Goal: Information Seeking & Learning: Find contact information

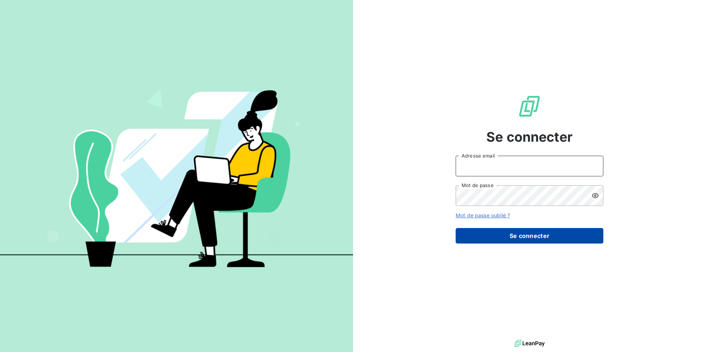
type input "[EMAIL_ADDRESS][DOMAIN_NAME]"
click at [550, 236] on button "Se connecter" at bounding box center [530, 236] width 148 height 16
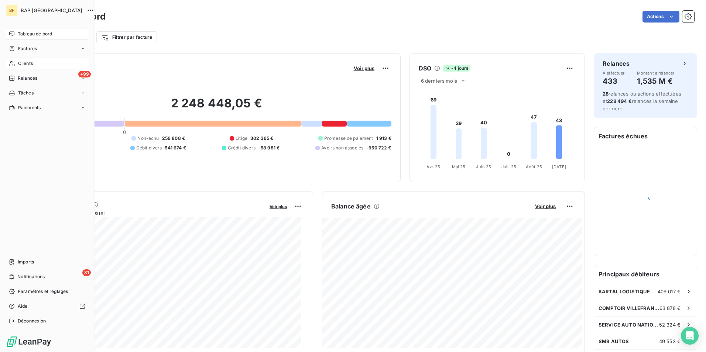
click at [14, 63] on icon at bounding box center [12, 64] width 6 height 6
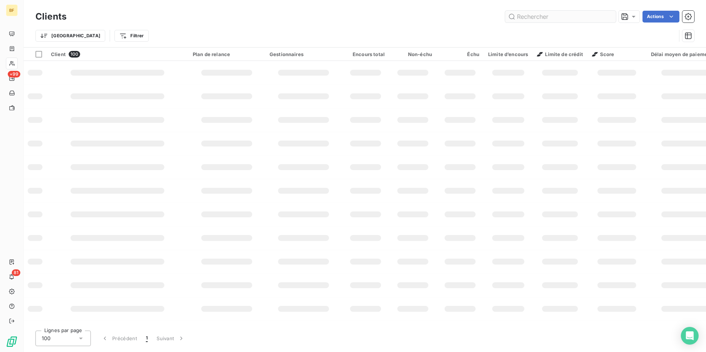
click at [538, 16] on input "text" at bounding box center [560, 17] width 111 height 12
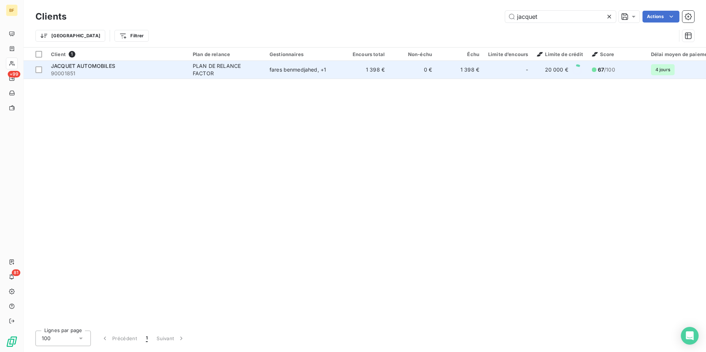
type input "jacquet"
click at [253, 72] on div "PLAN DE RELANCE FACTOR" at bounding box center [227, 69] width 68 height 15
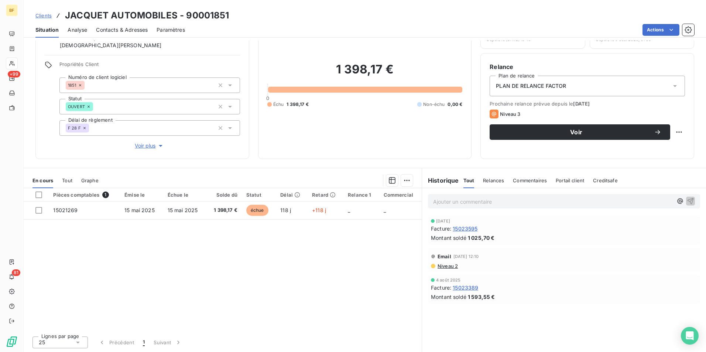
scroll to position [44, 0]
click at [69, 177] on div "Tout" at bounding box center [67, 180] width 10 height 16
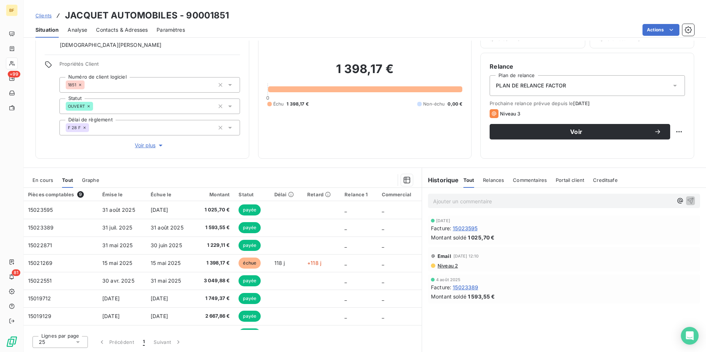
click at [41, 181] on span "En cours" at bounding box center [42, 180] width 21 height 6
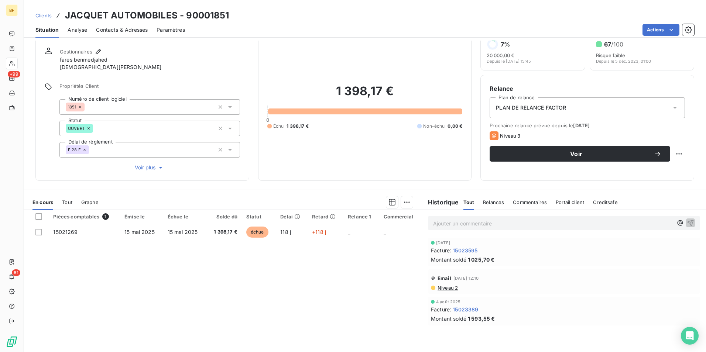
scroll to position [0, 0]
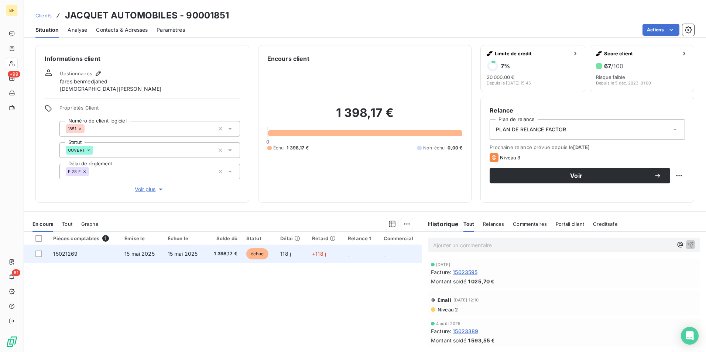
click at [98, 254] on td "15021269" at bounding box center [84, 254] width 71 height 18
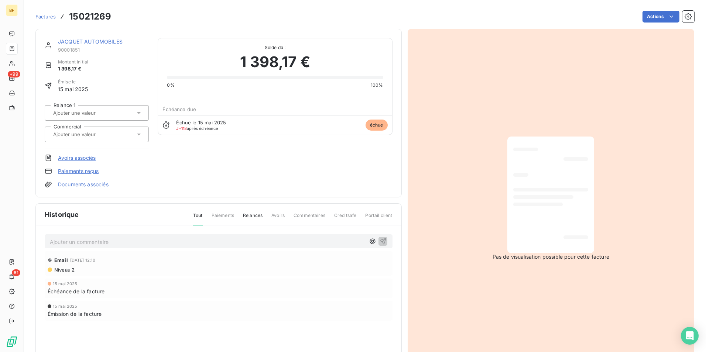
click at [95, 16] on h3 "15021269" at bounding box center [90, 16] width 42 height 13
copy h3 "15021269"
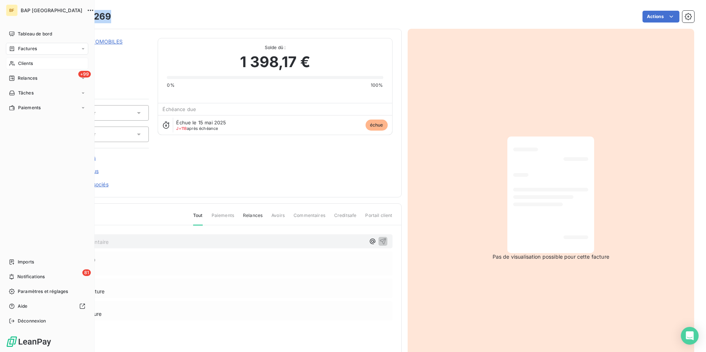
click at [19, 64] on span "Clients" at bounding box center [25, 63] width 15 height 7
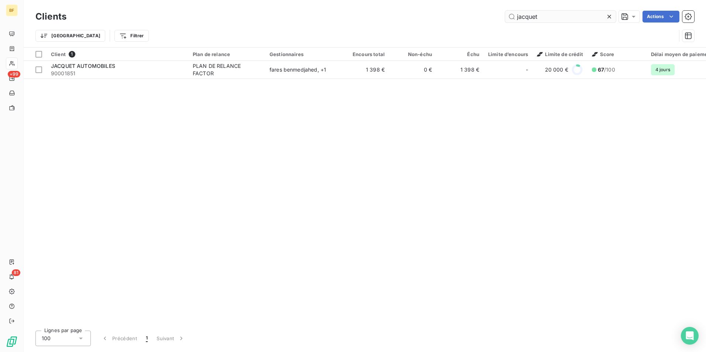
drag, startPoint x: 554, startPoint y: 19, endPoint x: 506, endPoint y: 20, distance: 48.4
click at [506, 20] on input "jacquet" at bounding box center [560, 17] width 111 height 12
click at [554, 18] on input "jacquet" at bounding box center [560, 17] width 111 height 12
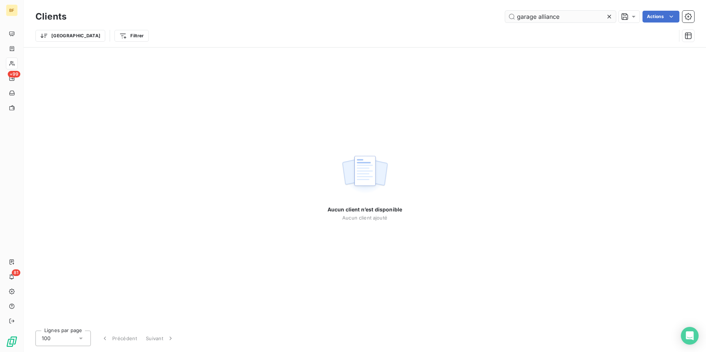
drag, startPoint x: 538, startPoint y: 17, endPoint x: 512, endPoint y: 17, distance: 25.9
click at [512, 17] on input "garage alliance" at bounding box center [560, 17] width 111 height 12
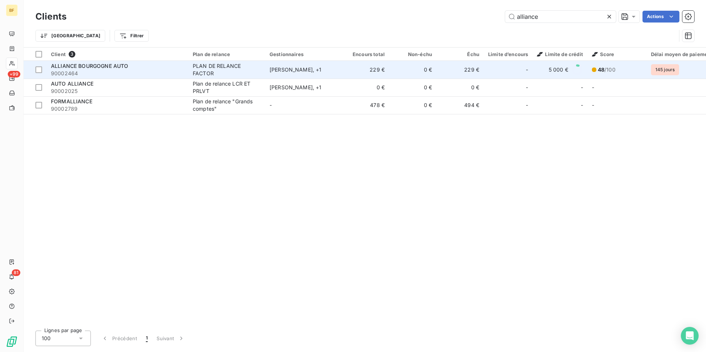
type input "alliance"
click at [135, 66] on div "ALLIANCE BOURGOGNE AUTO" at bounding box center [117, 65] width 133 height 7
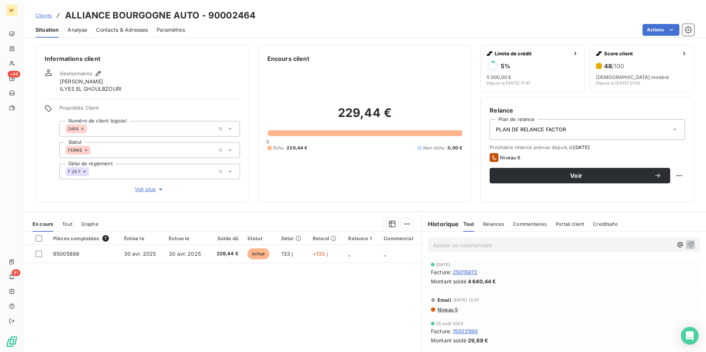
click at [128, 27] on span "Contacts & Adresses" at bounding box center [122, 29] width 52 height 7
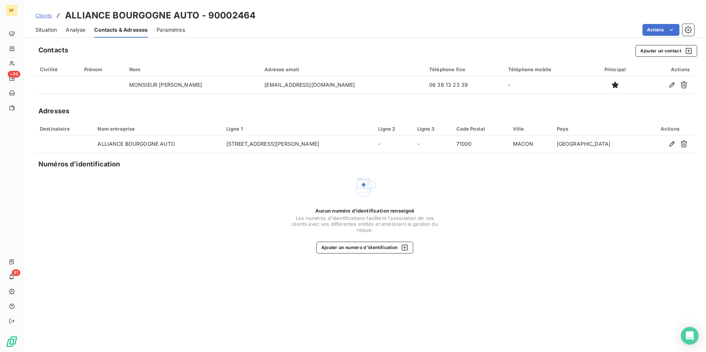
click at [49, 30] on span "Situation" at bounding box center [45, 29] width 21 height 7
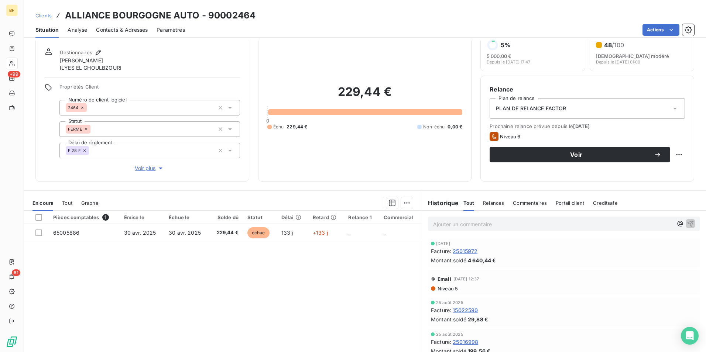
scroll to position [37, 0]
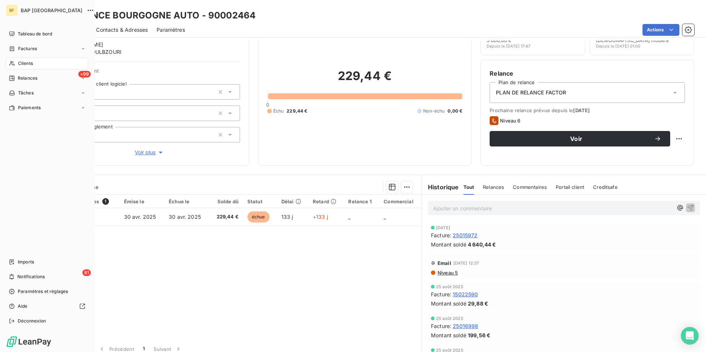
click at [32, 61] on span "Clients" at bounding box center [25, 63] width 15 height 7
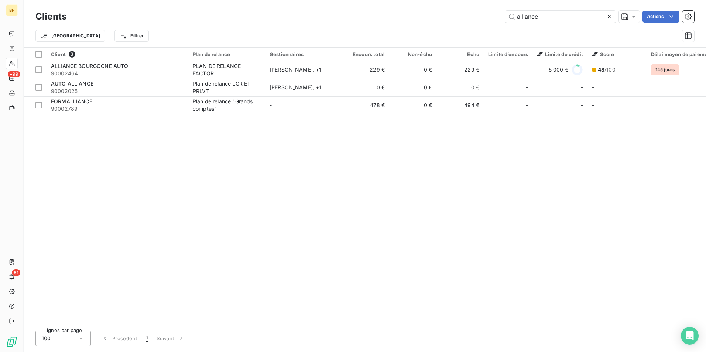
drag, startPoint x: 551, startPoint y: 18, endPoint x: 432, endPoint y: 17, distance: 118.9
click at [432, 17] on div "alliance Actions" at bounding box center [384, 17] width 619 height 12
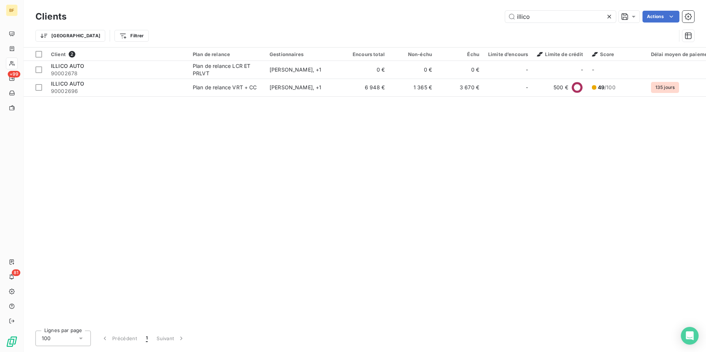
type input "illico"
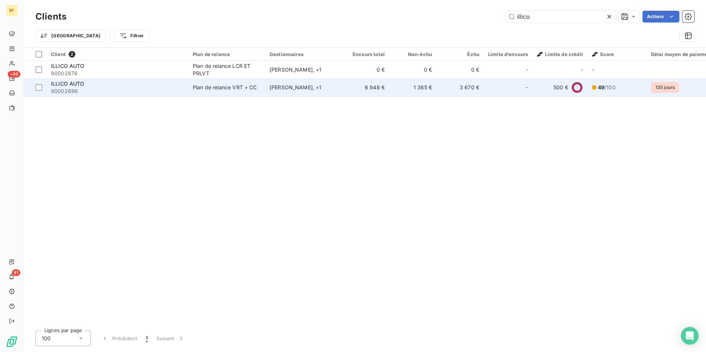
click at [166, 91] on span "90002696" at bounding box center [117, 91] width 133 height 7
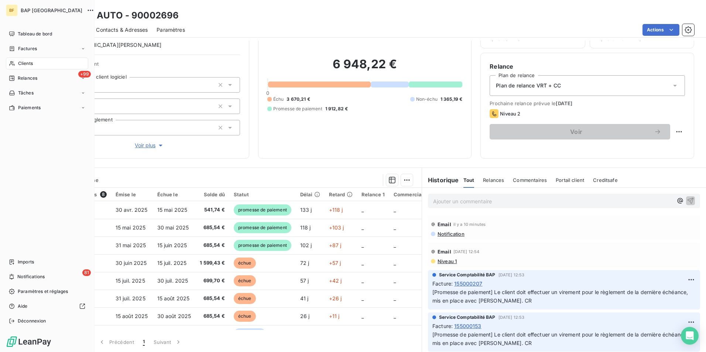
click at [18, 66] on span "Clients" at bounding box center [25, 63] width 15 height 7
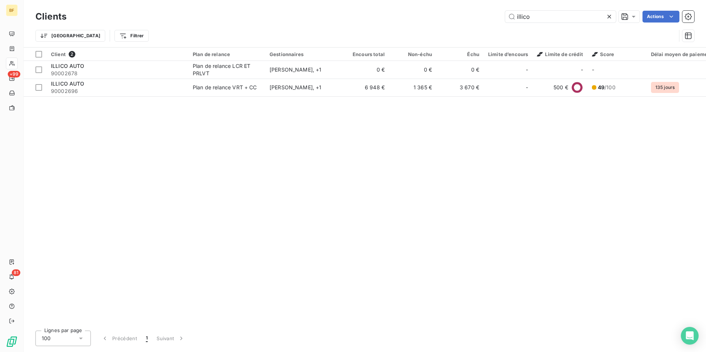
drag, startPoint x: 510, startPoint y: 13, endPoint x: 498, endPoint y: 12, distance: 11.5
click at [498, 12] on div "illico Actions" at bounding box center [384, 17] width 619 height 12
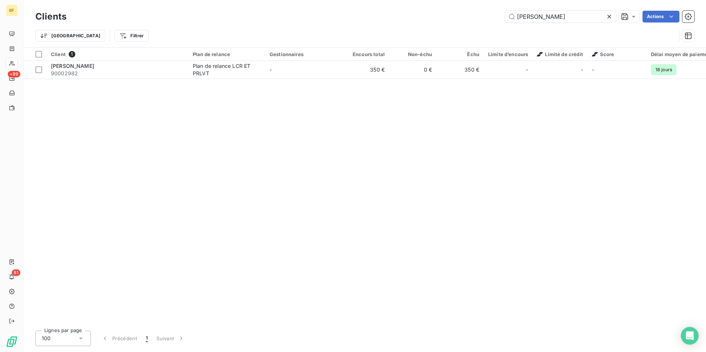
type input "[PERSON_NAME]"
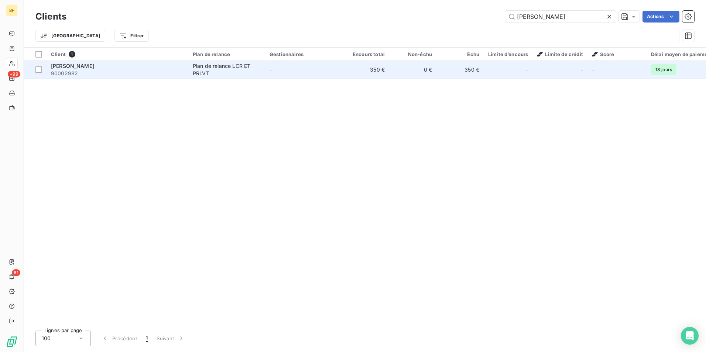
click at [254, 67] on div "Plan de relance LCR ET PRLVT" at bounding box center [227, 69] width 68 height 15
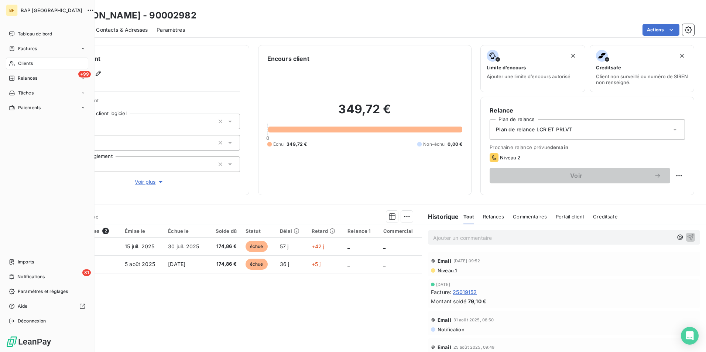
click at [14, 63] on icon at bounding box center [12, 64] width 6 height 6
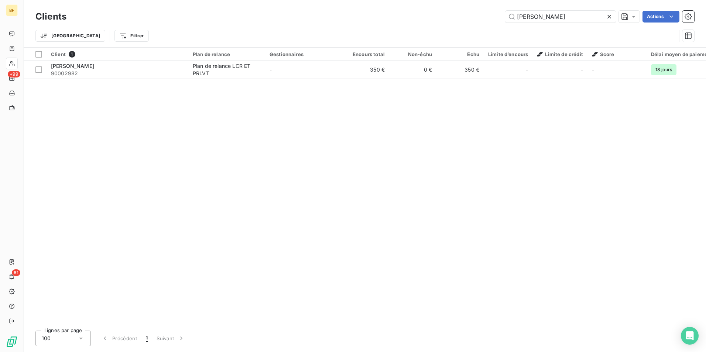
drag, startPoint x: 559, startPoint y: 14, endPoint x: 344, endPoint y: -16, distance: 217.7
click at [344, 0] on html "BF +99 81 Clients [PERSON_NAME] Actions Trier Filtrer Client 1 Plan de relance …" at bounding box center [353, 176] width 706 height 352
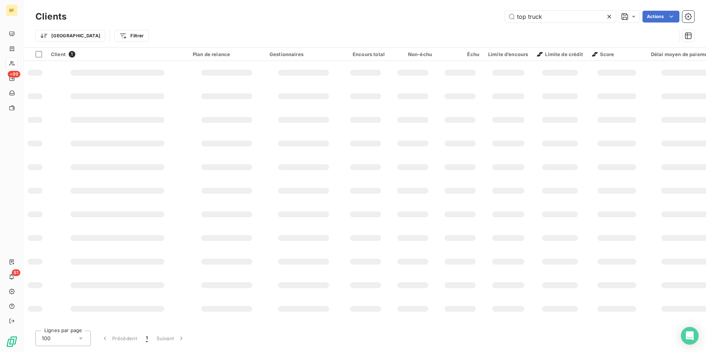
type input "top truck"
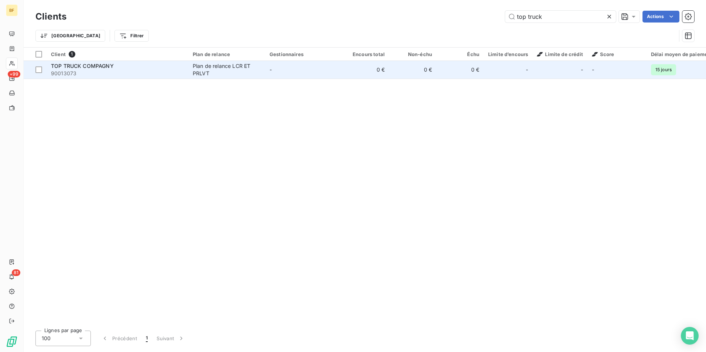
click at [207, 65] on div "Plan de relance LCR ET PRLVT" at bounding box center [227, 69] width 68 height 15
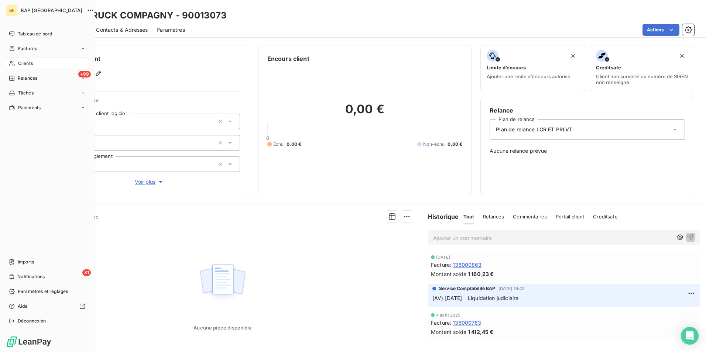
click at [21, 65] on span "Clients" at bounding box center [25, 63] width 15 height 7
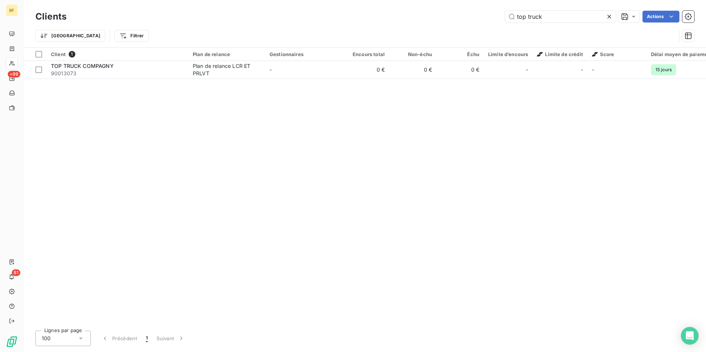
drag, startPoint x: 554, startPoint y: 20, endPoint x: 488, endPoint y: 16, distance: 65.9
click at [490, 17] on div "top truck Actions" at bounding box center [384, 17] width 619 height 12
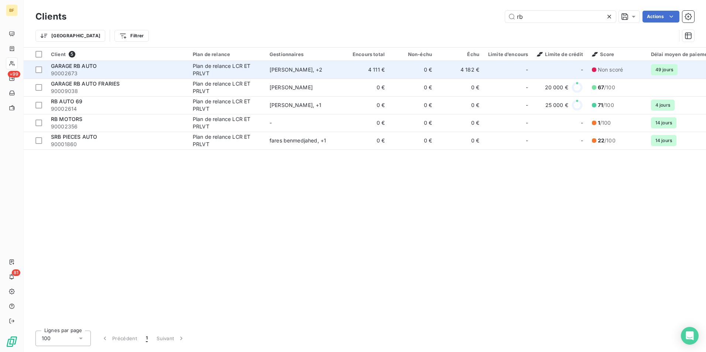
type input "rb"
click at [118, 70] on span "90002673" at bounding box center [117, 73] width 133 height 7
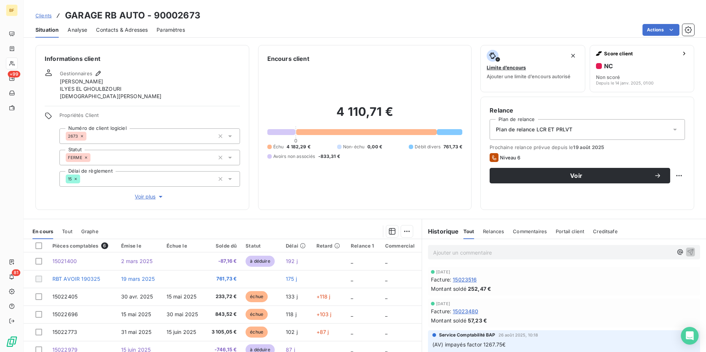
click at [117, 33] on span "Contacts & Adresses" at bounding box center [122, 29] width 52 height 7
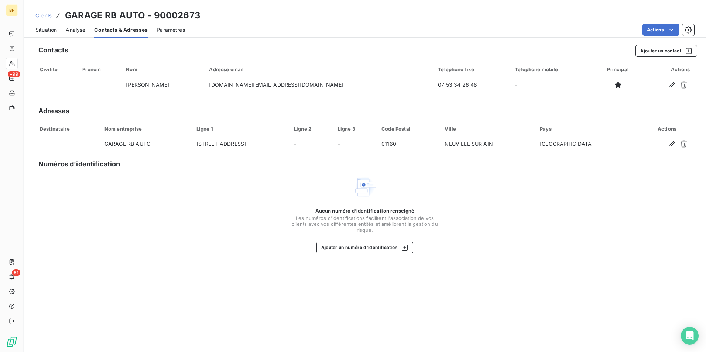
click at [55, 30] on span "Situation" at bounding box center [45, 29] width 21 height 7
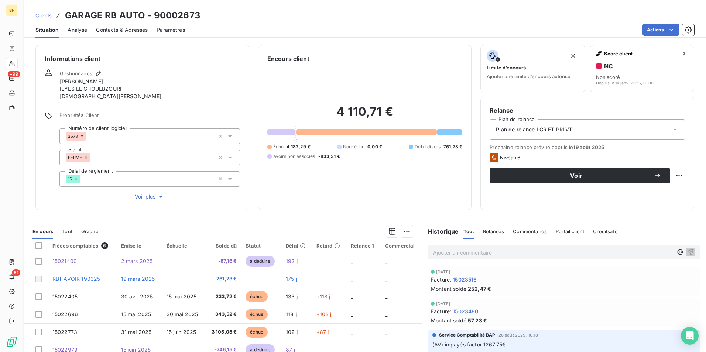
click at [131, 34] on div "Contacts & Adresses" at bounding box center [122, 30] width 52 height 16
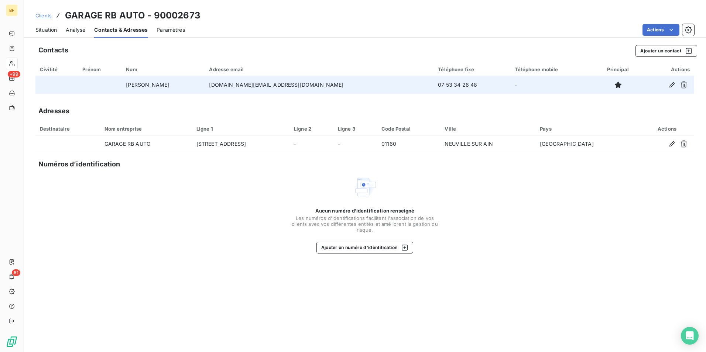
drag, startPoint x: 312, startPoint y: 84, endPoint x: 231, endPoint y: 85, distance: 81.2
click at [231, 85] on tr "[PERSON_NAME] [DOMAIN_NAME][EMAIL_ADDRESS][DOMAIN_NAME] 07 53 34 26 48 -" at bounding box center [364, 85] width 659 height 18
copy tr "[DOMAIN_NAME][EMAIL_ADDRESS][DOMAIN_NAME]"
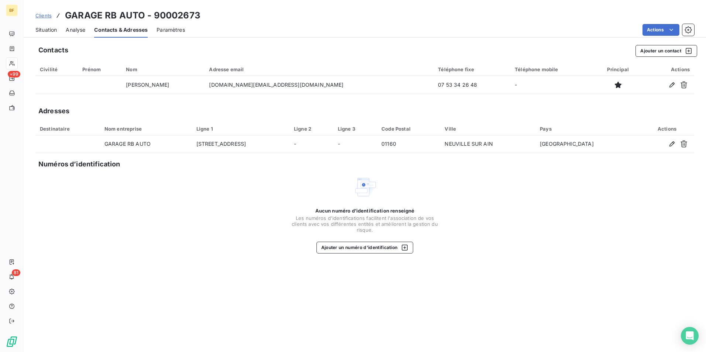
click at [57, 31] on span "Situation" at bounding box center [45, 29] width 21 height 7
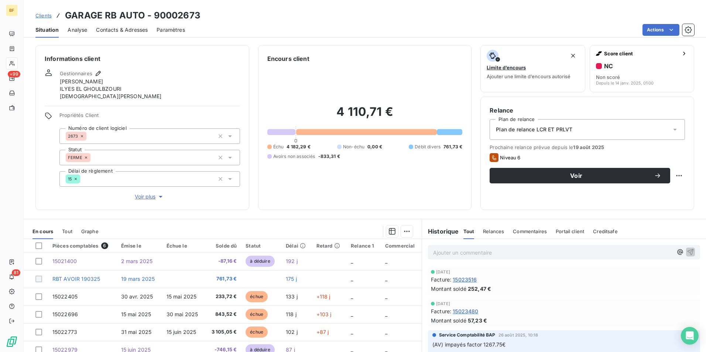
click at [131, 26] on span "Contacts & Adresses" at bounding box center [122, 29] width 52 height 7
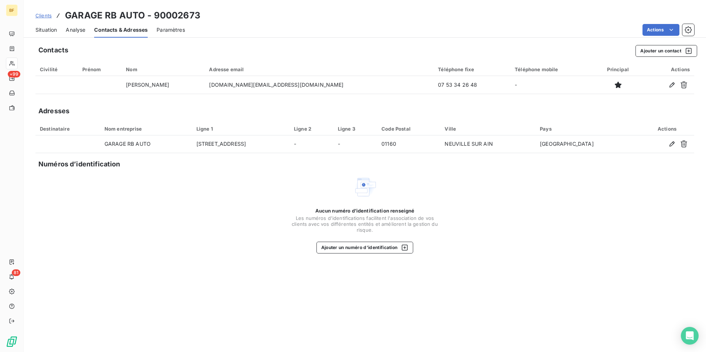
click at [52, 30] on span "Situation" at bounding box center [45, 29] width 21 height 7
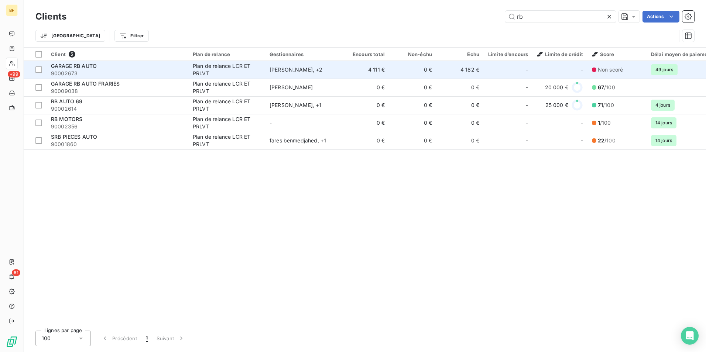
click at [86, 69] on span "GARAGE RB AUTO" at bounding box center [74, 66] width 46 height 6
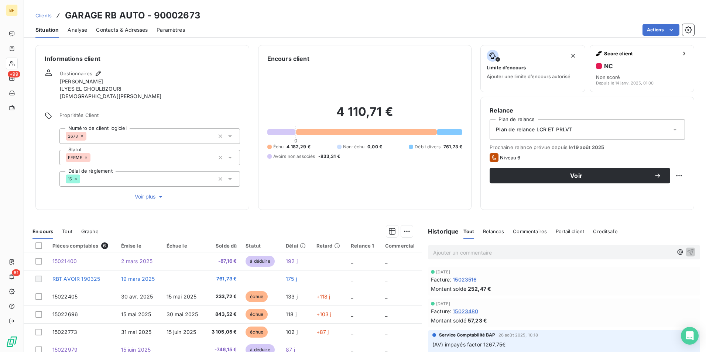
click at [123, 28] on span "Contacts & Adresses" at bounding box center [122, 29] width 52 height 7
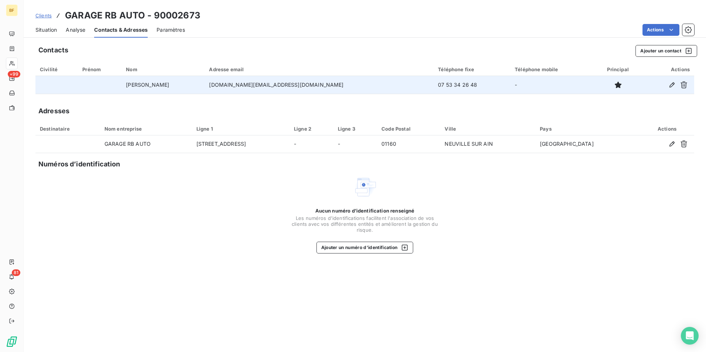
drag, startPoint x: 315, startPoint y: 82, endPoint x: 218, endPoint y: 82, distance: 96.4
click at [218, 82] on tr "[PERSON_NAME] [DOMAIN_NAME][EMAIL_ADDRESS][DOMAIN_NAME] 07 53 34 26 48 -" at bounding box center [364, 85] width 659 height 18
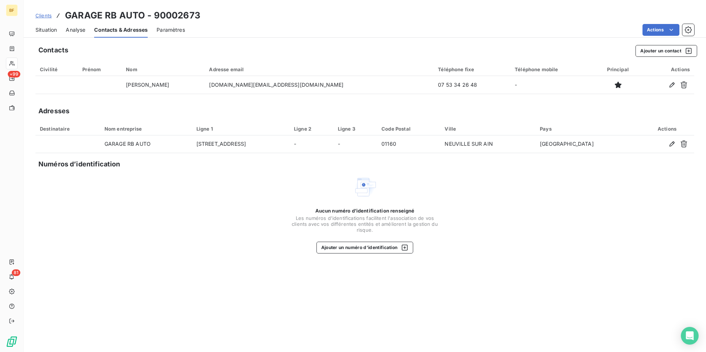
copy tr "[DOMAIN_NAME][EMAIL_ADDRESS][DOMAIN_NAME]"
click at [52, 31] on span "Situation" at bounding box center [45, 29] width 21 height 7
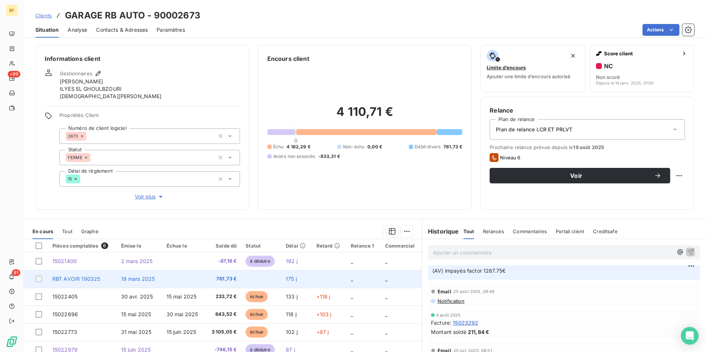
scroll to position [37, 0]
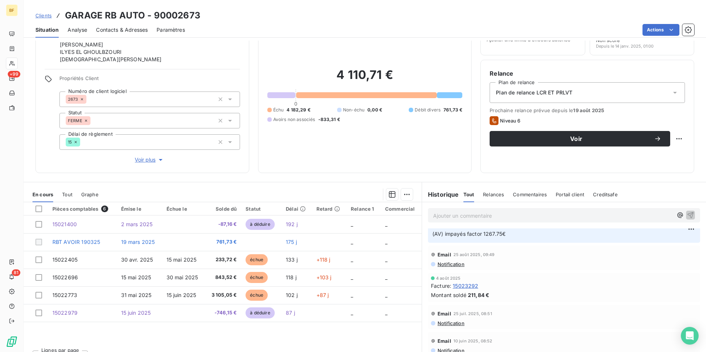
click at [62, 192] on div "En cours Tout Graphe" at bounding box center [223, 195] width 398 height 16
click at [64, 193] on span "Tout" at bounding box center [67, 195] width 10 height 6
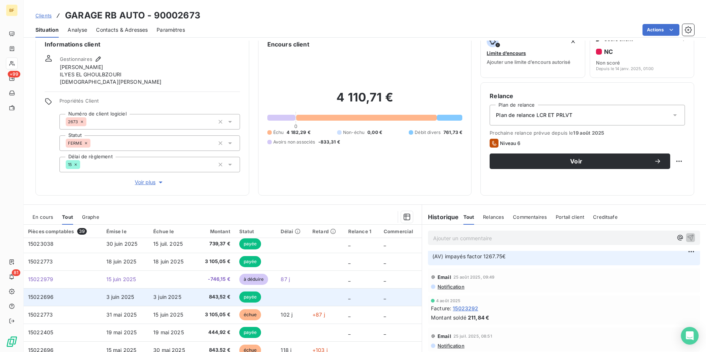
scroll to position [111, 0]
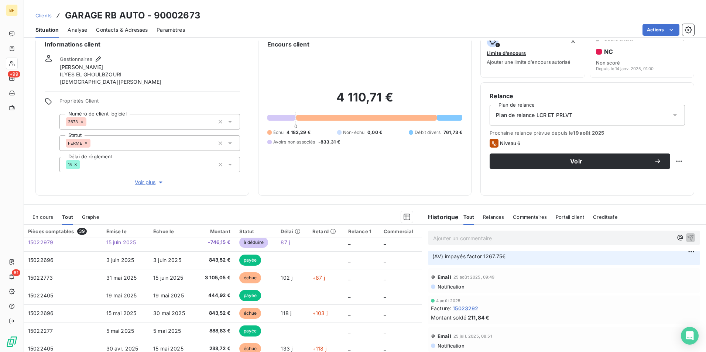
click at [49, 223] on div "En cours" at bounding box center [42, 217] width 21 height 16
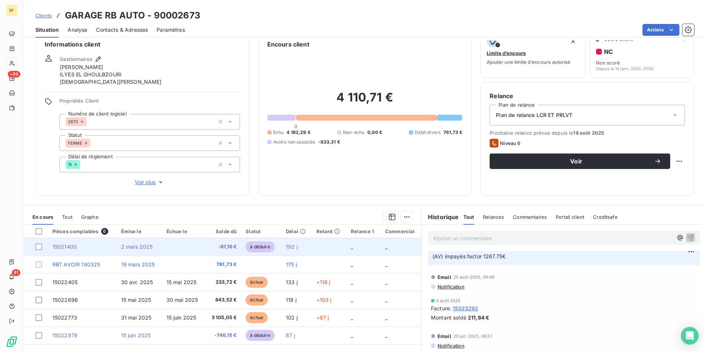
click at [208, 252] on td "-87,16 €" at bounding box center [223, 247] width 36 height 18
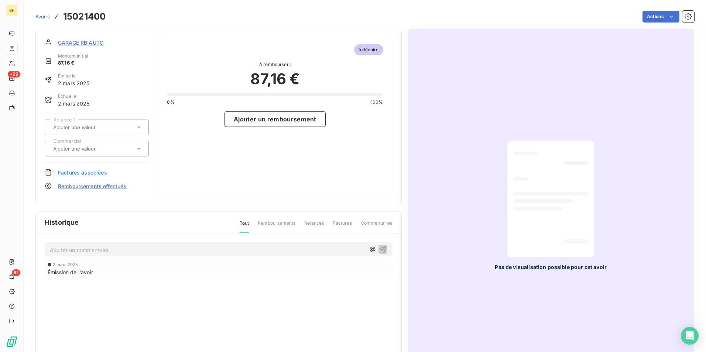
click at [93, 18] on h3 "15021400" at bounding box center [84, 16] width 42 height 13
copy h3 "15021400"
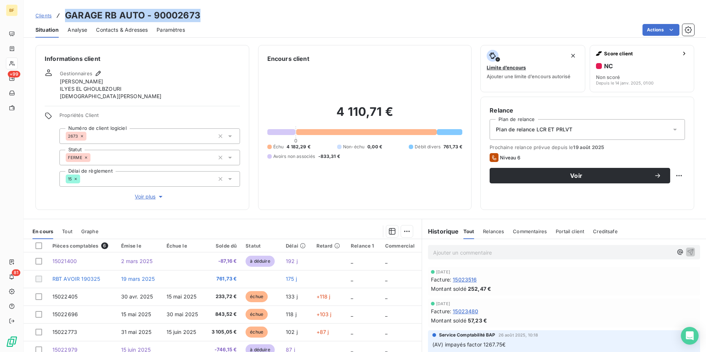
drag, startPoint x: 209, startPoint y: 16, endPoint x: 68, endPoint y: 12, distance: 141.5
click at [68, 12] on div "Clients GARAGE RB AUTO - 90002673" at bounding box center [365, 15] width 682 height 13
copy h3 "GARAGE RB AUTO - 90002673"
click at [648, 31] on html "BF +99 81 Clients GARAGE RB AUTO - 90002673 Situation Analyse Contacts & Adress…" at bounding box center [353, 176] width 706 height 352
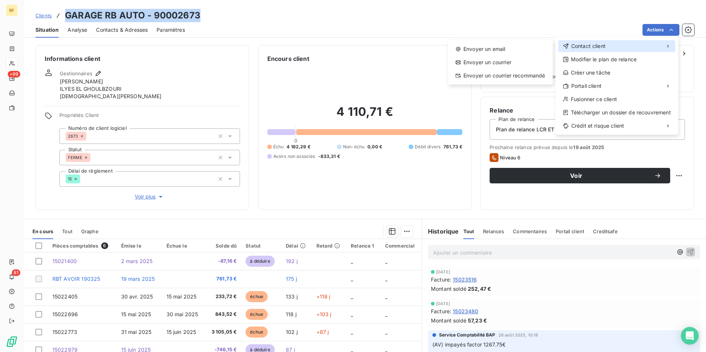
click at [614, 43] on div "Contact client" at bounding box center [616, 46] width 117 height 12
click at [516, 49] on div "Envoyer un email" at bounding box center [500, 49] width 99 height 12
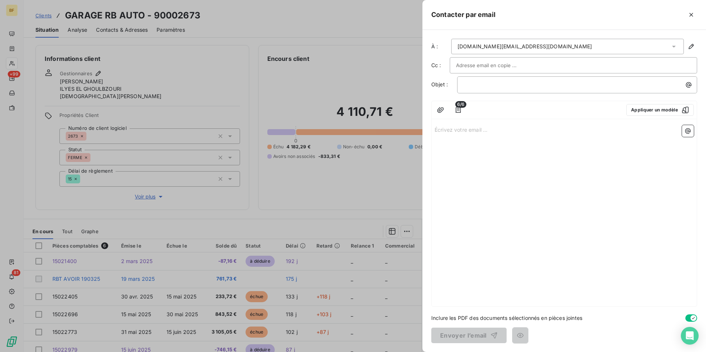
click at [478, 129] on p "Écrivez votre email ... ﻿" at bounding box center [564, 129] width 259 height 8
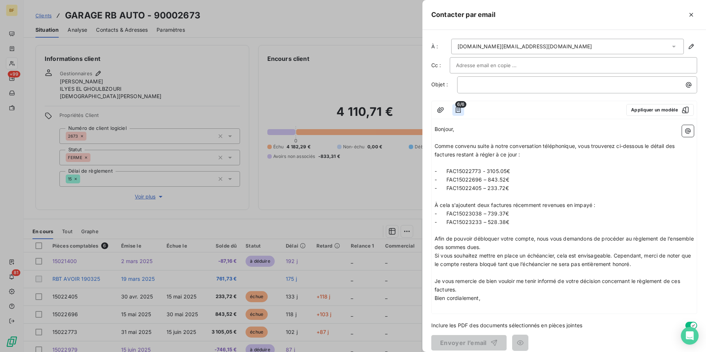
click at [456, 110] on icon "button" at bounding box center [458, 110] width 5 height 6
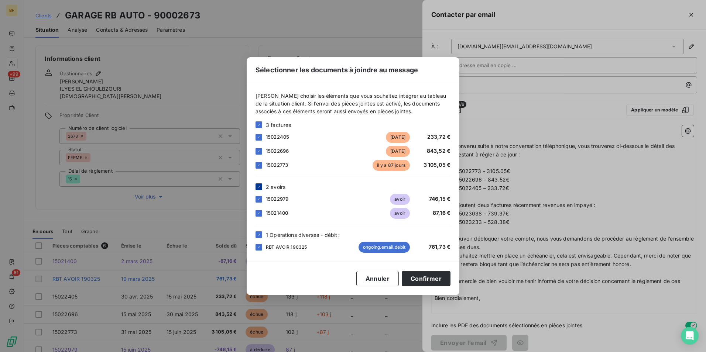
click at [259, 184] on div at bounding box center [259, 187] width 7 height 7
click at [261, 233] on icon at bounding box center [259, 235] width 4 height 4
click at [421, 278] on button "Confirmer" at bounding box center [426, 279] width 49 height 16
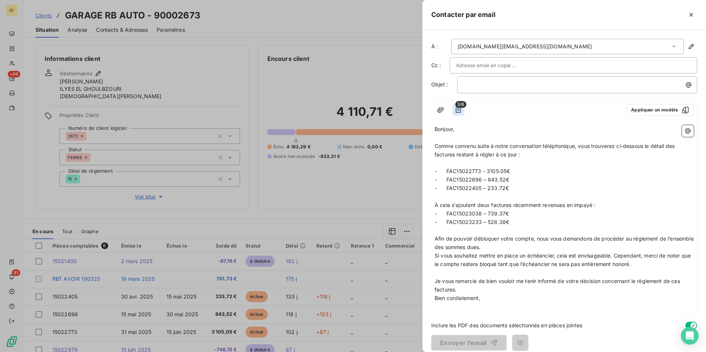
click at [463, 109] on button "button" at bounding box center [458, 110] width 12 height 12
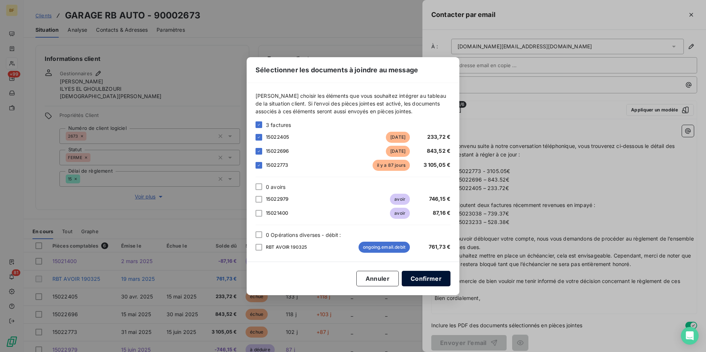
click at [420, 276] on button "Confirmer" at bounding box center [426, 279] width 49 height 16
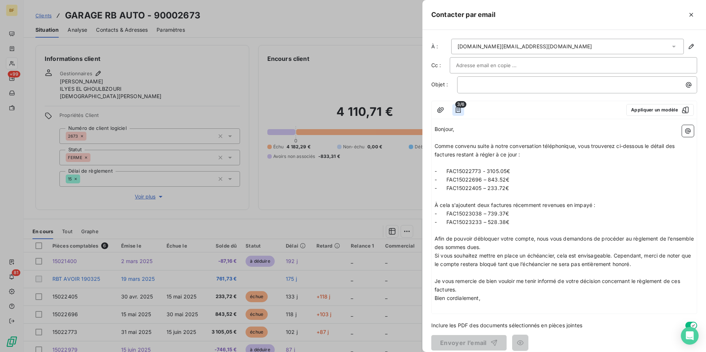
click at [458, 112] on icon "button" at bounding box center [458, 109] width 7 height 7
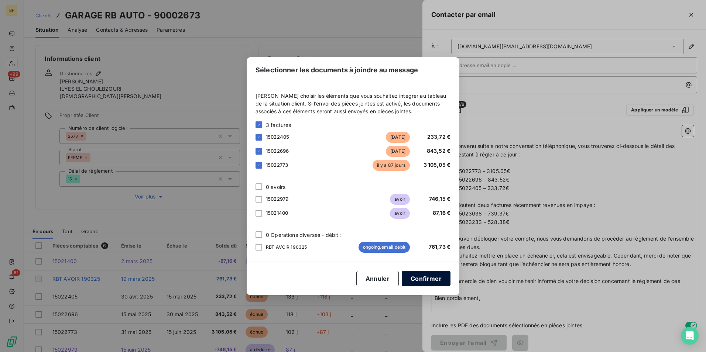
click at [432, 274] on button "Confirmer" at bounding box center [426, 279] width 49 height 16
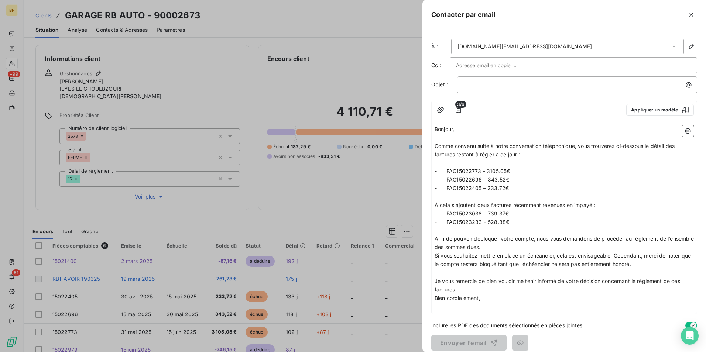
click at [598, 204] on p "À cela s'ajoutent deux factures récemment revenues en impayé :" at bounding box center [564, 205] width 259 height 8
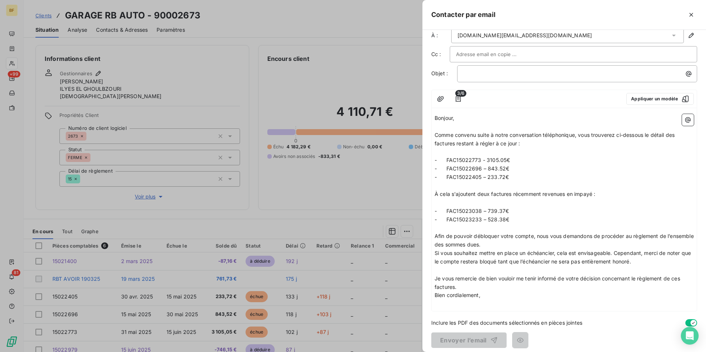
scroll to position [16, 0]
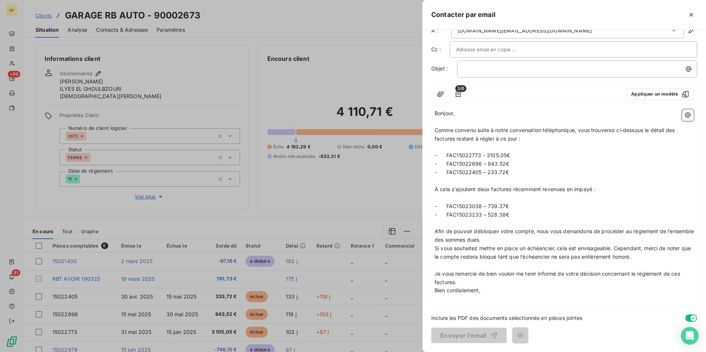
click at [499, 294] on p "Bien cordialement," at bounding box center [564, 291] width 259 height 8
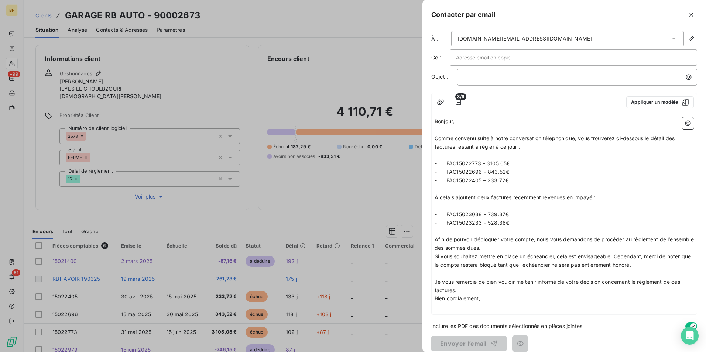
scroll to position [0, 0]
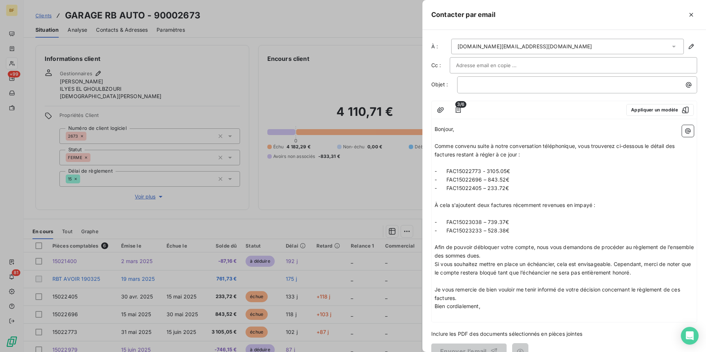
click at [485, 68] on input "text" at bounding box center [495, 65] width 79 height 11
click at [506, 66] on input "text" at bounding box center [495, 65] width 79 height 11
paste input "[EMAIL_ADDRESS][DOMAIN_NAME]"
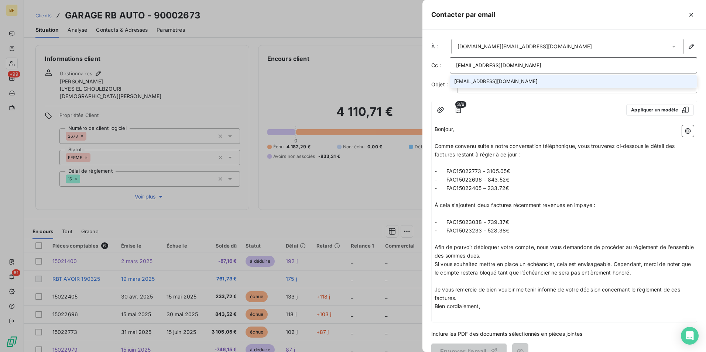
type input "[EMAIL_ADDRESS][DOMAIN_NAME]"
click at [507, 85] on li "[EMAIL_ADDRESS][DOMAIN_NAME]" at bounding box center [573, 81] width 247 height 13
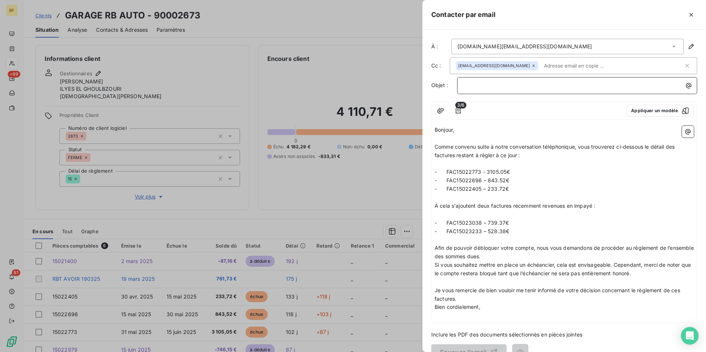
click at [502, 89] on p "﻿" at bounding box center [578, 85] width 231 height 8
click at [598, 179] on p "- FAC15022696 – 843.52€" at bounding box center [564, 181] width 259 height 8
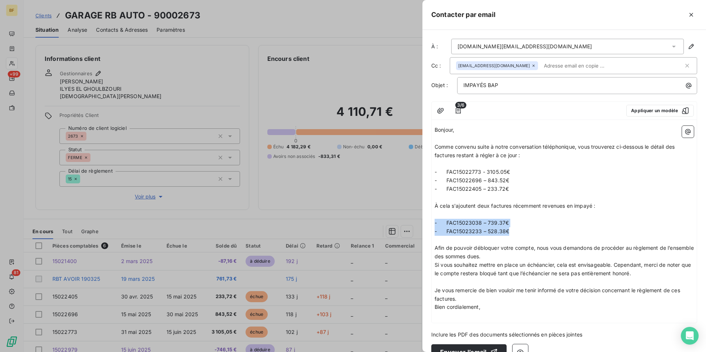
drag, startPoint x: 523, startPoint y: 231, endPoint x: 435, endPoint y: 223, distance: 87.5
click at [435, 223] on div "Bonjour, ﻿ Comme convenu suite à notre conversation téléphonique, vous trouvere…" at bounding box center [564, 223] width 259 height 194
copy div "- FAC15023038 – 739.37€ - FAC15023233 – 528.38€"
click at [587, 242] on p "﻿" at bounding box center [564, 240] width 259 height 8
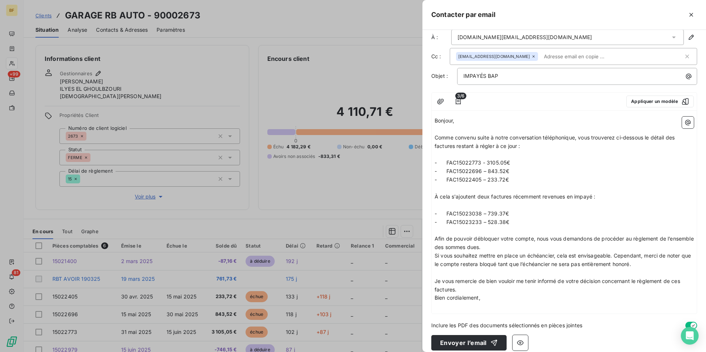
scroll to position [17, 0]
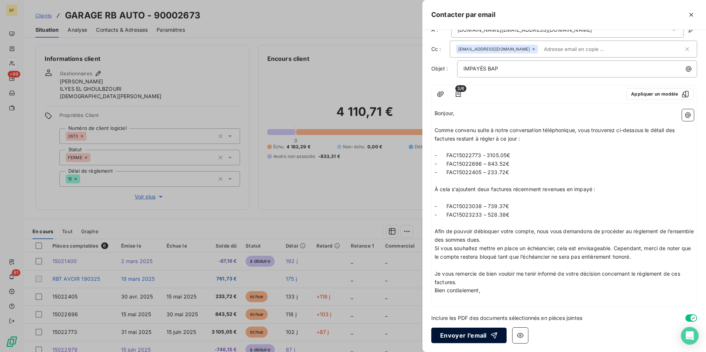
click at [475, 331] on button "Envoyer l’email" at bounding box center [468, 336] width 75 height 16
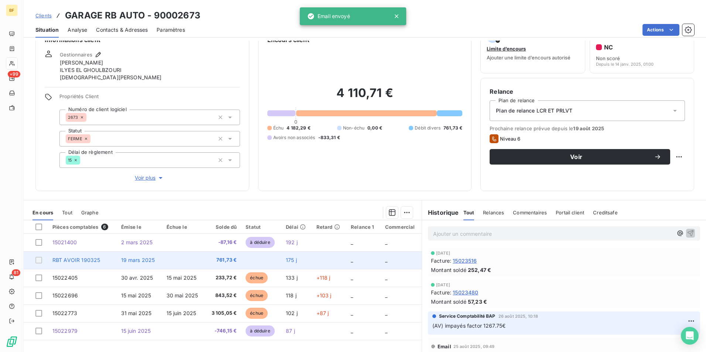
scroll to position [37, 0]
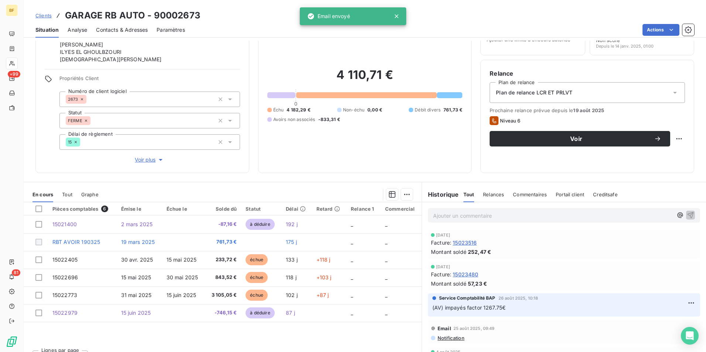
click at [441, 223] on div "Ajouter un commentaire ﻿" at bounding box center [564, 215] width 284 height 26
click at [442, 217] on p "Ajouter un commentaire ﻿" at bounding box center [553, 215] width 240 height 9
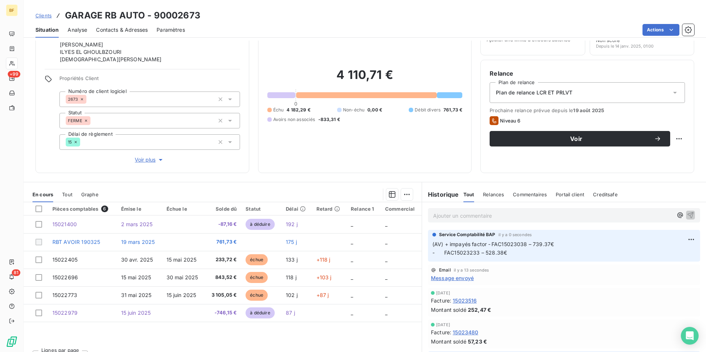
click at [477, 216] on p "Ajouter un commentaire ﻿" at bounding box center [553, 215] width 240 height 9
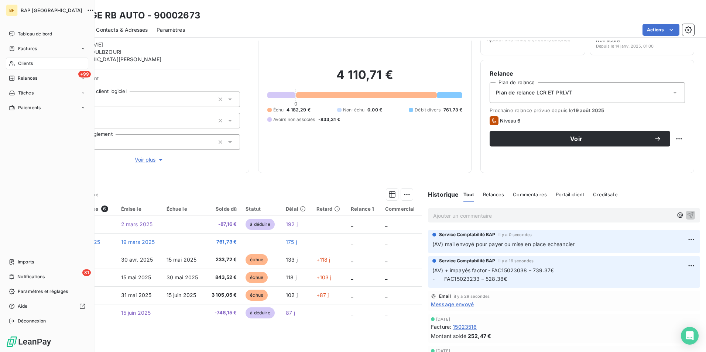
drag, startPoint x: 23, startPoint y: 65, endPoint x: 37, endPoint y: 59, distance: 15.0
click at [23, 65] on span "Clients" at bounding box center [25, 63] width 15 height 7
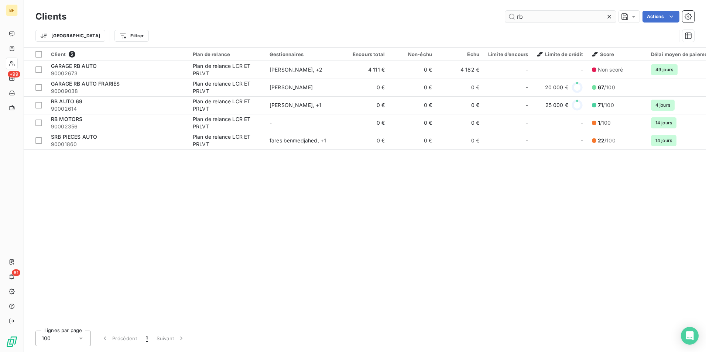
drag, startPoint x: 528, startPoint y: 19, endPoint x: 515, endPoint y: 17, distance: 13.8
click at [515, 17] on input "rb" at bounding box center [560, 17] width 111 height 12
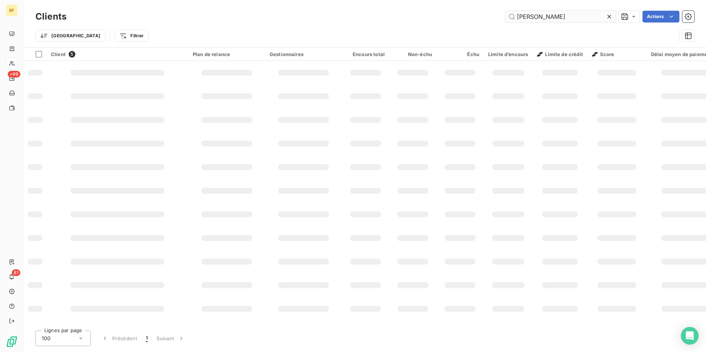
type input "[PERSON_NAME]"
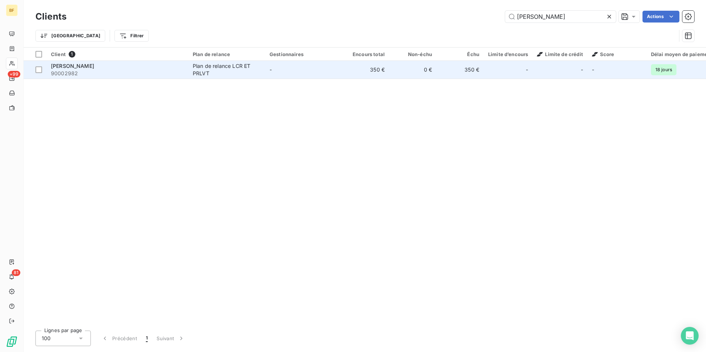
click at [301, 77] on td "-" at bounding box center [303, 70] width 77 height 18
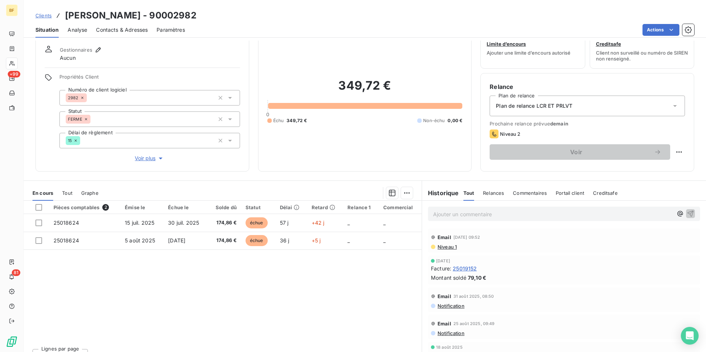
scroll to position [37, 0]
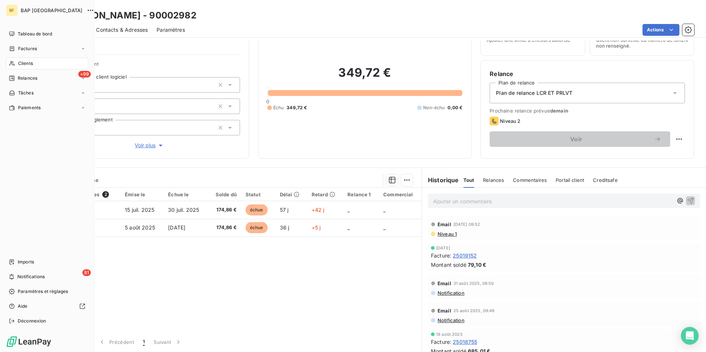
drag, startPoint x: 17, startPoint y: 61, endPoint x: 40, endPoint y: 55, distance: 24.0
click at [17, 61] on div "Clients" at bounding box center [47, 64] width 82 height 12
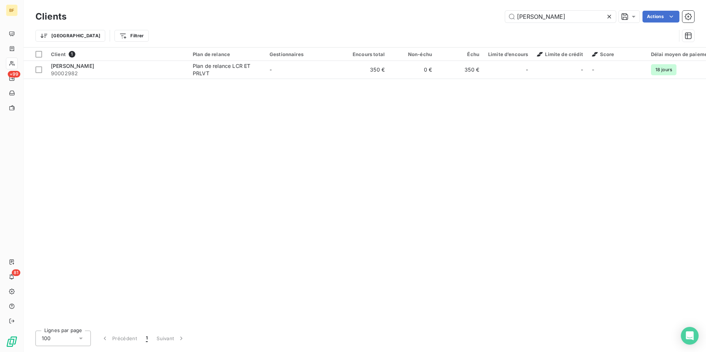
drag, startPoint x: 573, startPoint y: 16, endPoint x: 479, endPoint y: 11, distance: 93.9
click at [479, 11] on div "[PERSON_NAME] Actions" at bounding box center [384, 17] width 619 height 12
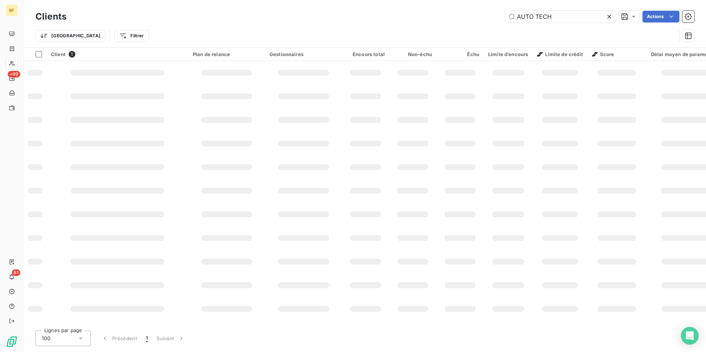
type input "AUTO TECH"
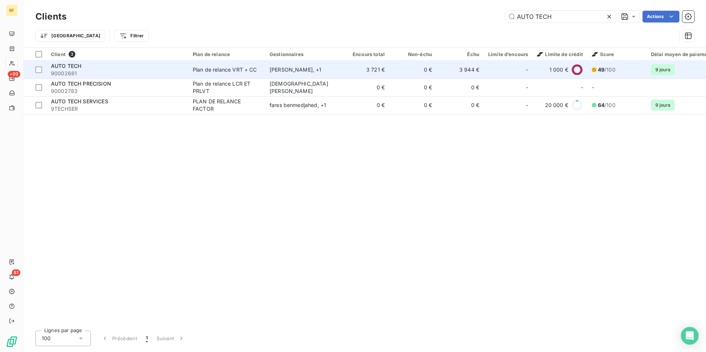
click at [120, 68] on div "AUTO TECH" at bounding box center [117, 65] width 133 height 7
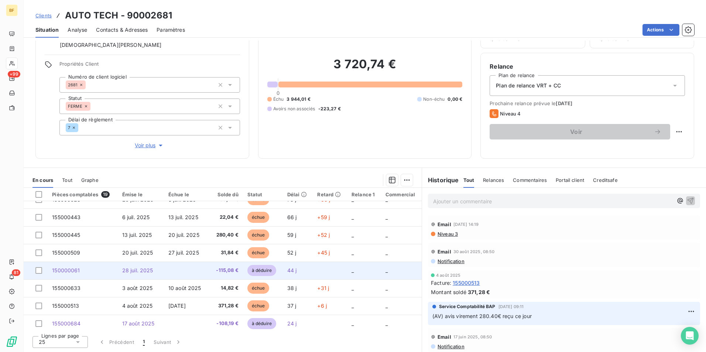
scroll to position [208, 0]
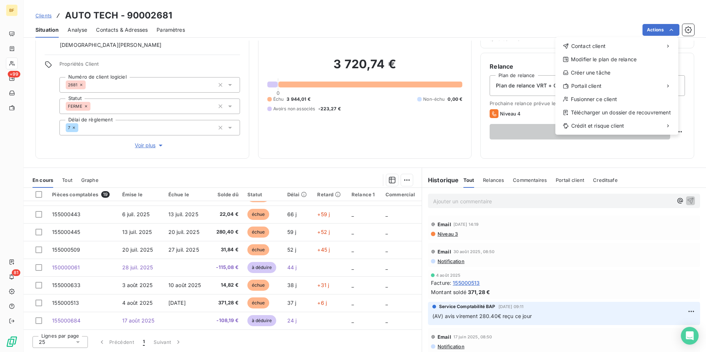
click at [325, 39] on html "BF +99 81 Clients AUTO TECH - 90002681 Situation Analyse Contacts & Adresses Pa…" at bounding box center [353, 176] width 706 height 352
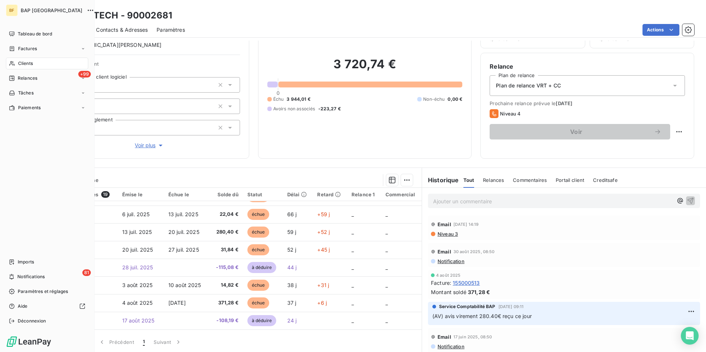
click at [19, 61] on span "Clients" at bounding box center [25, 63] width 15 height 7
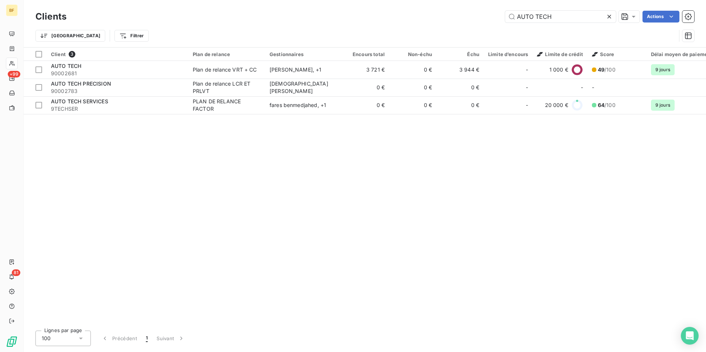
drag, startPoint x: 562, startPoint y: 13, endPoint x: 501, endPoint y: 11, distance: 61.7
click at [501, 11] on div "AUTO TECH Actions" at bounding box center [384, 17] width 619 height 12
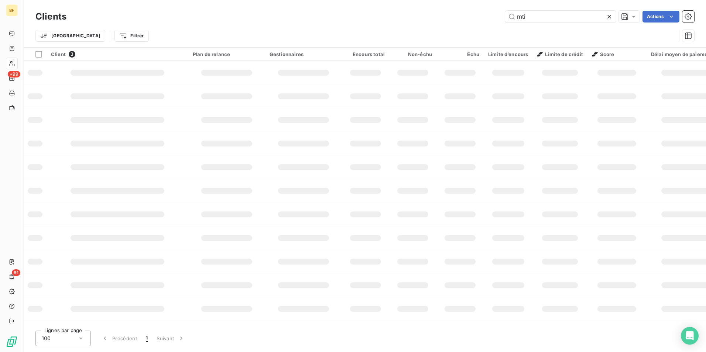
type input "mti"
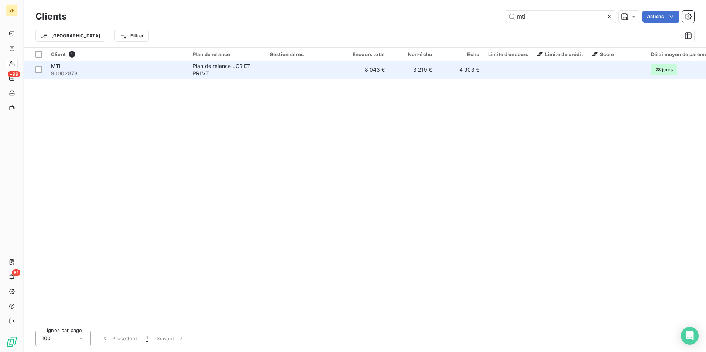
click at [236, 70] on div "Plan de relance LCR ET PRLVT" at bounding box center [227, 69] width 68 height 15
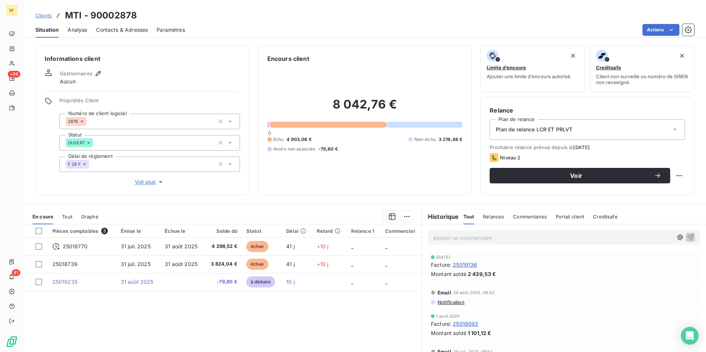
click at [116, 25] on div "Contacts & Adresses" at bounding box center [122, 30] width 52 height 16
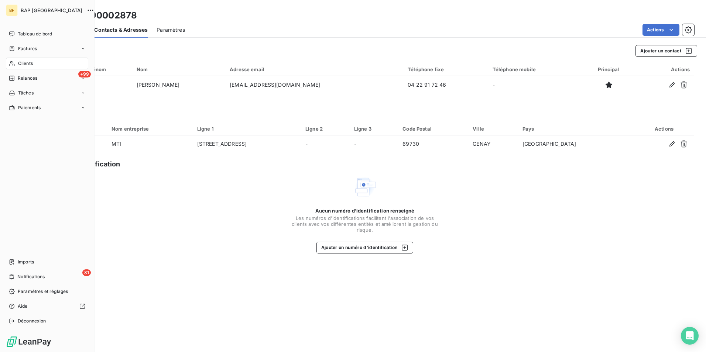
click at [36, 65] on div "Clients" at bounding box center [47, 64] width 82 height 12
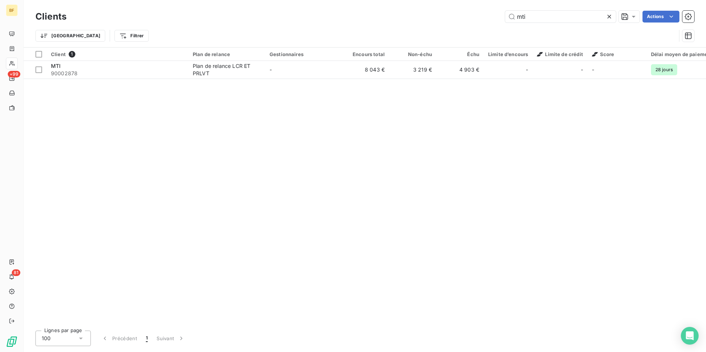
drag, startPoint x: 562, startPoint y: 14, endPoint x: 510, endPoint y: 5, distance: 52.9
click at [510, 5] on div "Clients mti Actions Trier Filtrer" at bounding box center [365, 23] width 682 height 47
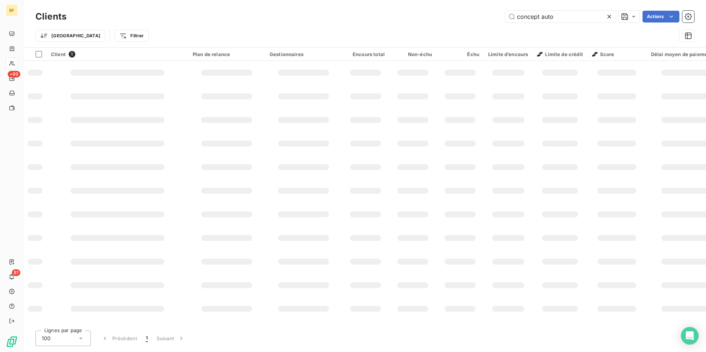
type input "concept auto"
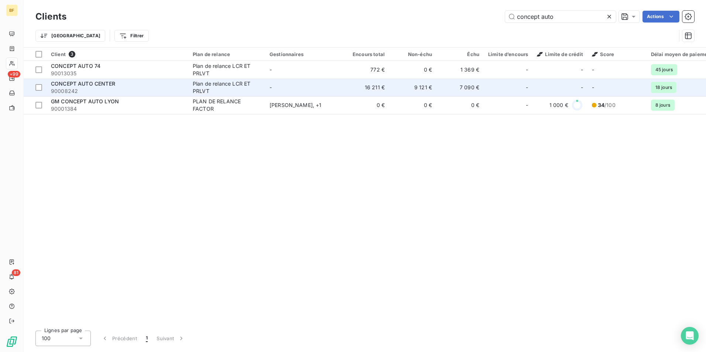
click at [166, 82] on div "CONCEPT AUTO CENTER" at bounding box center [117, 83] width 133 height 7
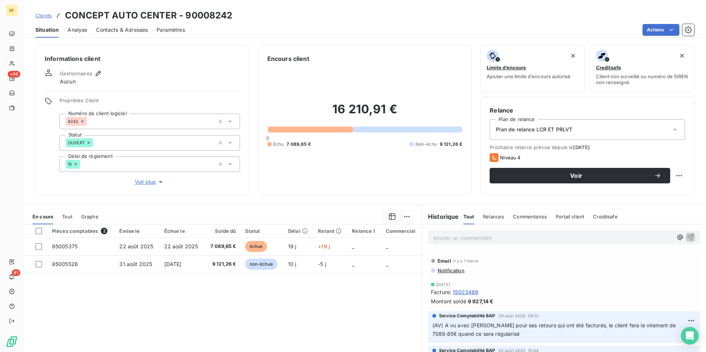
scroll to position [37, 0]
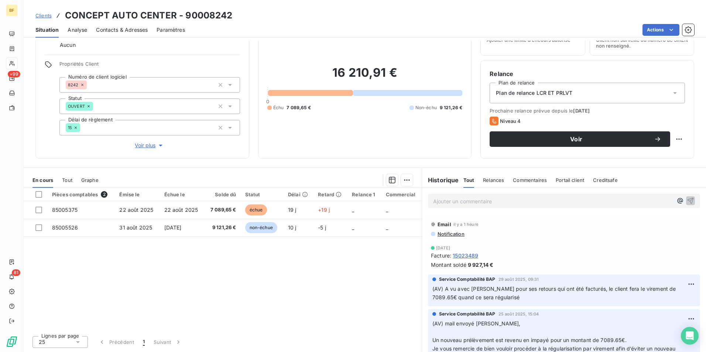
click at [451, 236] on span "Notification" at bounding box center [451, 234] width 28 height 6
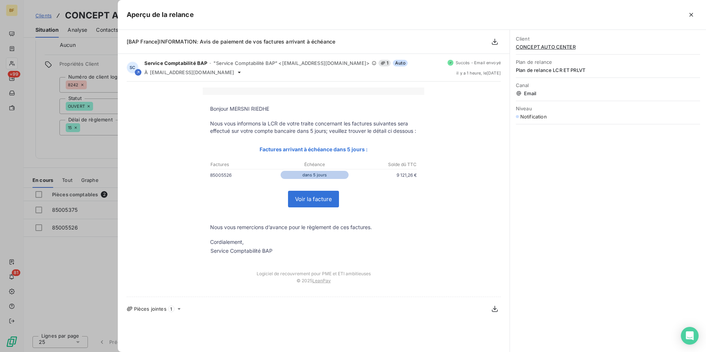
click at [76, 268] on div at bounding box center [353, 176] width 706 height 352
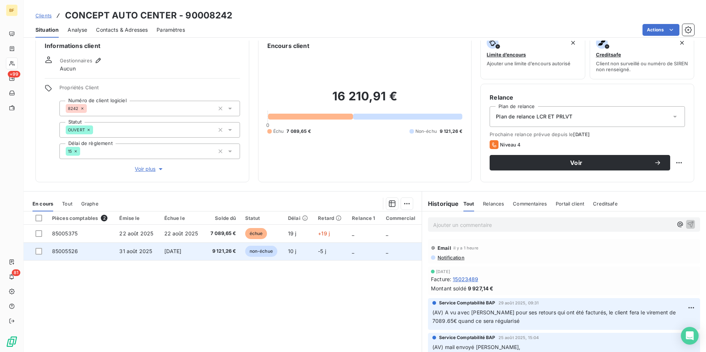
scroll to position [0, 0]
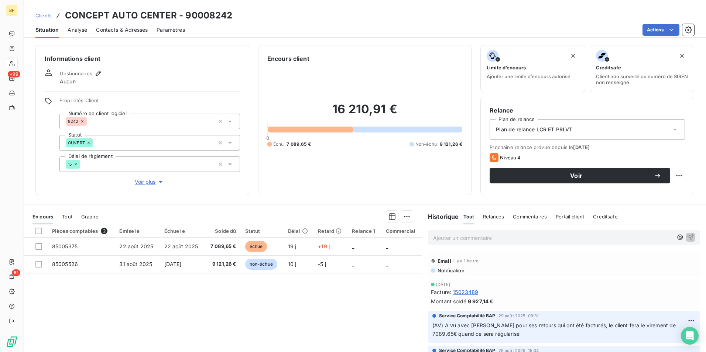
click at [456, 274] on div "Email il y a 1 heure Notification" at bounding box center [564, 264] width 272 height 24
click at [452, 273] on span "Notification" at bounding box center [451, 271] width 28 height 6
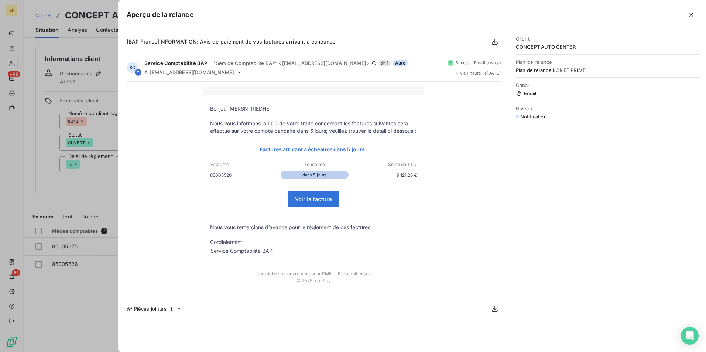
click at [48, 301] on div at bounding box center [353, 176] width 706 height 352
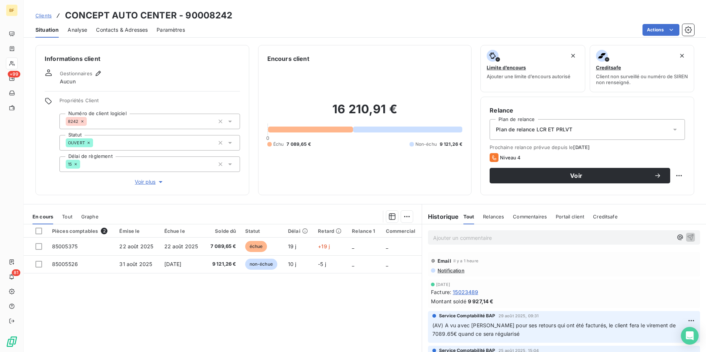
click at [454, 270] on span "Notification" at bounding box center [451, 271] width 28 height 6
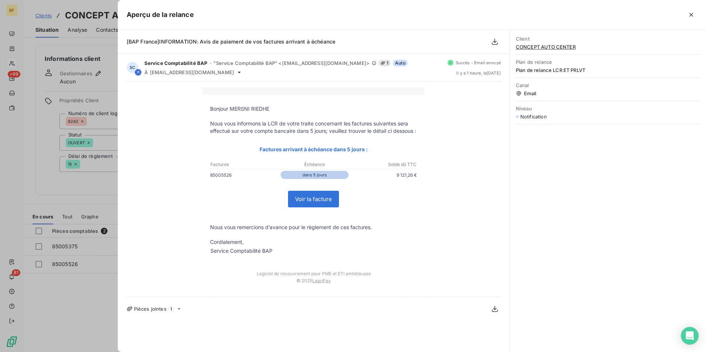
click at [100, 311] on div at bounding box center [353, 176] width 706 height 352
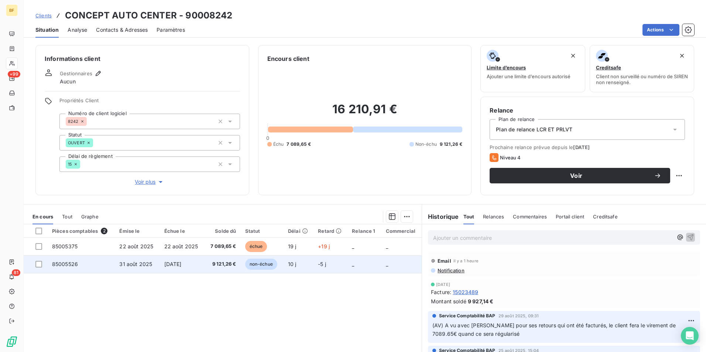
click at [164, 264] on span "[DATE]" at bounding box center [172, 264] width 17 height 6
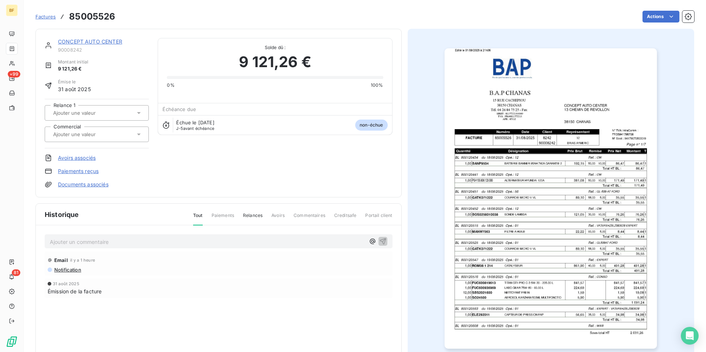
click at [584, 177] on img "button" at bounding box center [551, 198] width 212 height 301
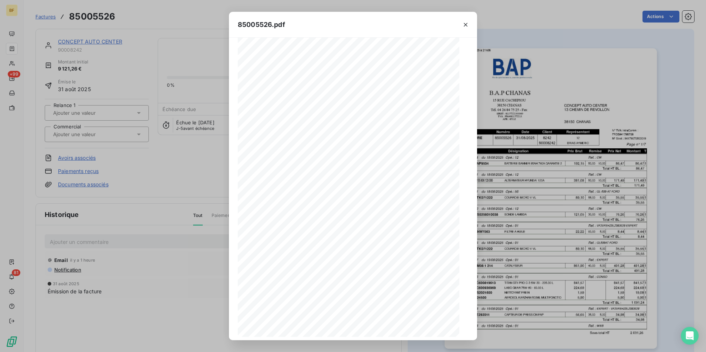
scroll to position [28, 0]
click at [370, 327] on icon "button" at bounding box center [368, 326] width 7 height 7
click at [370, 327] on icon "button" at bounding box center [369, 327] width 2 height 3
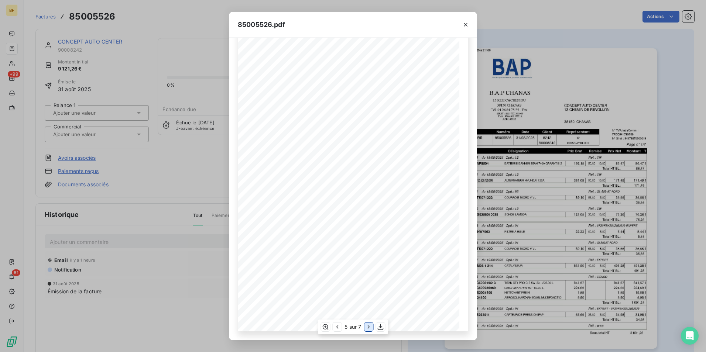
click at [370, 327] on icon "button" at bounding box center [368, 326] width 7 height 7
click at [468, 24] on icon "button" at bounding box center [465, 24] width 7 height 7
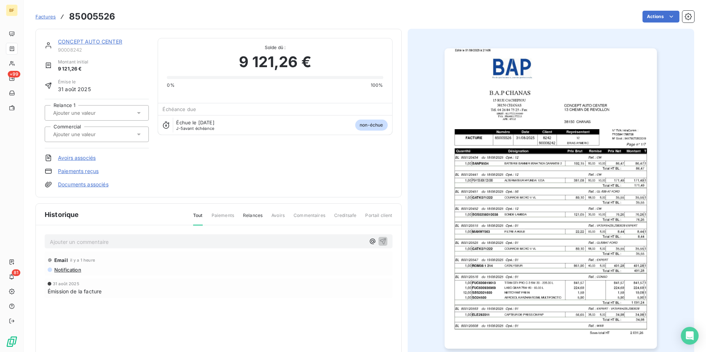
click at [41, 17] on span "Factures" at bounding box center [45, 17] width 20 height 6
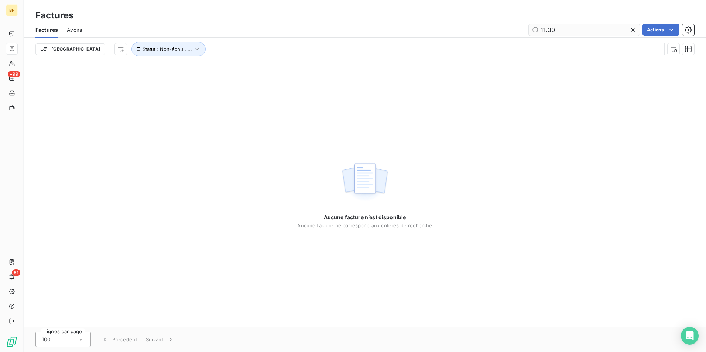
click at [575, 33] on input "11.30" at bounding box center [584, 30] width 111 height 12
click at [575, 32] on input "11.30" at bounding box center [584, 30] width 111 height 12
drag, startPoint x: 191, startPoint y: 15, endPoint x: 27, endPoint y: 44, distance: 166.9
click at [191, 15] on div "Factures" at bounding box center [365, 15] width 682 height 13
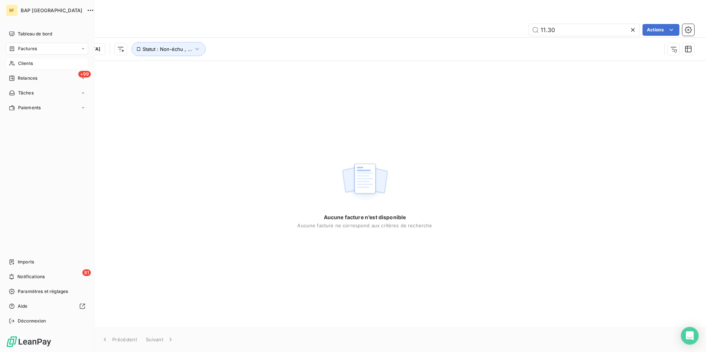
click at [19, 69] on div "Clients" at bounding box center [47, 64] width 82 height 12
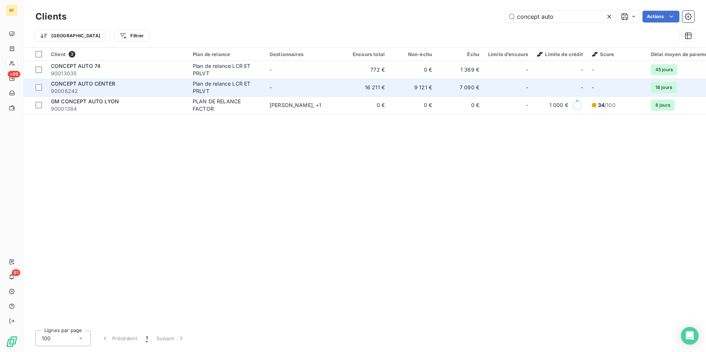
click at [294, 87] on td "-" at bounding box center [303, 88] width 77 height 18
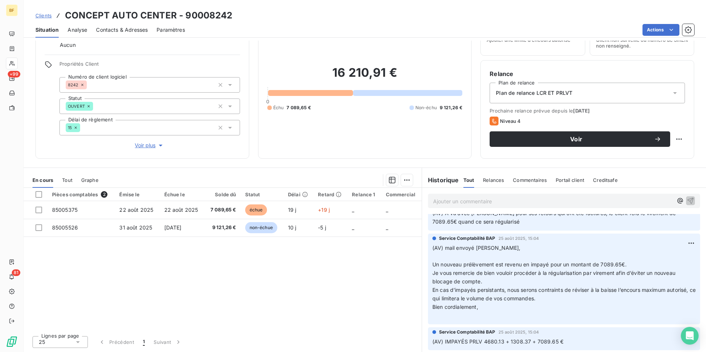
scroll to position [74, 0]
drag, startPoint x: 121, startPoint y: 34, endPoint x: 136, endPoint y: 34, distance: 14.4
click at [121, 34] on div "Contacts & Adresses" at bounding box center [122, 30] width 52 height 16
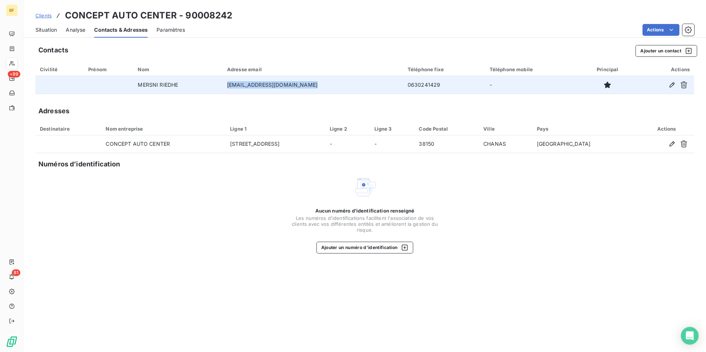
drag, startPoint x: 331, startPoint y: 82, endPoint x: 234, endPoint y: 88, distance: 97.3
click at [234, 88] on td "[EMAIL_ADDRESS][DOMAIN_NAME]" at bounding box center [313, 85] width 181 height 18
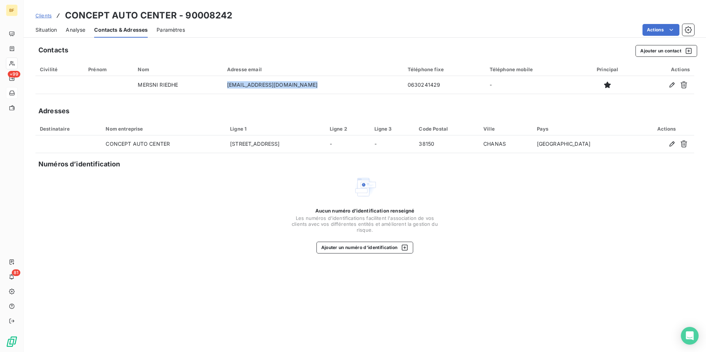
copy td "[EMAIL_ADDRESS][DOMAIN_NAME]"
click at [41, 30] on span "Situation" at bounding box center [45, 29] width 21 height 7
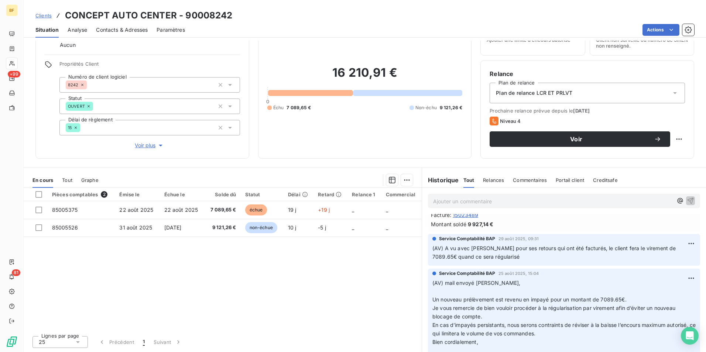
scroll to position [0, 0]
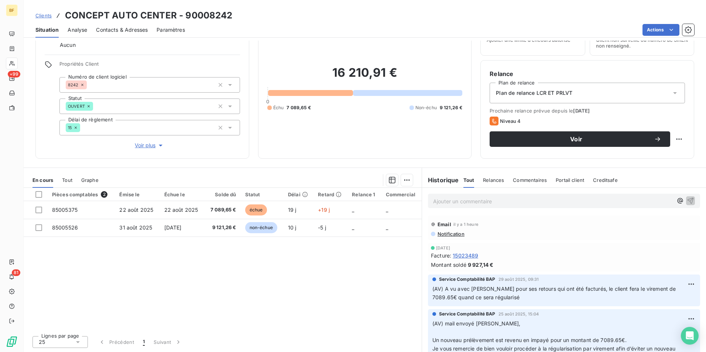
click at [216, 279] on div "Pièces comptables 2 Émise le Échue le Solde dû Statut Délai Retard Relance 1 Co…" at bounding box center [223, 259] width 398 height 142
click at [452, 203] on p "Ajouter un commentaire ﻿" at bounding box center [553, 201] width 240 height 9
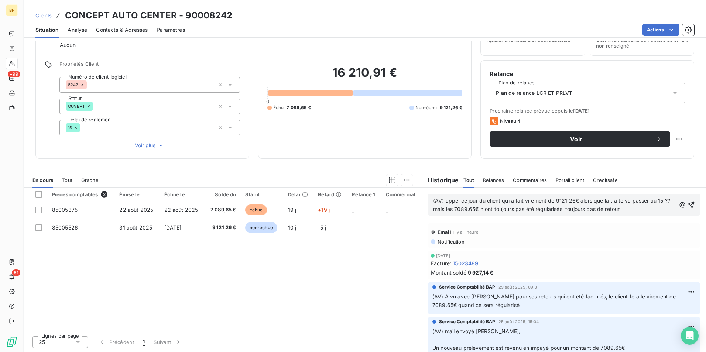
click at [637, 216] on div "(AV) appel ce jour du client qui a fait virement de 9121.26€ alors que la trait…" at bounding box center [564, 205] width 272 height 22
click at [636, 210] on p "(AV) appel ce jour du client qui a fait virement de 9121.26€ alors que la trait…" at bounding box center [554, 205] width 243 height 17
drag, startPoint x: 636, startPoint y: 210, endPoint x: 591, endPoint y: 211, distance: 44.7
click at [591, 211] on p "(AV) appel ce jour du client qui a fait virement de 9121.26€ alors que la trait…" at bounding box center [554, 205] width 243 height 17
click at [629, 214] on div "(AV) appel ce jour du client qui a fait virement de 9121.26€ alors que la trait…" at bounding box center [564, 205] width 272 height 22
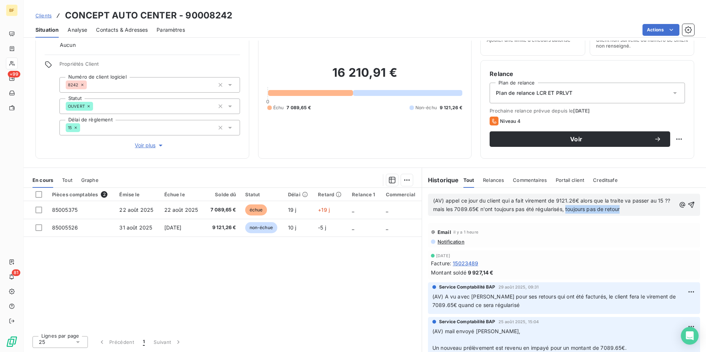
drag, startPoint x: 633, startPoint y: 211, endPoint x: 572, endPoint y: 216, distance: 61.9
click at [571, 216] on div "(AV) appel ce jour du client qui a fait virement de 9121.26€ alors que la trait…" at bounding box center [564, 205] width 272 height 22
click at [124, 37] on div "Contacts & Adresses" at bounding box center [122, 30] width 52 height 16
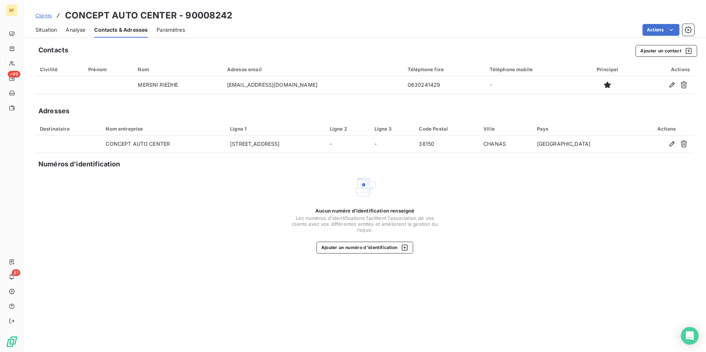
click at [43, 32] on span "Situation" at bounding box center [45, 29] width 21 height 7
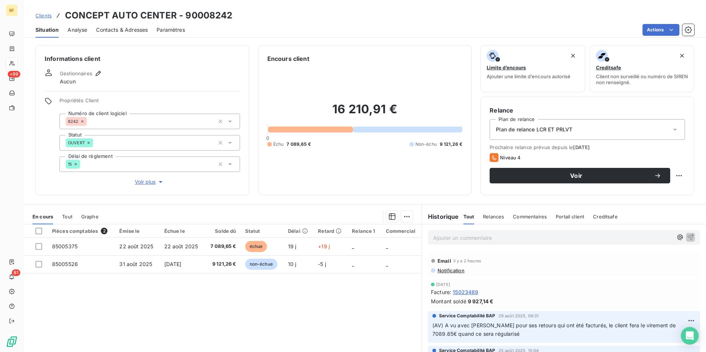
click at [457, 244] on div "Ajouter un commentaire ﻿" at bounding box center [564, 237] width 272 height 14
click at [458, 244] on div "Ajouter un commentaire ﻿" at bounding box center [564, 237] width 272 height 14
click at [458, 243] on div "Ajouter un commentaire ﻿" at bounding box center [564, 237] width 272 height 14
click at [460, 239] on p "Ajouter un commentaire ﻿" at bounding box center [553, 237] width 240 height 9
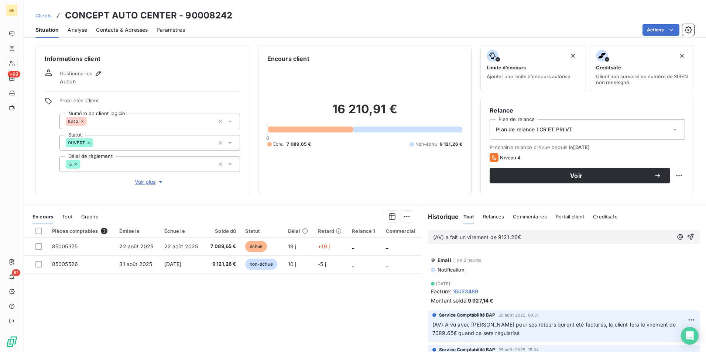
click at [522, 234] on p "(AV) a fait un virement de 9121.26€" at bounding box center [553, 237] width 240 height 8
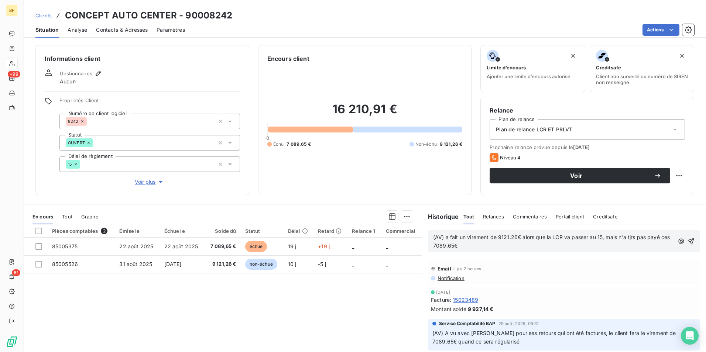
click at [433, 245] on span "(AV) a fait un virement de 9121.26€ alors que la LCR va passer au 15, mais n'a …" at bounding box center [552, 241] width 239 height 15
click at [497, 241] on p "(AV) a fait un virement de 9121.26€ alors que la LCR va passer au 15, mais n'a …" at bounding box center [553, 241] width 241 height 17
click at [497, 246] on p "(AV) a fait un virement de 9121.26€ alors que la LCR va passer au 15, mais n'a …" at bounding box center [553, 241] width 241 height 17
click at [540, 250] on p "(AV) a fait un virement de 9121.26€ alors que la LCR va passer au 15, mais n'a …" at bounding box center [554, 241] width 243 height 17
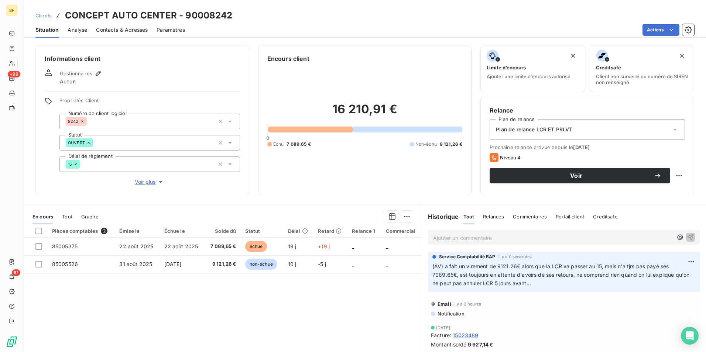
click at [187, 281] on div "Pièces comptables 2 Émise le Échue le Solde dû Statut Délai Retard Relance 1 Co…" at bounding box center [223, 296] width 398 height 142
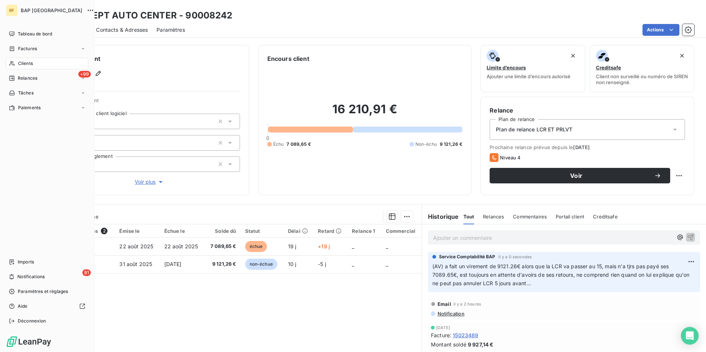
click at [18, 66] on span "Clients" at bounding box center [25, 63] width 15 height 7
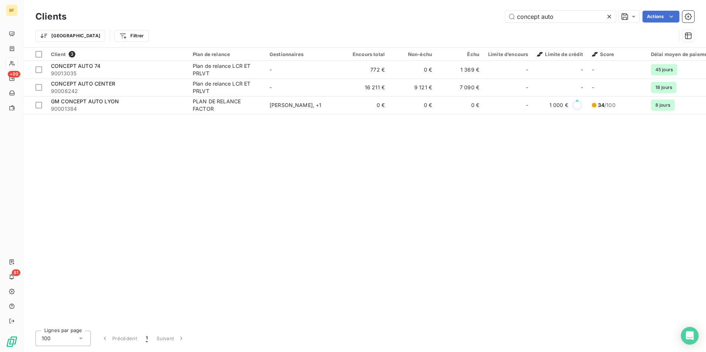
drag, startPoint x: 565, startPoint y: 14, endPoint x: 350, endPoint y: -23, distance: 218.4
click at [350, 0] on html "BF +99 81 Clients concept auto Actions Trier Filtrer Client 3 Plan de relance G…" at bounding box center [353, 176] width 706 height 352
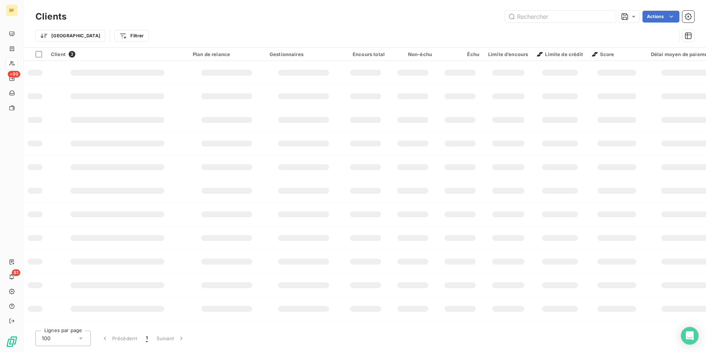
click at [198, 21] on div "Actions" at bounding box center [384, 17] width 619 height 12
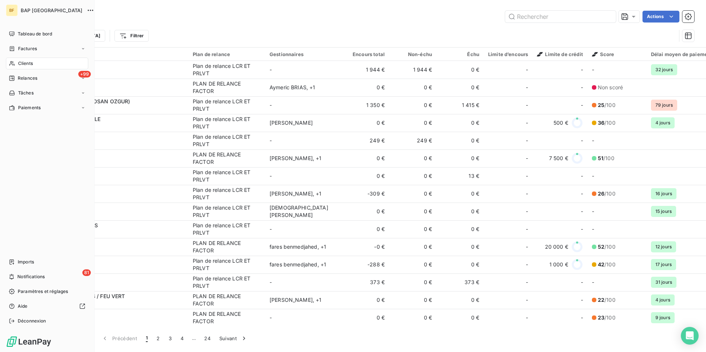
drag, startPoint x: 10, startPoint y: 60, endPoint x: 15, endPoint y: 60, distance: 4.8
click at [10, 60] on div "Clients" at bounding box center [47, 64] width 82 height 12
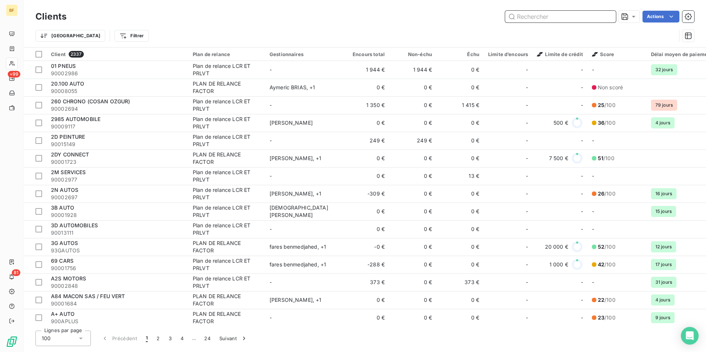
click at [549, 20] on input "text" at bounding box center [560, 17] width 111 height 12
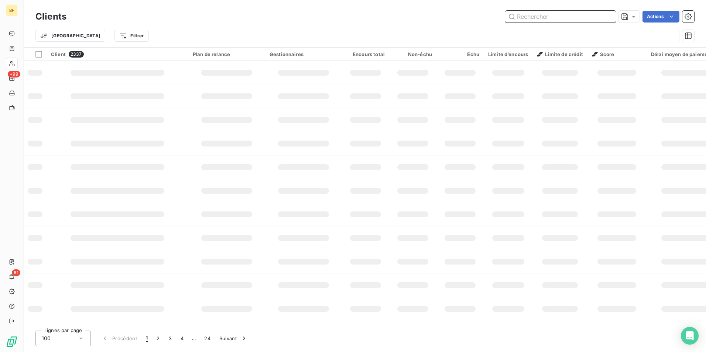
click at [552, 14] on input "text" at bounding box center [560, 17] width 111 height 12
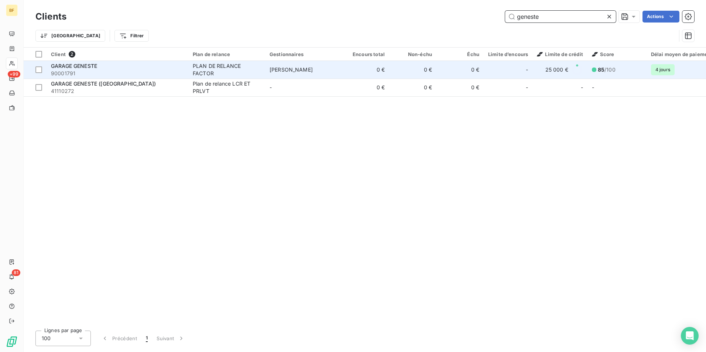
type input "geneste"
click at [204, 68] on div "PLAN DE RELANCE FACTOR" at bounding box center [227, 69] width 68 height 15
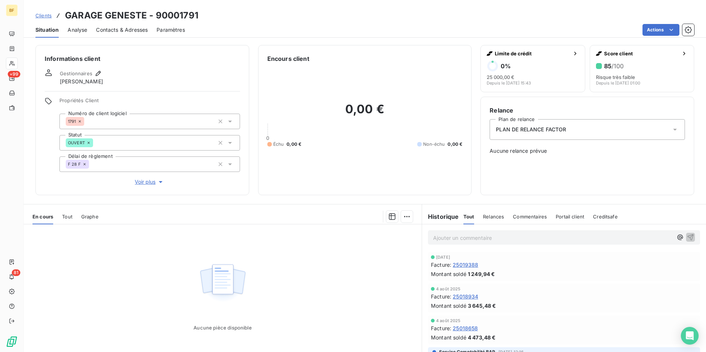
click at [144, 36] on div "Contacts & Adresses" at bounding box center [122, 30] width 52 height 16
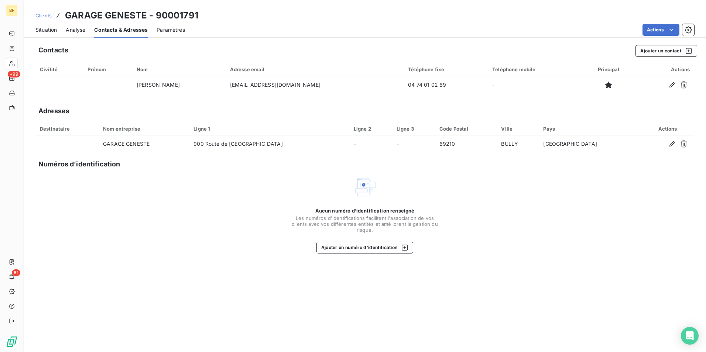
click at [44, 28] on span "Situation" at bounding box center [45, 29] width 21 height 7
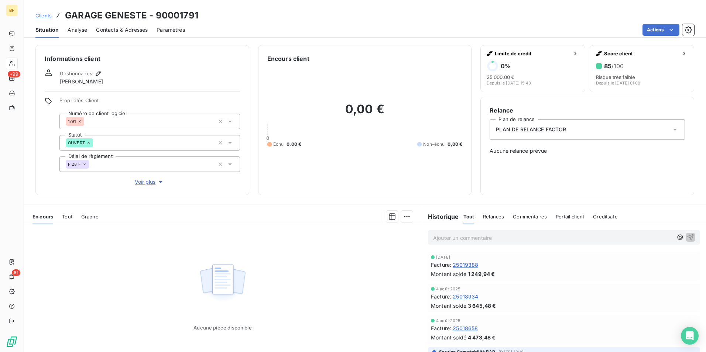
click at [136, 32] on span "Contacts & Adresses" at bounding box center [122, 29] width 52 height 7
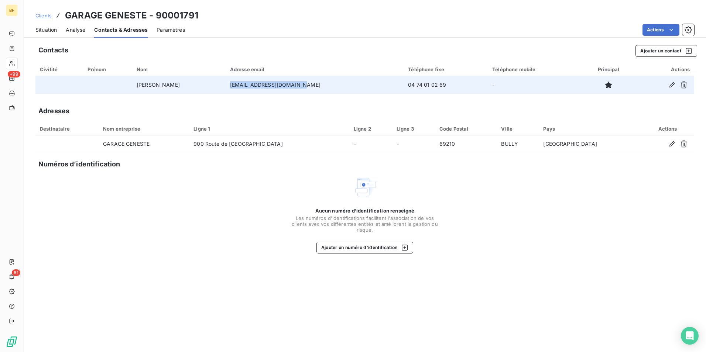
drag, startPoint x: 314, startPoint y: 85, endPoint x: 243, endPoint y: 85, distance: 71.3
click at [243, 85] on td "[EMAIL_ADDRESS][DOMAIN_NAME]" at bounding box center [315, 85] width 178 height 18
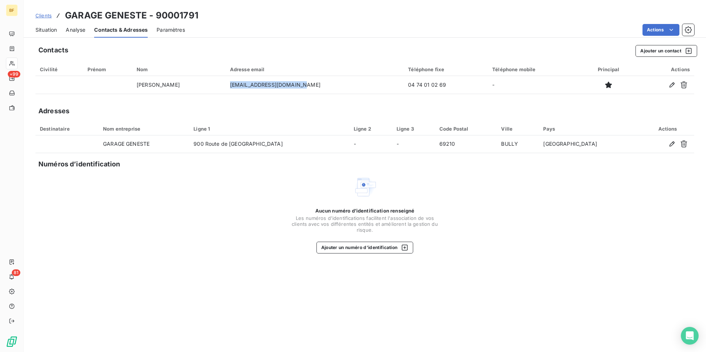
copy td "[EMAIL_ADDRESS][DOMAIN_NAME]"
click at [49, 33] on span "Situation" at bounding box center [45, 29] width 21 height 7
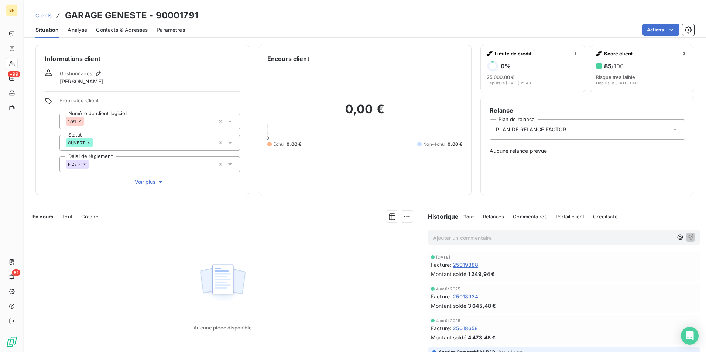
scroll to position [37, 0]
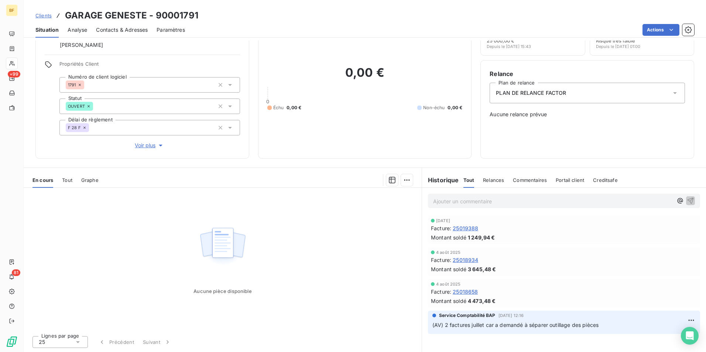
click at [443, 204] on p "Ajouter un commentaire ﻿" at bounding box center [553, 201] width 240 height 9
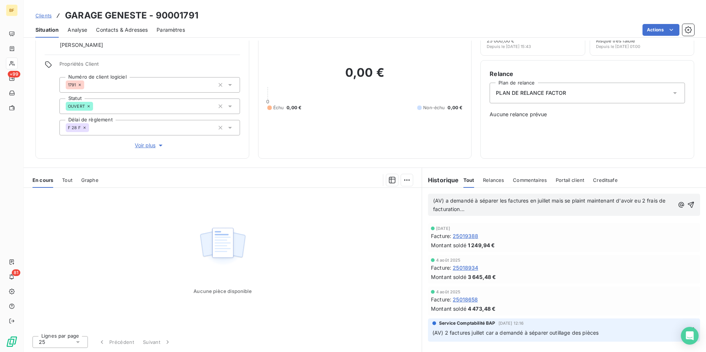
click at [564, 210] on p "(AV) a demandé à séparer les factures en juillet mais se plaint maintenant d'av…" at bounding box center [553, 205] width 241 height 17
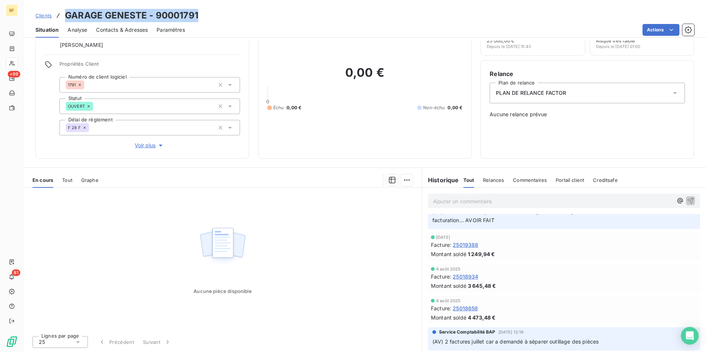
drag, startPoint x: 194, startPoint y: 19, endPoint x: 58, endPoint y: 13, distance: 135.7
click at [58, 13] on div "Clients GARAGE GENESTE - 90001791" at bounding box center [365, 15] width 682 height 13
copy h3 "GARAGE GENESTE - 90001791"
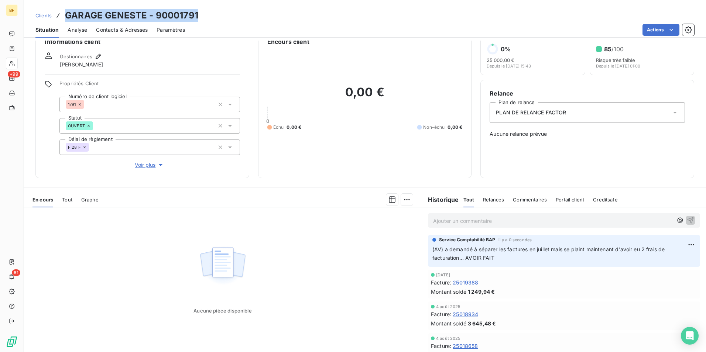
scroll to position [0, 0]
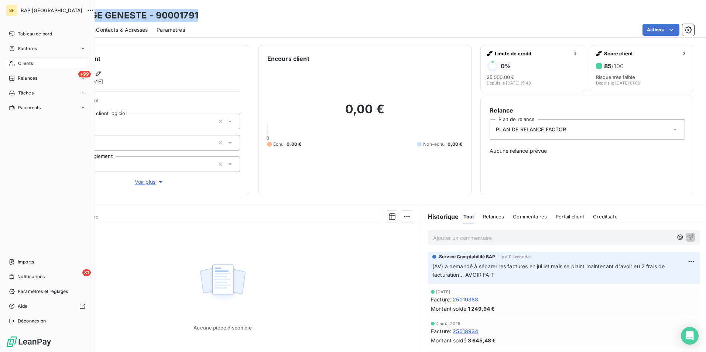
click at [34, 65] on div "Clients" at bounding box center [47, 64] width 82 height 12
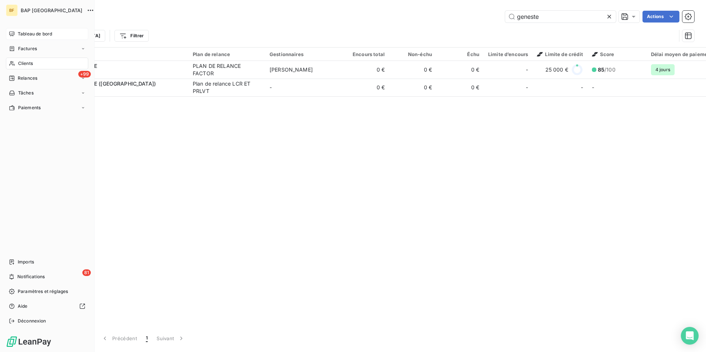
click at [17, 32] on div "Tableau de bord" at bounding box center [47, 34] width 82 height 12
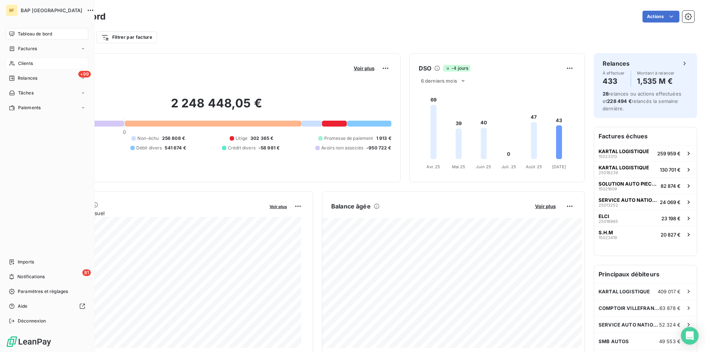
click at [17, 66] on div "Clients" at bounding box center [47, 64] width 82 height 12
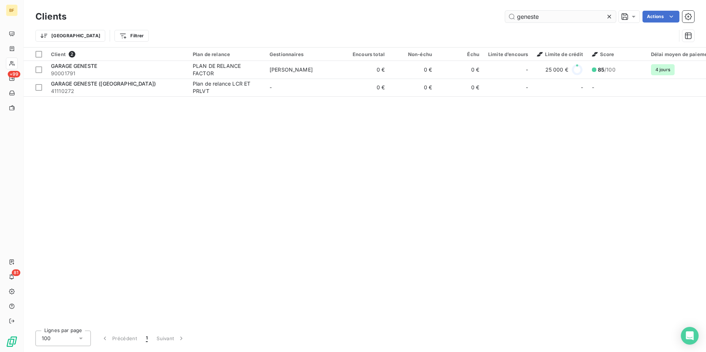
drag, startPoint x: 544, startPoint y: 10, endPoint x: 544, endPoint y: 13, distance: 3.7
click at [544, 10] on div "Clients geneste Actions" at bounding box center [364, 17] width 659 height 16
click at [544, 14] on input "geneste" at bounding box center [560, 17] width 111 height 12
drag, startPoint x: 550, startPoint y: 16, endPoint x: 523, endPoint y: 16, distance: 26.6
click at [523, 16] on input "geneste" at bounding box center [560, 17] width 111 height 12
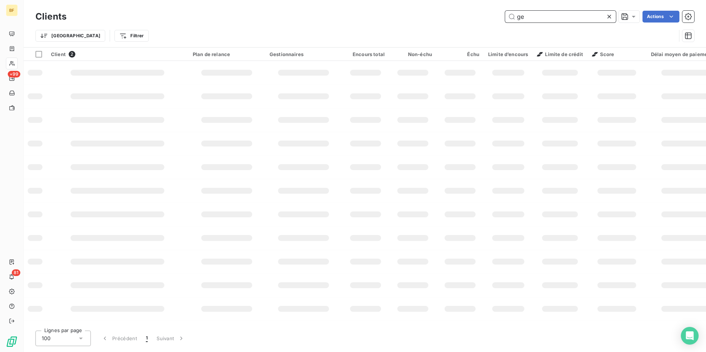
type input "g"
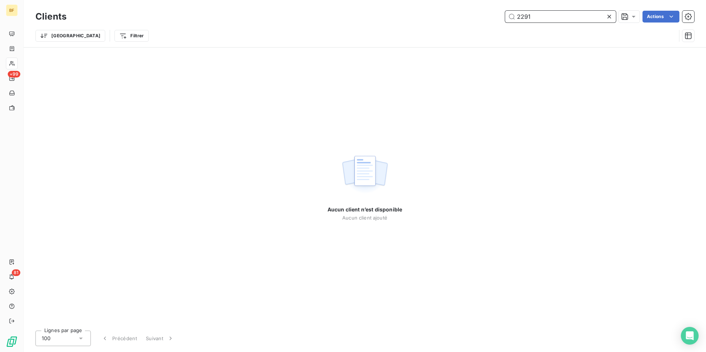
drag, startPoint x: 541, startPoint y: 18, endPoint x: 505, endPoint y: 9, distance: 36.9
click at [505, 9] on div "Clients 2291 Actions" at bounding box center [364, 17] width 659 height 16
click at [533, 13] on input "90002291" at bounding box center [560, 17] width 111 height 12
click at [555, 16] on input "9002291" at bounding box center [560, 17] width 111 height 12
drag, startPoint x: 579, startPoint y: 16, endPoint x: 475, endPoint y: 14, distance: 103.4
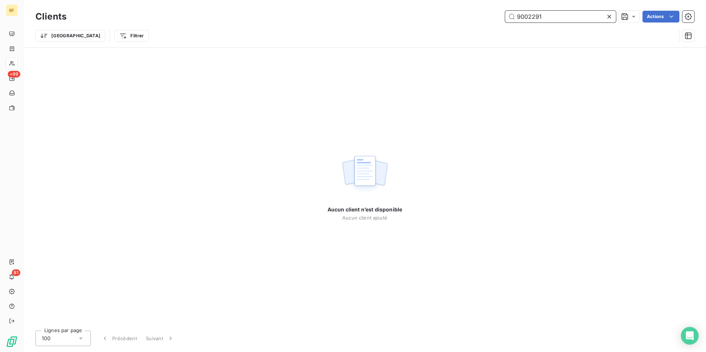
click at [477, 14] on div "9002291 Actions" at bounding box center [384, 17] width 619 height 12
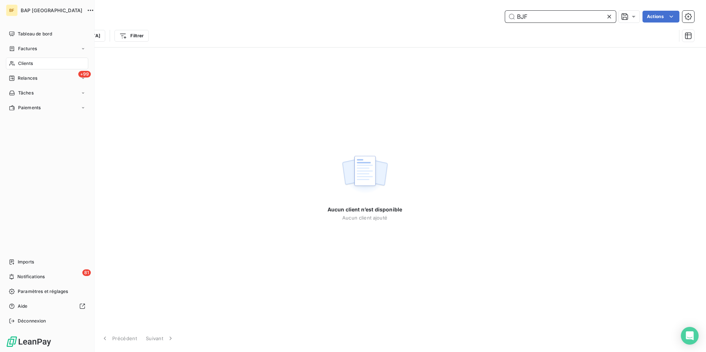
type input "BJF"
click at [27, 61] on span "Clients" at bounding box center [25, 63] width 15 height 7
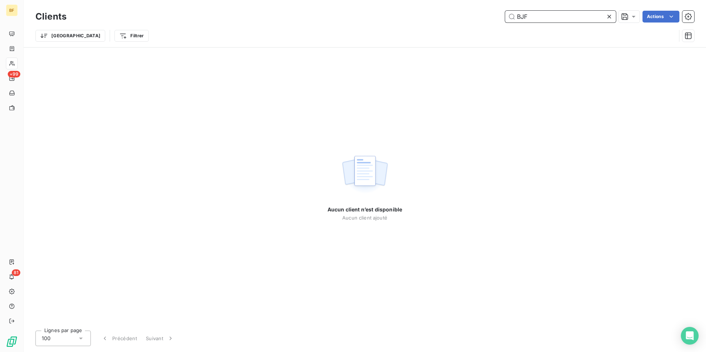
click at [556, 16] on input "BJF" at bounding box center [560, 17] width 111 height 12
click at [556, 17] on input "BJF" at bounding box center [560, 17] width 111 height 12
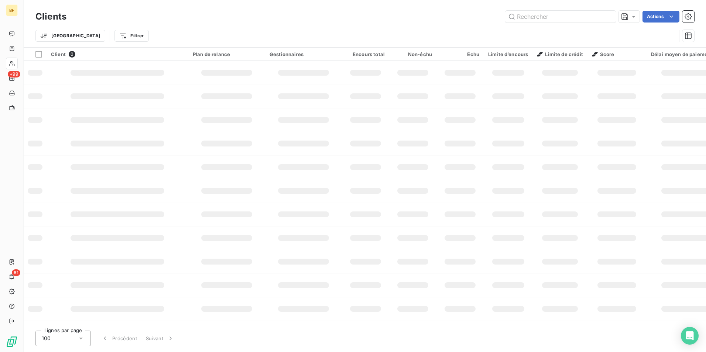
click at [308, 5] on div "Clients Actions Trier Filtrer" at bounding box center [365, 23] width 682 height 47
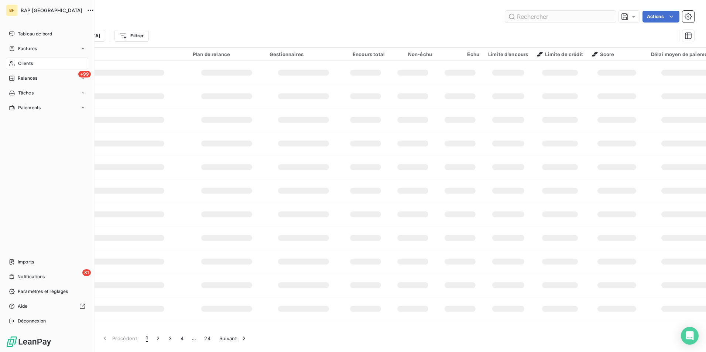
click at [20, 65] on span "Clients" at bounding box center [25, 63] width 15 height 7
click at [556, 15] on input "text" at bounding box center [560, 17] width 111 height 12
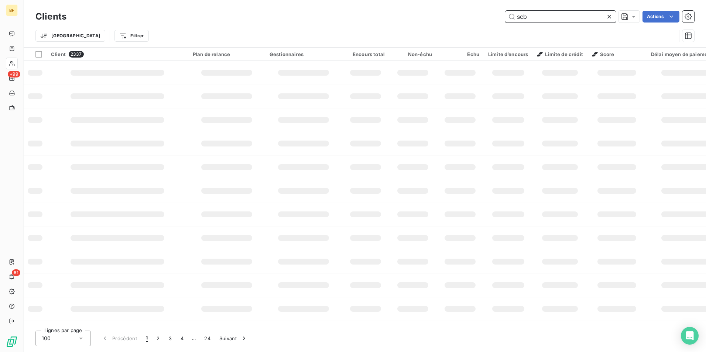
type input "scb"
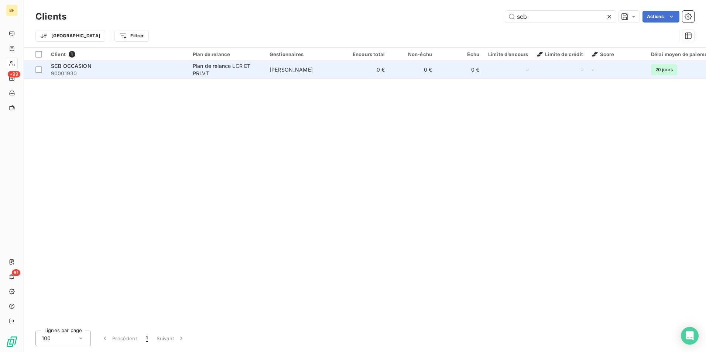
click at [226, 69] on div "Plan de relance LCR ET PRLVT" at bounding box center [227, 69] width 68 height 15
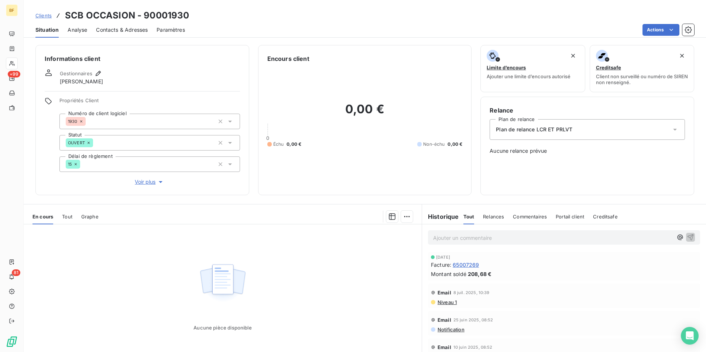
click at [277, 175] on div "0,00 € 0 Échu 0,00 € Non-échu 0,00 €" at bounding box center [364, 124] width 195 height 123
click at [67, 218] on span "Tout" at bounding box center [67, 217] width 10 height 6
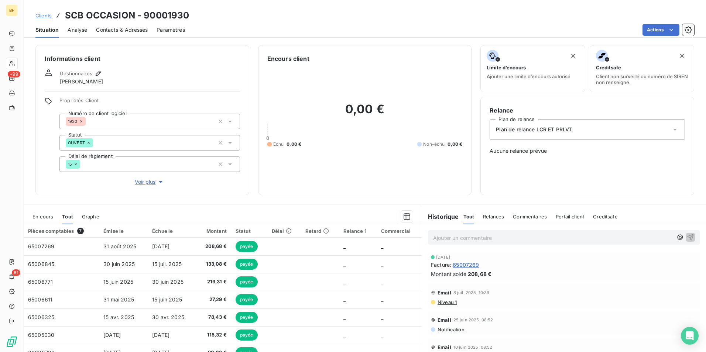
click at [126, 27] on span "Contacts & Adresses" at bounding box center [122, 29] width 52 height 7
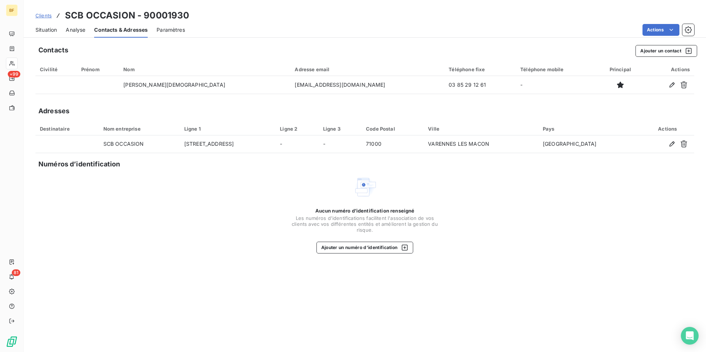
click at [181, 210] on div "Aucun numéro d’identification renseigné Les numéros d'identifications faciliten…" at bounding box center [364, 214] width 659 height 78
click at [186, 195] on div "Aucun numéro d’identification renseigné Les numéros d'identifications faciliten…" at bounding box center [364, 214] width 659 height 78
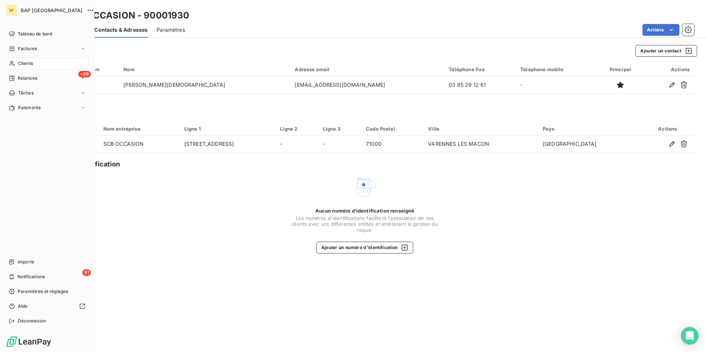
click at [15, 64] on icon at bounding box center [12, 64] width 6 height 6
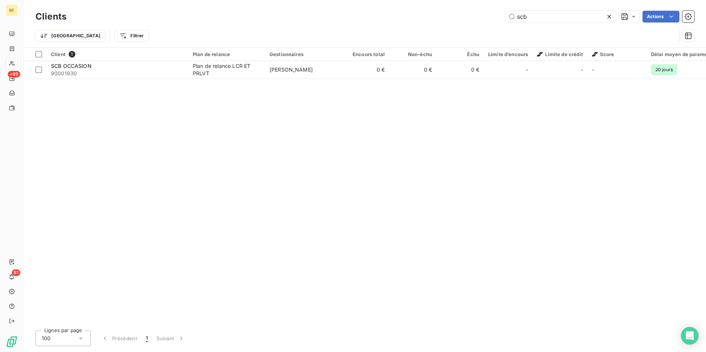
drag, startPoint x: 528, startPoint y: 15, endPoint x: 500, endPoint y: 11, distance: 28.0
click at [500, 11] on div "scb Actions" at bounding box center [384, 17] width 619 height 12
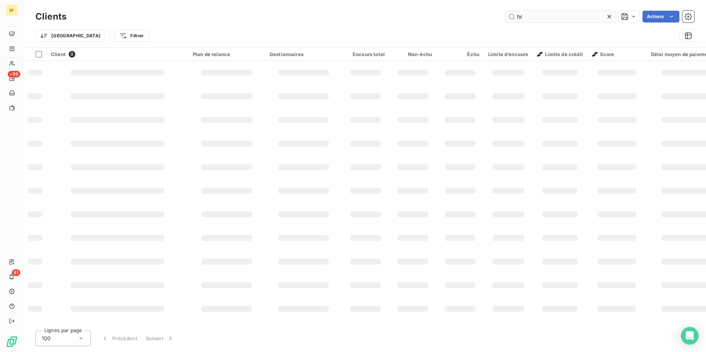
type input "h"
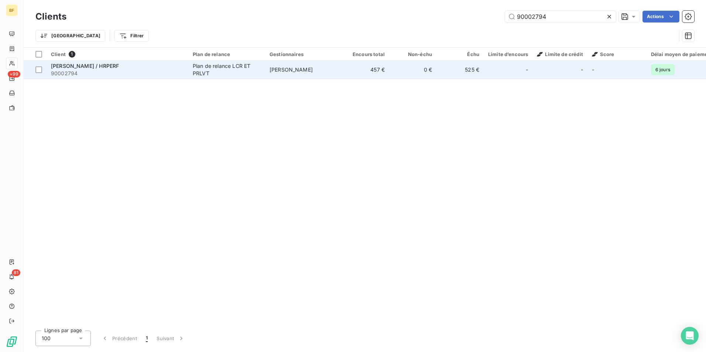
type input "90002794"
click at [113, 67] on span "[PERSON_NAME] / HRPERF" at bounding box center [85, 66] width 68 height 6
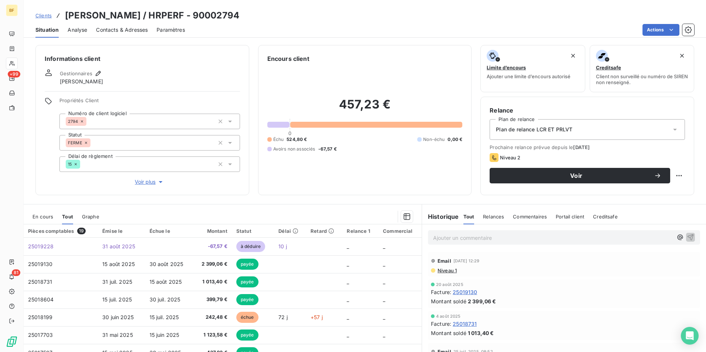
click at [443, 273] on span "Niveau 1" at bounding box center [447, 271] width 20 height 6
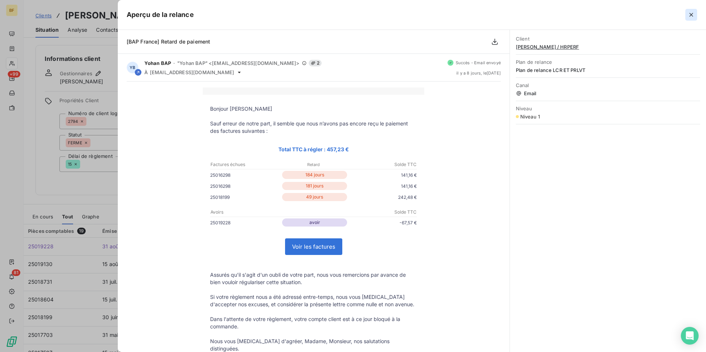
click at [690, 18] on button "button" at bounding box center [691, 15] width 12 height 12
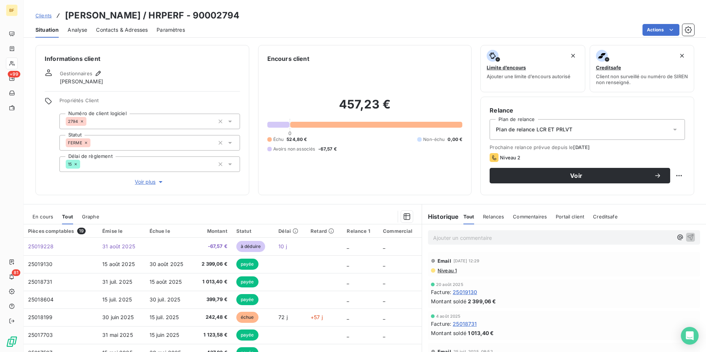
scroll to position [37, 0]
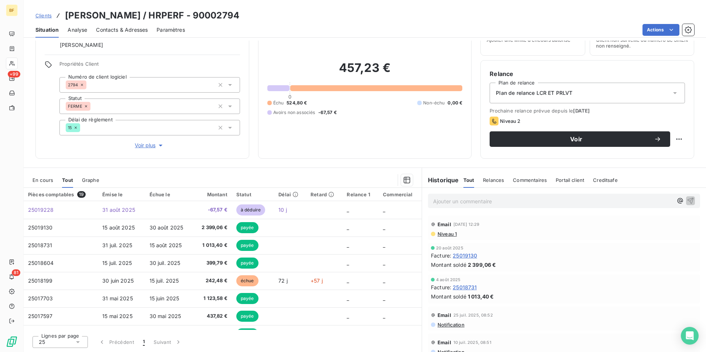
click at [448, 236] on span "Niveau 1" at bounding box center [447, 234] width 20 height 6
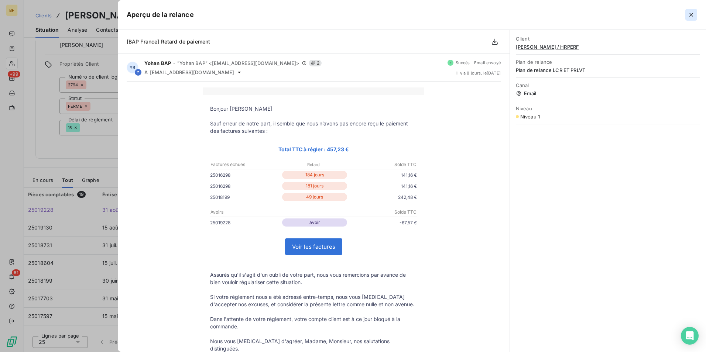
click at [691, 16] on icon "button" at bounding box center [691, 14] width 7 height 7
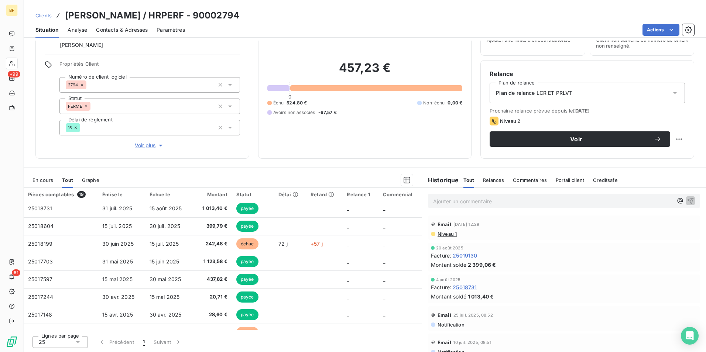
click at [442, 232] on span "Niveau 1" at bounding box center [447, 234] width 20 height 6
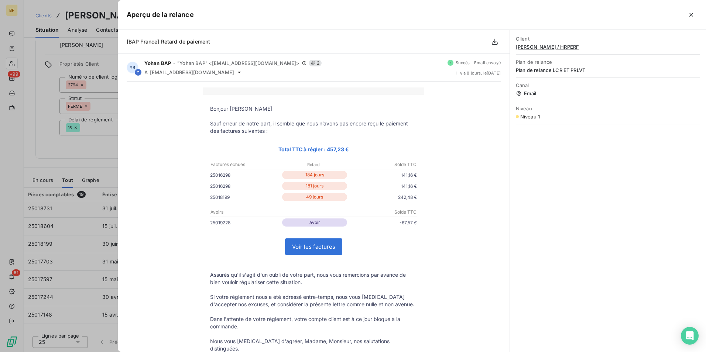
click at [220, 174] on p "25016298" at bounding box center [245, 175] width 70 height 8
copy p "25016298"
click at [690, 15] on icon "button" at bounding box center [691, 14] width 7 height 7
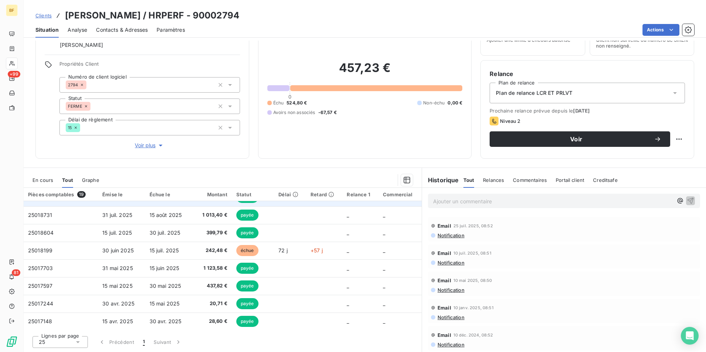
scroll to position [0, 0]
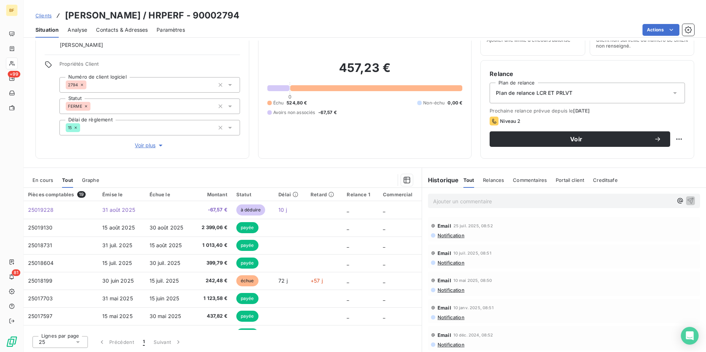
click at [496, 202] on p "Ajouter un commentaire ﻿" at bounding box center [553, 201] width 240 height 9
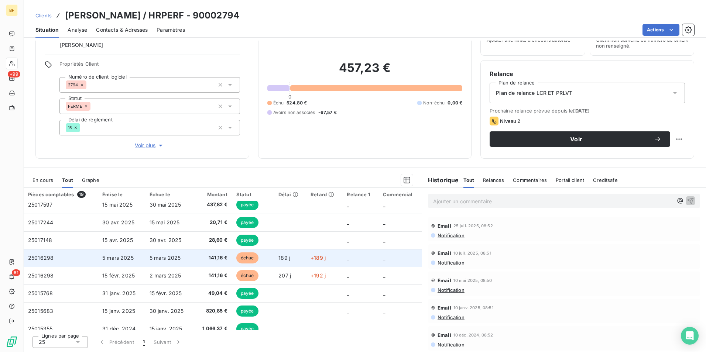
scroll to position [111, 0]
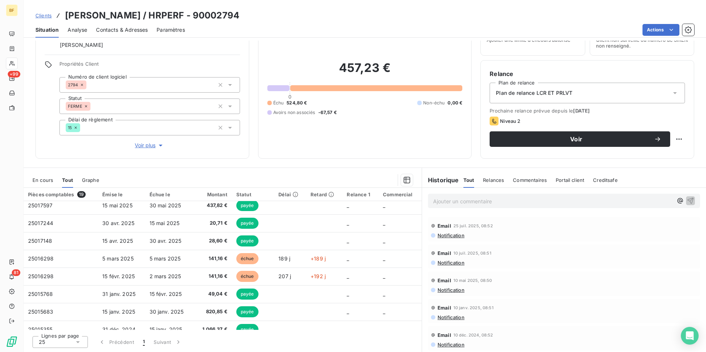
click at [487, 207] on div "Ajouter un commentaire ﻿" at bounding box center [564, 201] width 272 height 14
click at [481, 205] on p "Ajouter un commentaire ﻿" at bounding box center [553, 201] width 240 height 9
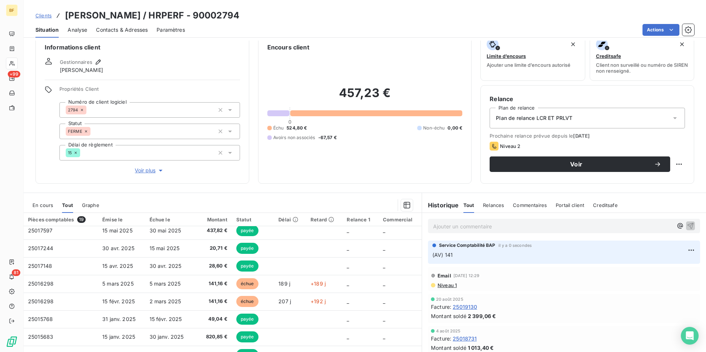
scroll to position [0, 0]
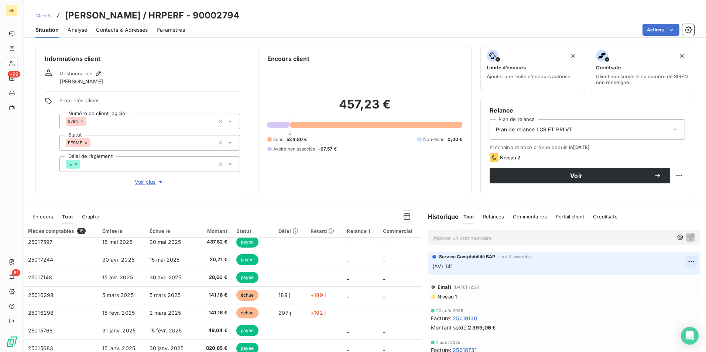
click at [682, 261] on html "BF +99 81 Clients [PERSON_NAME] / HRPERF - 90002794 Situation Analyse Contacts …" at bounding box center [353, 176] width 706 height 352
click at [653, 280] on div "Editer" at bounding box center [662, 278] width 41 height 12
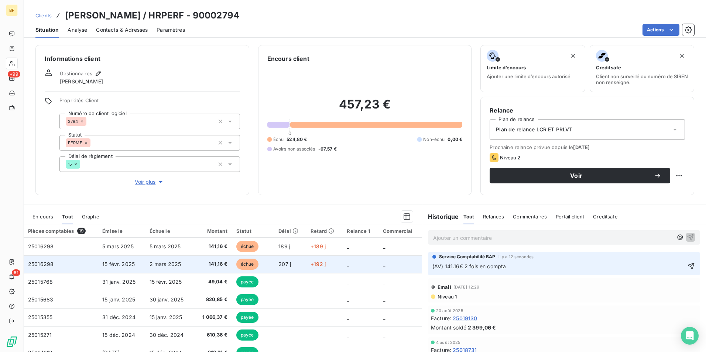
scroll to position [111, 0]
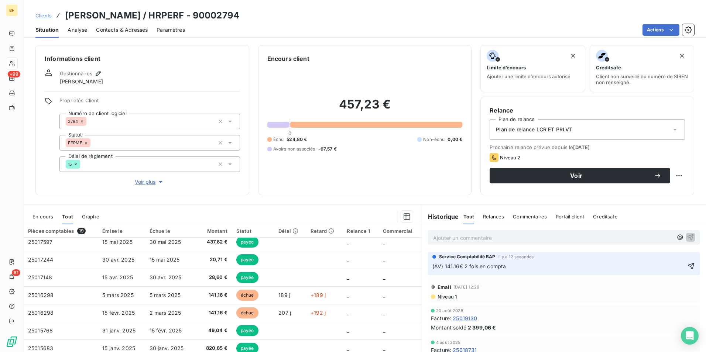
click at [524, 270] on p "(AV) 141.16€ 2 fois en compta" at bounding box center [558, 267] width 253 height 8
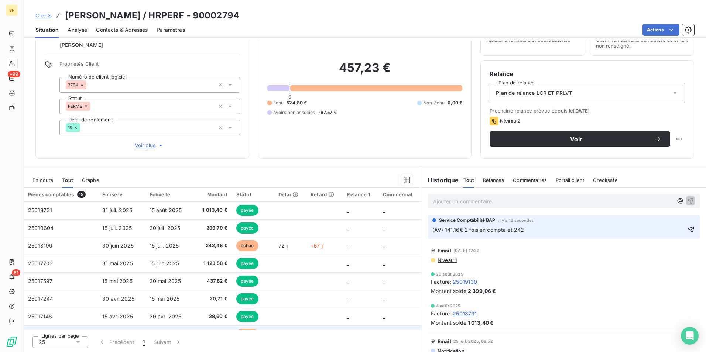
scroll to position [24, 0]
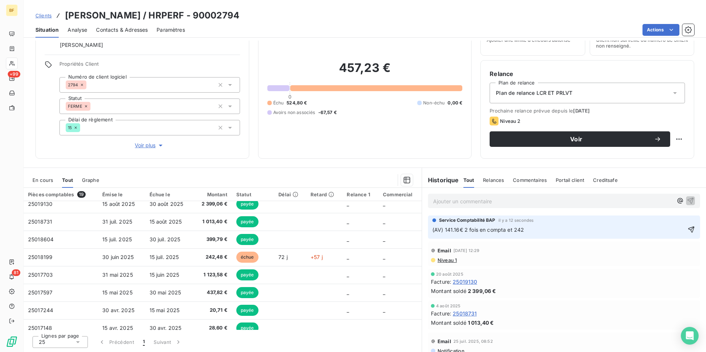
click at [537, 229] on p "(AV) 141.16€ 2 fois en compta et 242" at bounding box center [558, 230] width 253 height 8
click at [641, 232] on p "(AV) 141.16€ 2 fois en compta et 242.48€ apparemment reglé en attente [PERSON_N…" at bounding box center [563, 230] width 263 height 8
drag, startPoint x: 633, startPoint y: 229, endPoint x: 615, endPoint y: 231, distance: 18.6
click at [632, 230] on p "(AV) 141.16€ 2 fois en compta et 242.48€ apparemment reglé en attente [PERSON_N…" at bounding box center [563, 230] width 263 height 8
click at [633, 232] on p "(AV) 141.16€ 2 fois en compta et 242.48€ apparemment reglé en attente [PERSON_N…" at bounding box center [563, 230] width 263 height 8
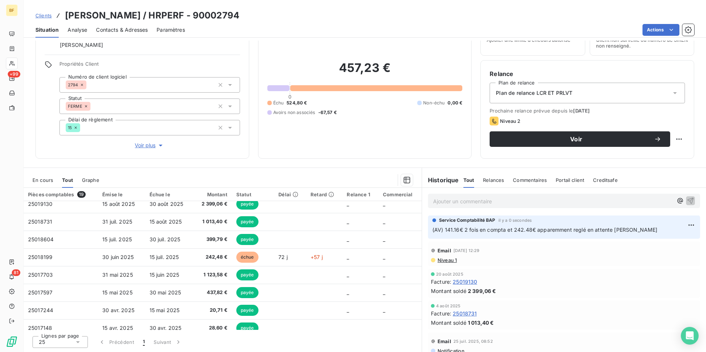
click at [627, 230] on p "(AV) 141.16€ 2 fois en compta et 242.48€ apparemment reglé en attente [PERSON_N…" at bounding box center [563, 230] width 263 height 8
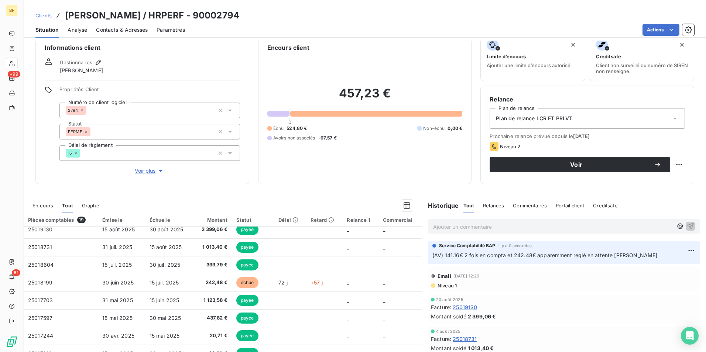
scroll to position [0, 0]
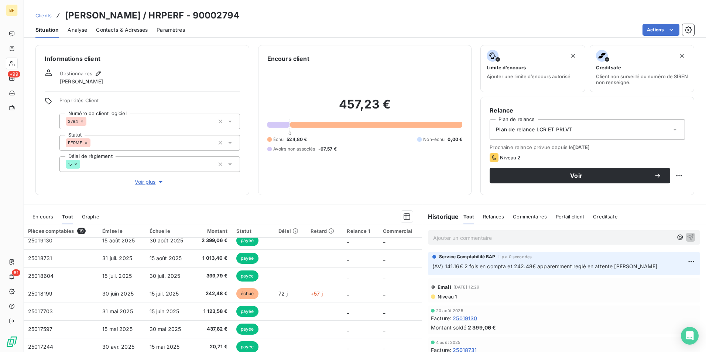
click at [110, 32] on span "Contacts & Adresses" at bounding box center [122, 29] width 52 height 7
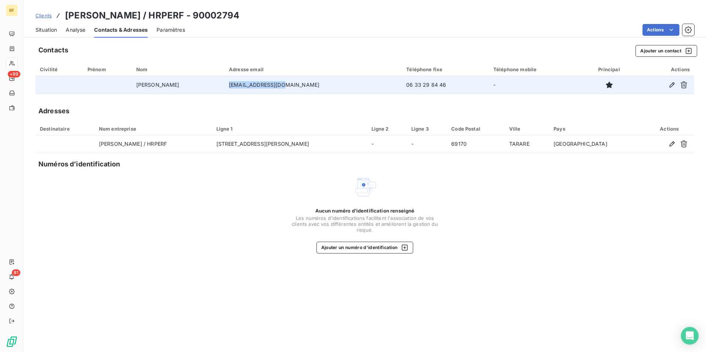
drag, startPoint x: 333, startPoint y: 84, endPoint x: 267, endPoint y: 85, distance: 66.1
click at [267, 85] on td "[EMAIL_ADDRESS][DOMAIN_NAME]" at bounding box center [313, 85] width 177 height 18
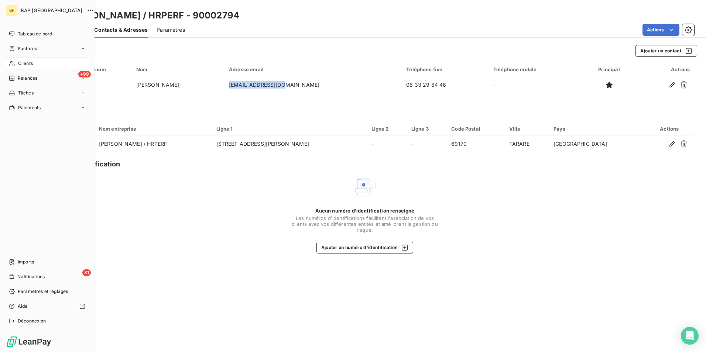
click at [16, 63] on div "Clients" at bounding box center [47, 64] width 82 height 12
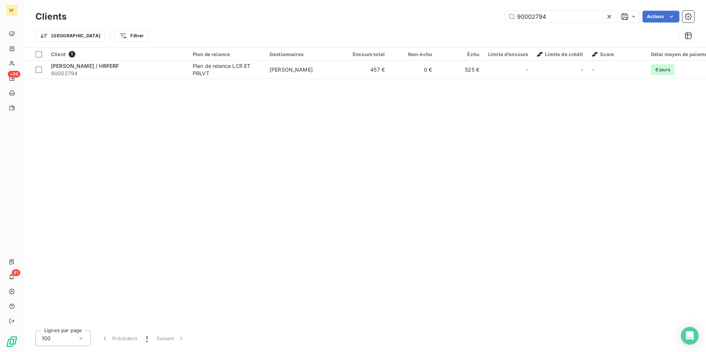
drag, startPoint x: 569, startPoint y: 15, endPoint x: 464, endPoint y: 6, distance: 105.3
click at [464, 6] on div "Clients 90002794 Actions Trier Filtrer" at bounding box center [365, 23] width 682 height 47
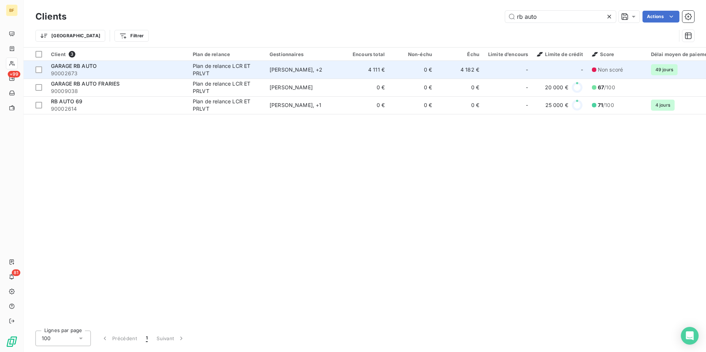
type input "rb auto"
click at [149, 71] on span "90002673" at bounding box center [117, 73] width 133 height 7
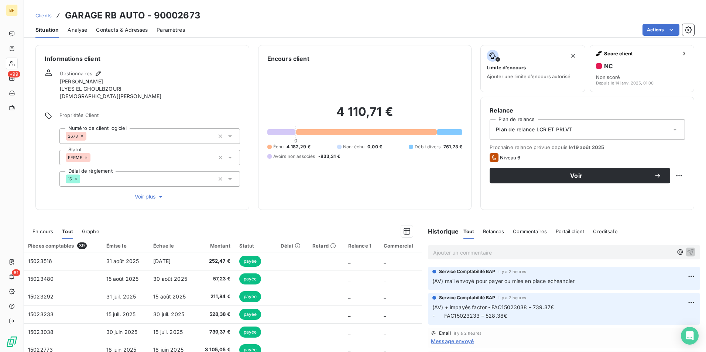
click at [125, 25] on div "Contacts & Adresses" at bounding box center [122, 30] width 52 height 16
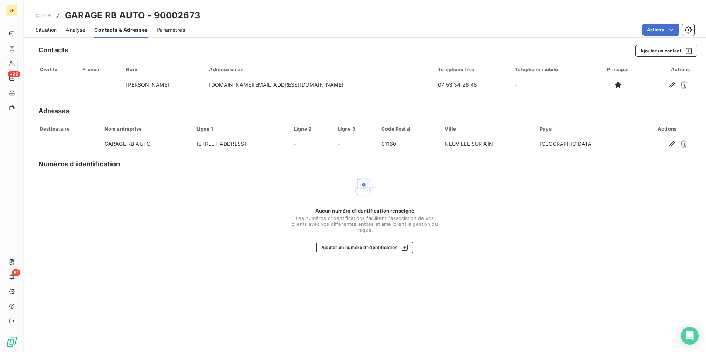
click at [43, 29] on span "Situation" at bounding box center [45, 29] width 21 height 7
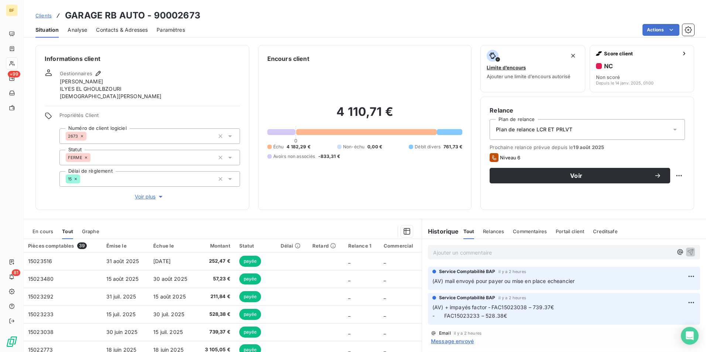
click at [273, 208] on div "Encours client 4 110,71 € 0 Échu 4 182,29 € Non-échu 0,00 € Débit divers 761,73…" at bounding box center [365, 127] width 214 height 165
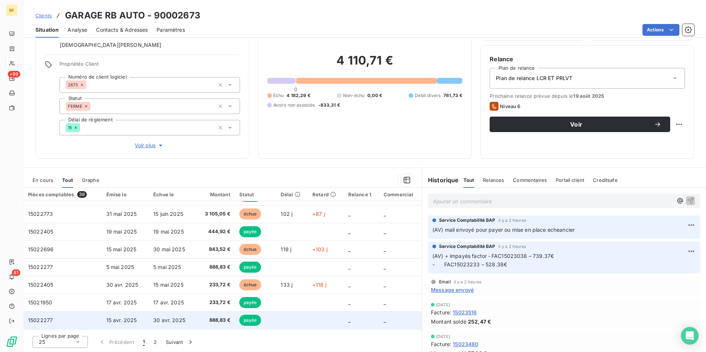
scroll to position [111, 0]
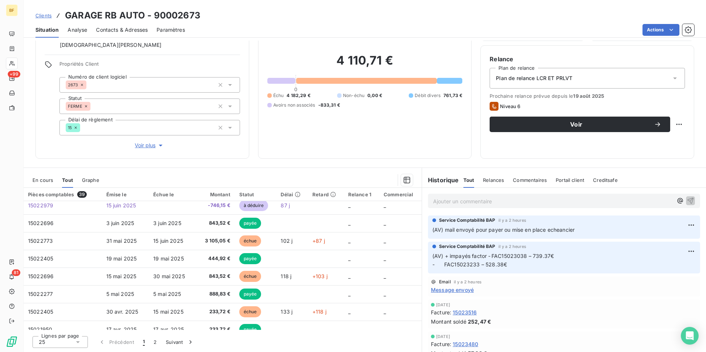
click at [132, 32] on span "Contacts & Adresses" at bounding box center [122, 29] width 52 height 7
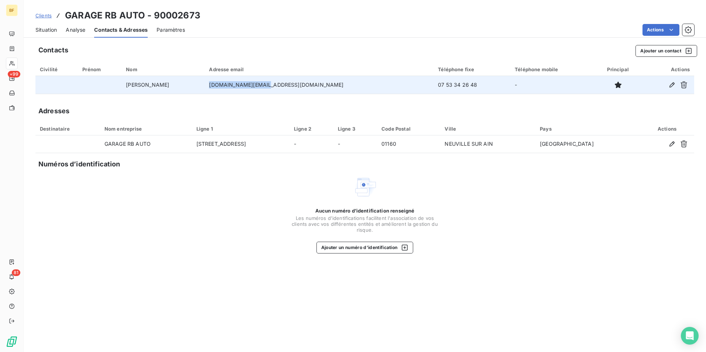
drag, startPoint x: 313, startPoint y: 85, endPoint x: 253, endPoint y: 82, distance: 59.9
click at [253, 82] on td "[DOMAIN_NAME][EMAIL_ADDRESS][DOMAIN_NAME]" at bounding box center [319, 85] width 229 height 18
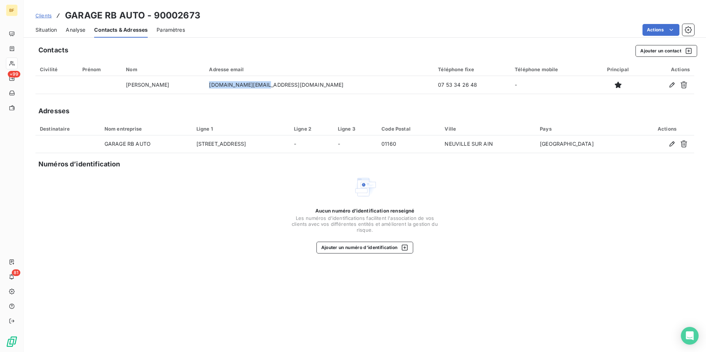
click at [46, 28] on span "Situation" at bounding box center [45, 29] width 21 height 7
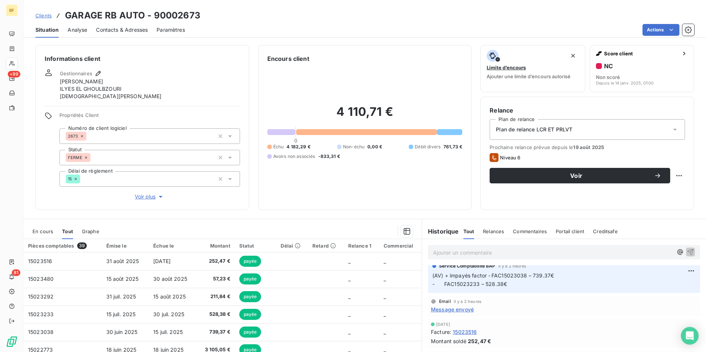
scroll to position [74, 0]
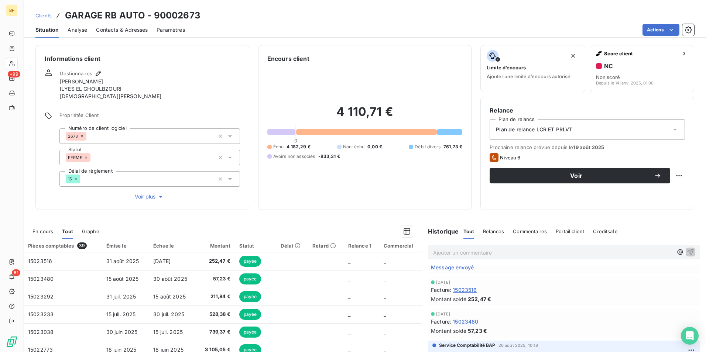
click at [465, 270] on span "Message envoyé" at bounding box center [452, 268] width 43 height 8
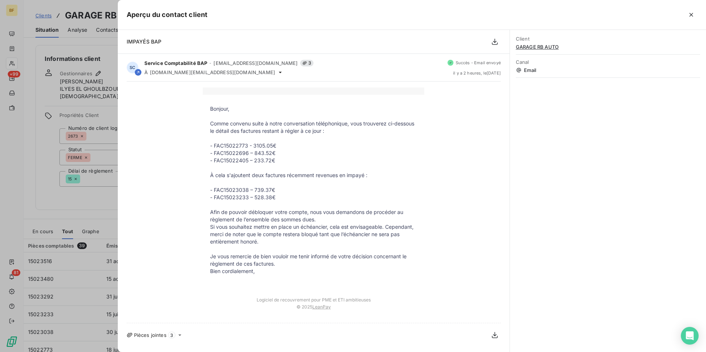
click at [693, 14] on icon "button" at bounding box center [691, 14] width 7 height 7
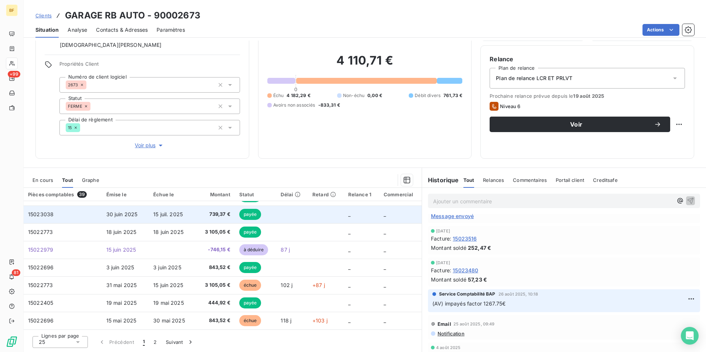
scroll to position [0, 0]
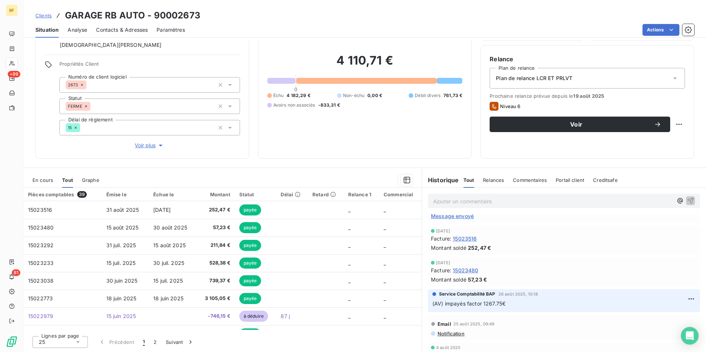
drag, startPoint x: 124, startPoint y: 30, endPoint x: 146, endPoint y: 30, distance: 22.2
click at [124, 30] on span "Contacts & Adresses" at bounding box center [122, 29] width 52 height 7
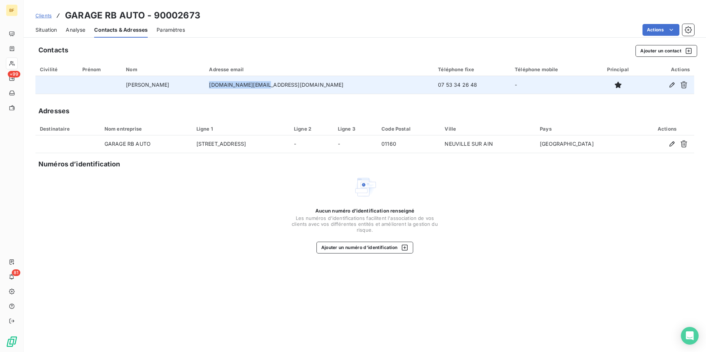
drag, startPoint x: 321, startPoint y: 85, endPoint x: 250, endPoint y: 82, distance: 70.6
click at [250, 82] on td "[DOMAIN_NAME][EMAIL_ADDRESS][DOMAIN_NAME]" at bounding box center [319, 85] width 229 height 18
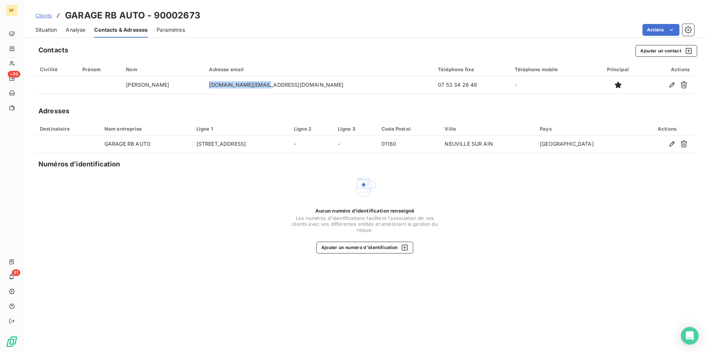
click at [37, 28] on span "Situation" at bounding box center [45, 29] width 21 height 7
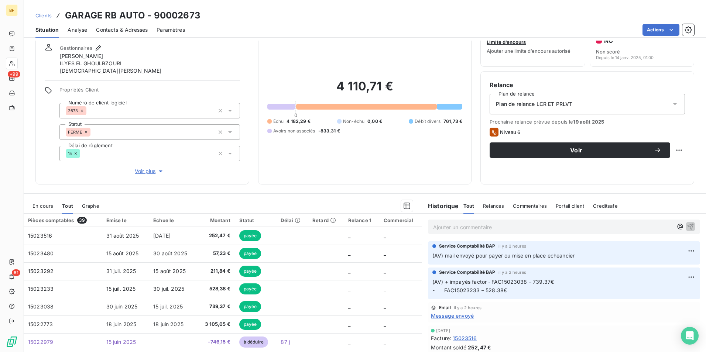
scroll to position [37, 0]
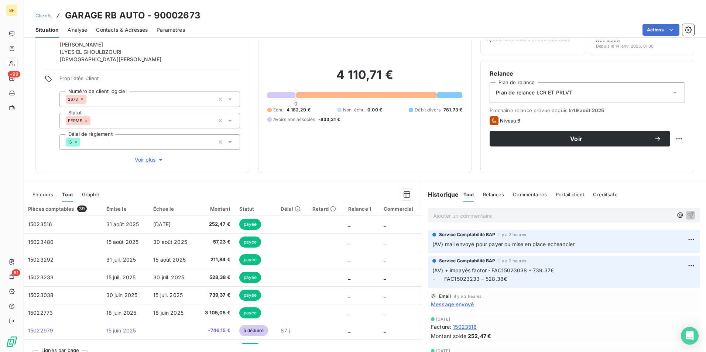
click at [134, 20] on h3 "GARAGE RB AUTO - 90002673" at bounding box center [133, 15] width 136 height 13
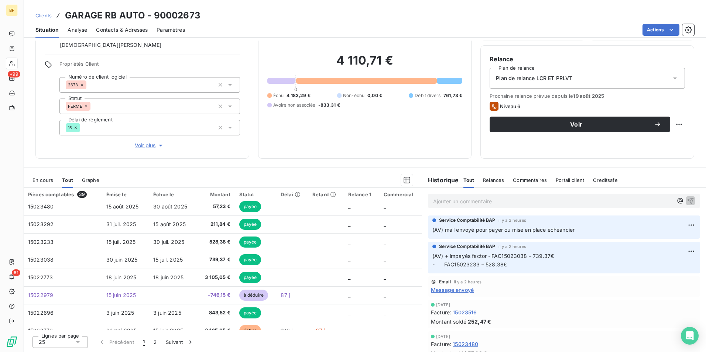
scroll to position [0, 0]
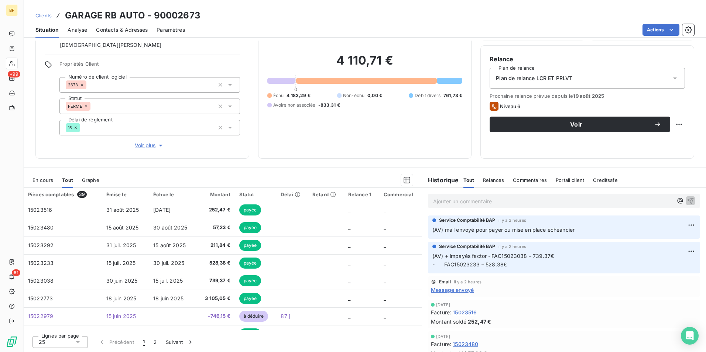
click at [351, 144] on div "4 110,71 € 0 Échu 4 182,29 € Non-échu 0,00 € Débit divers 761,73 € Avoirs non a…" at bounding box center [364, 81] width 195 height 138
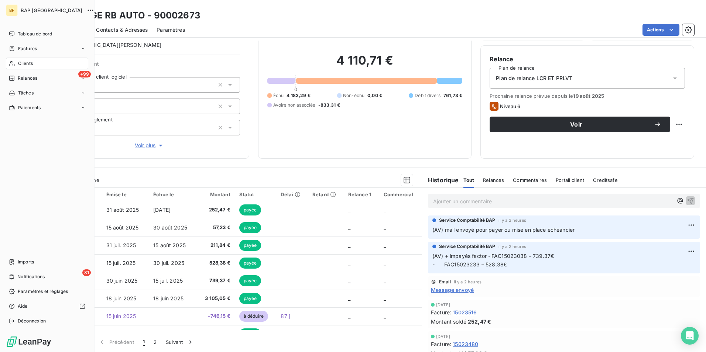
click at [22, 66] on span "Clients" at bounding box center [25, 63] width 15 height 7
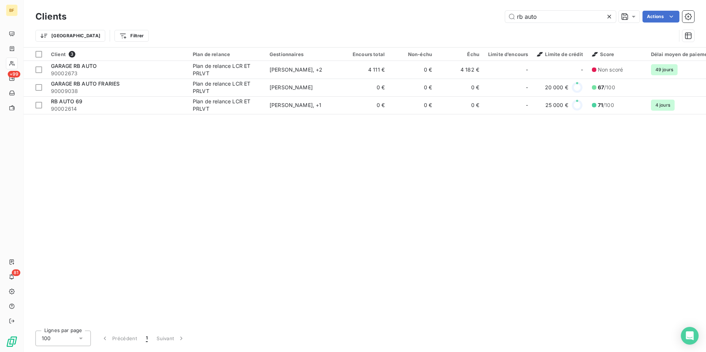
drag, startPoint x: 555, startPoint y: 19, endPoint x: 476, endPoint y: 0, distance: 80.9
click at [476, 0] on div "Clients rb auto Actions Trier Filtrer" at bounding box center [365, 23] width 682 height 47
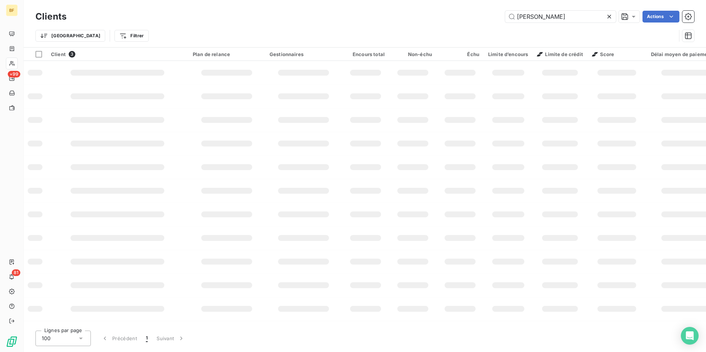
type input "[PERSON_NAME]"
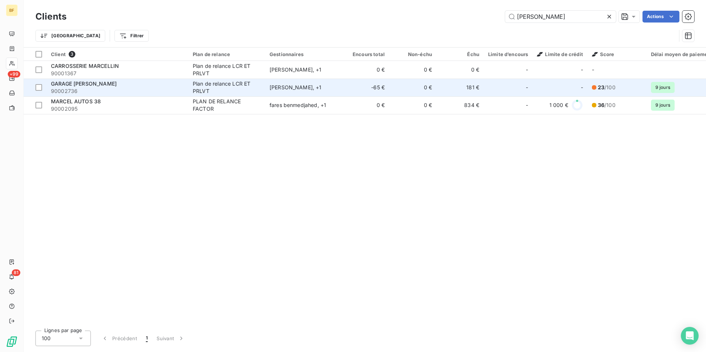
click at [79, 83] on span "GARAGE [PERSON_NAME]" at bounding box center [84, 84] width 66 height 6
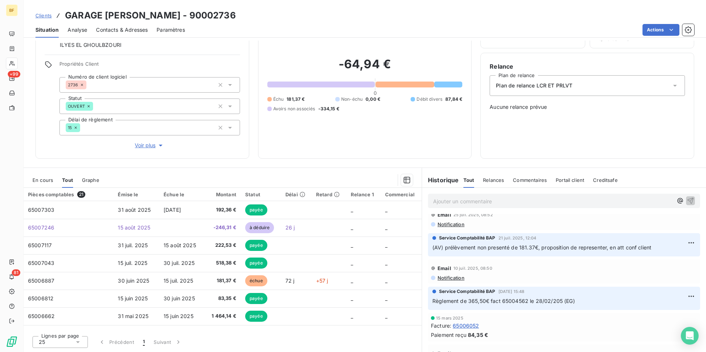
scroll to position [74, 0]
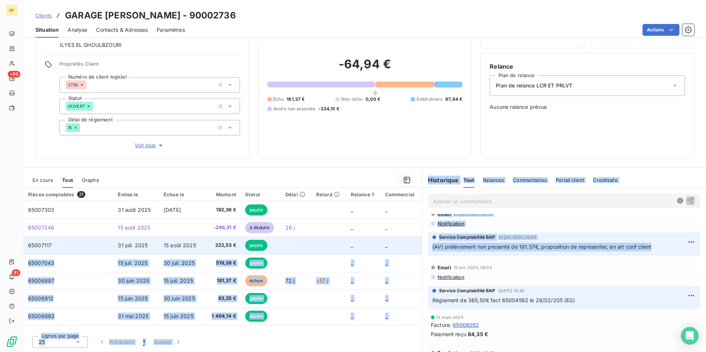
drag, startPoint x: 653, startPoint y: 247, endPoint x: 412, endPoint y: 247, distance: 240.4
click at [412, 247] on div "En cours Tout Graphe Pièces comptables 21 Émise le Échue le Montant Statut Déla…" at bounding box center [365, 260] width 682 height 185
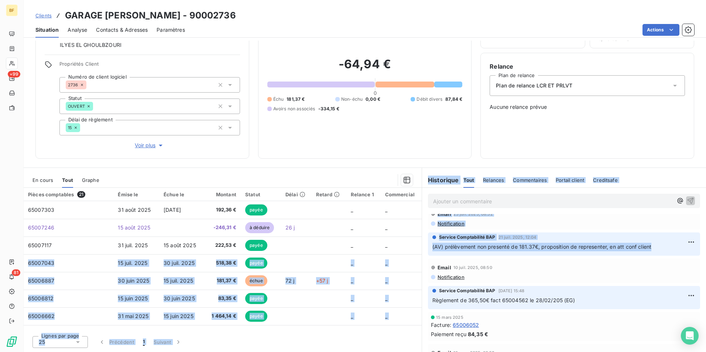
click at [586, 217] on div "Email [DATE] 08:52" at bounding box center [564, 214] width 266 height 12
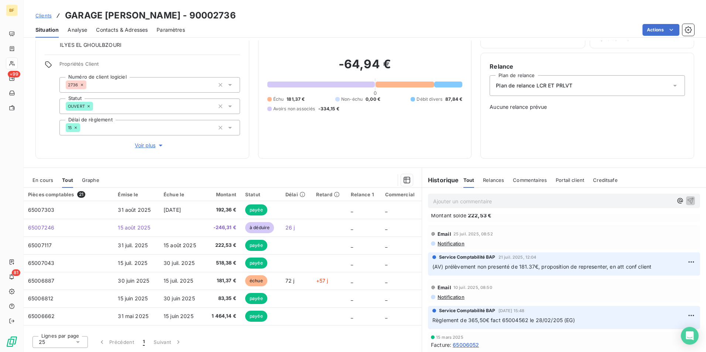
scroll to position [37, 0]
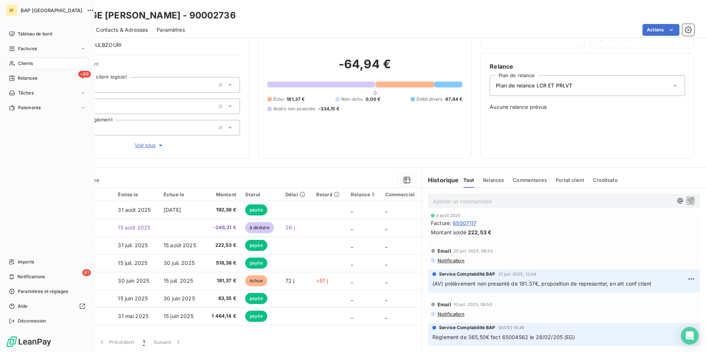
click at [35, 66] on div "Clients" at bounding box center [47, 64] width 82 height 12
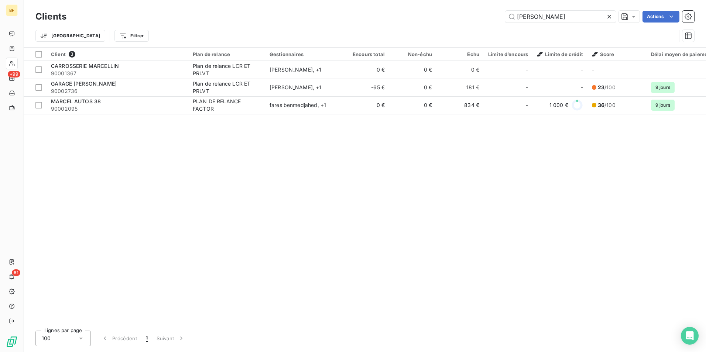
drag, startPoint x: 572, startPoint y: 22, endPoint x: 467, endPoint y: 22, distance: 104.9
click at [467, 22] on div "MARCEL Actions" at bounding box center [384, 17] width 619 height 12
click at [525, 140] on div "Client 3 Plan de relance Gestionnaires Encours total Non-échu Échu Limite d’enc…" at bounding box center [365, 186] width 682 height 277
drag, startPoint x: 180, startPoint y: 162, endPoint x: 141, endPoint y: 201, distance: 54.8
click at [180, 162] on div "Client 3 Plan de relance Gestionnaires Encours total Non-échu Échu Limite d’enc…" at bounding box center [365, 186] width 682 height 277
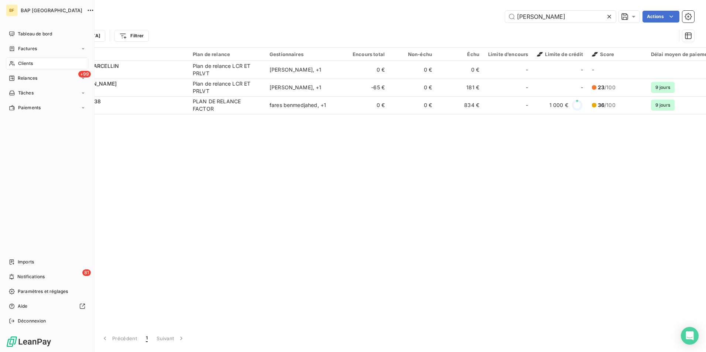
click at [21, 62] on span "Clients" at bounding box center [25, 63] width 15 height 7
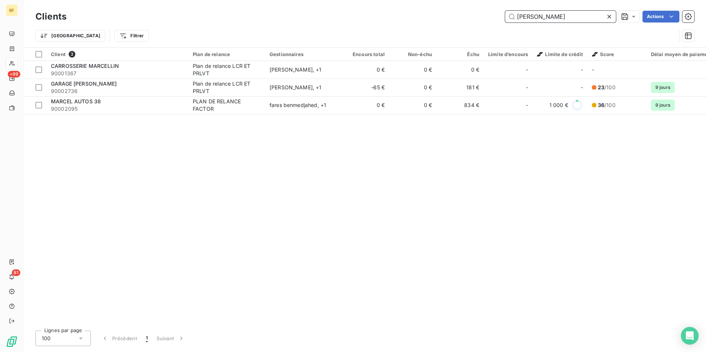
drag, startPoint x: 558, startPoint y: 20, endPoint x: 448, endPoint y: 18, distance: 110.4
click at [448, 18] on div "MARCEL Actions" at bounding box center [384, 17] width 619 height 12
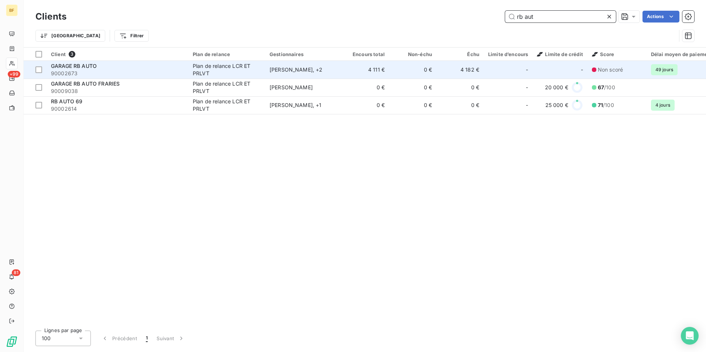
type input "rb aut"
click at [108, 73] on span "90002673" at bounding box center [117, 73] width 133 height 7
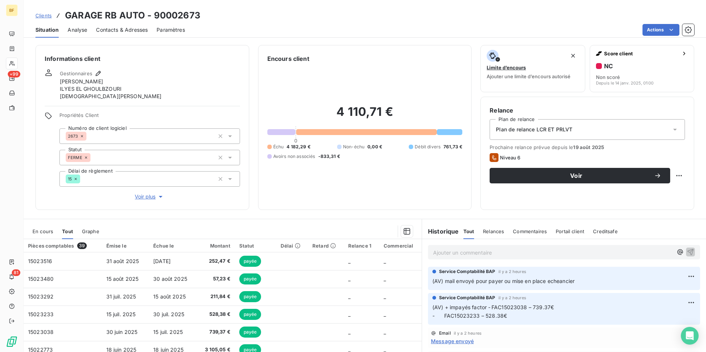
click at [131, 36] on div "Contacts & Adresses" at bounding box center [122, 30] width 52 height 16
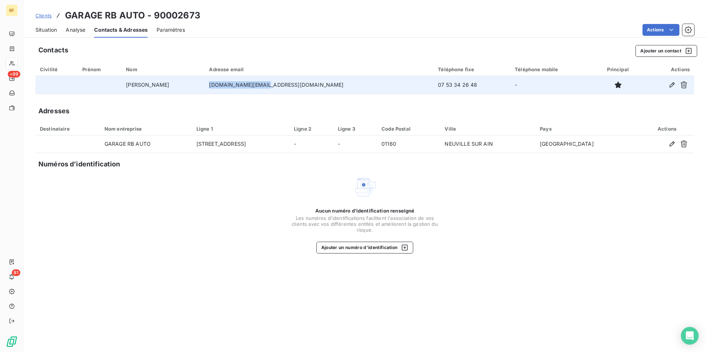
drag, startPoint x: 316, startPoint y: 83, endPoint x: 253, endPoint y: 85, distance: 63.2
click at [253, 85] on td "[DOMAIN_NAME][EMAIL_ADDRESS][DOMAIN_NAME]" at bounding box center [319, 85] width 229 height 18
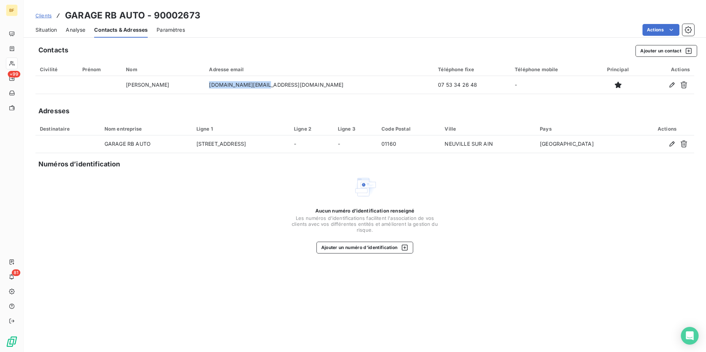
click at [44, 33] on span "Situation" at bounding box center [45, 29] width 21 height 7
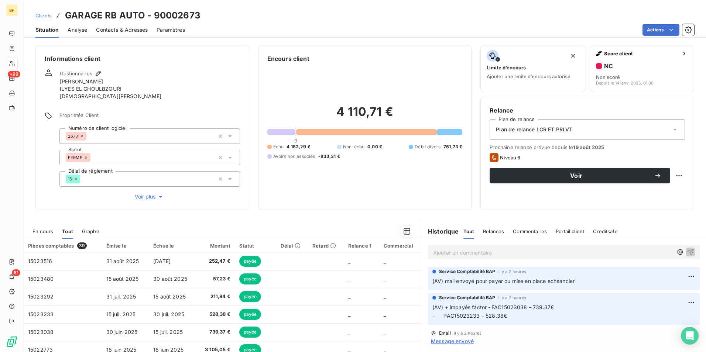
click at [487, 251] on p "Ajouter un commentaire ﻿" at bounding box center [553, 252] width 240 height 9
drag, startPoint x: 613, startPoint y: 258, endPoint x: 614, endPoint y: 253, distance: 5.7
click at [614, 255] on div "(AV) mail envoyé en agence concernant le rectif maneton sur facture" at bounding box center [564, 252] width 272 height 14
click at [615, 252] on p "(AV) mail envoyé en agence concernant le rectif maneton sur facture" at bounding box center [553, 252] width 240 height 8
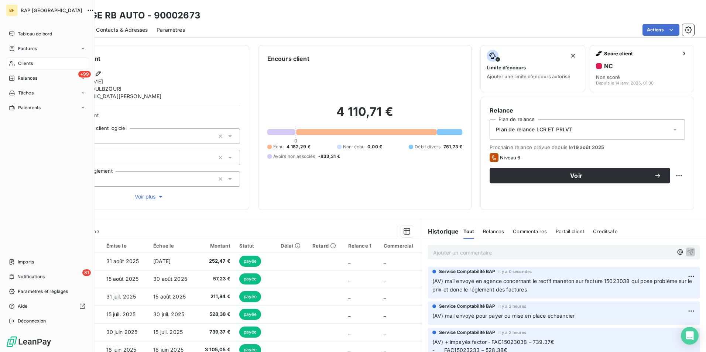
click at [15, 65] on div "Clients" at bounding box center [47, 64] width 82 height 12
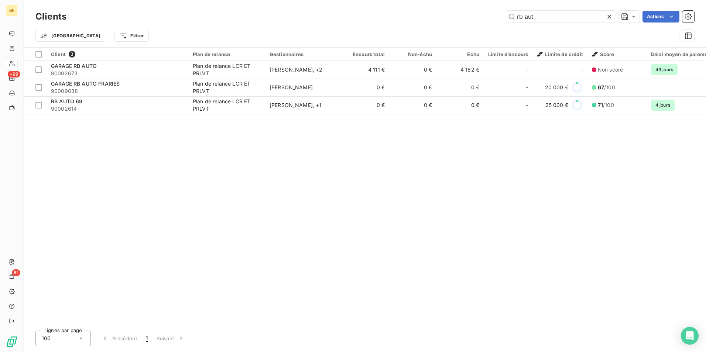
drag, startPoint x: 547, startPoint y: 12, endPoint x: 493, endPoint y: 14, distance: 53.9
click at [497, 14] on div "rb aut Actions" at bounding box center [384, 17] width 619 height 12
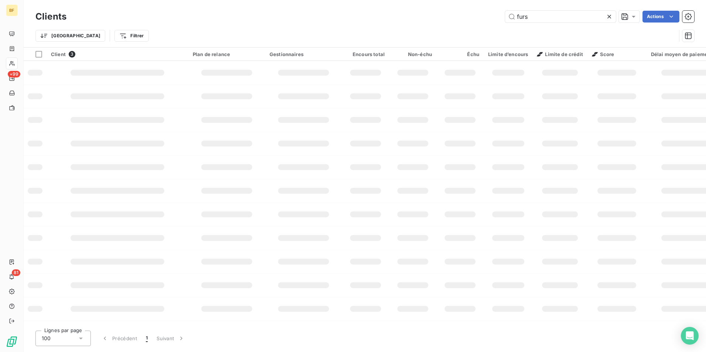
type input "furs"
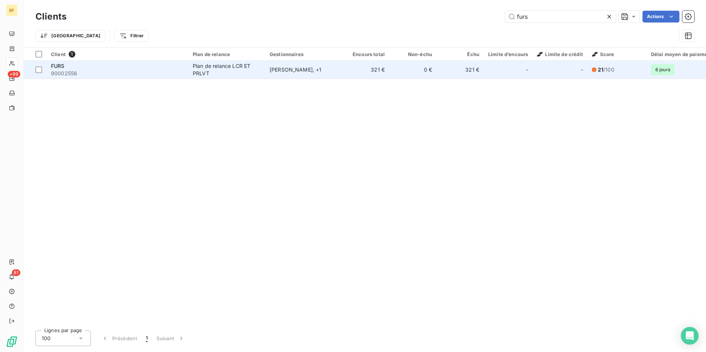
click at [234, 73] on div "Plan de relance LCR ET PRLVT" at bounding box center [227, 69] width 68 height 15
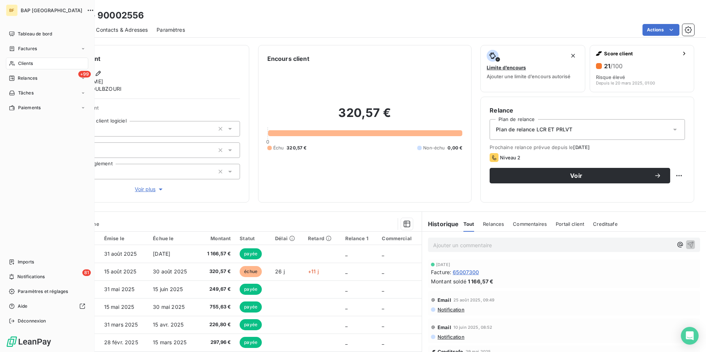
click at [13, 62] on icon at bounding box center [11, 63] width 5 height 5
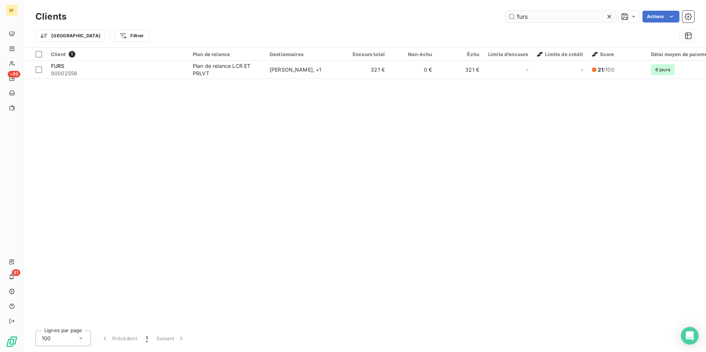
drag, startPoint x: 517, startPoint y: 13, endPoint x: 508, endPoint y: 14, distance: 9.3
click at [513, 13] on input "furs" at bounding box center [560, 17] width 111 height 12
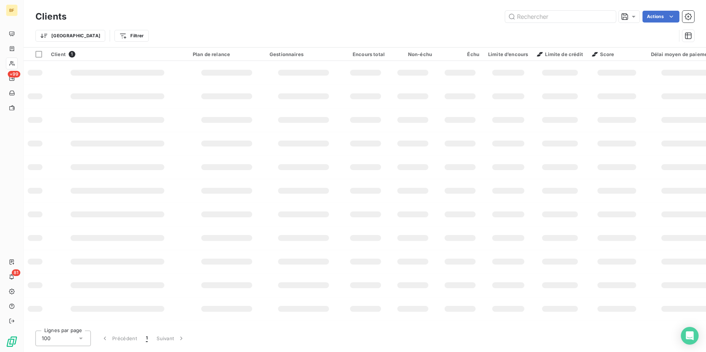
click at [256, 29] on div "Trier Filtrer" at bounding box center [355, 36] width 641 height 14
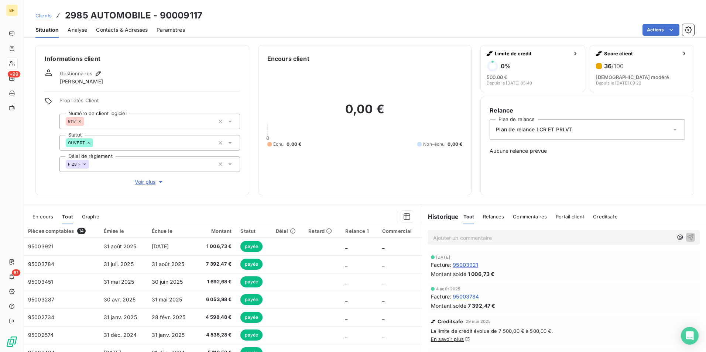
click at [126, 29] on span "Contacts & Adresses" at bounding box center [122, 29] width 52 height 7
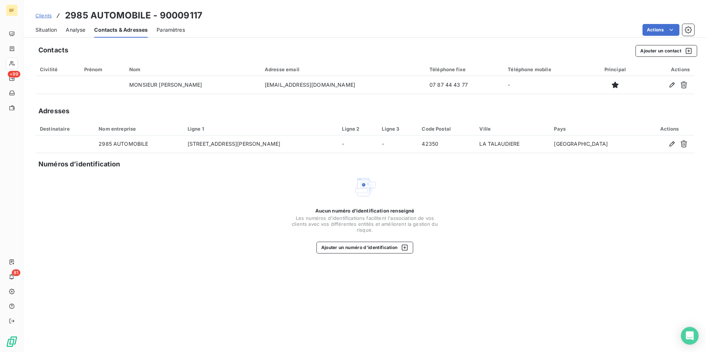
click at [51, 28] on span "Situation" at bounding box center [45, 29] width 21 height 7
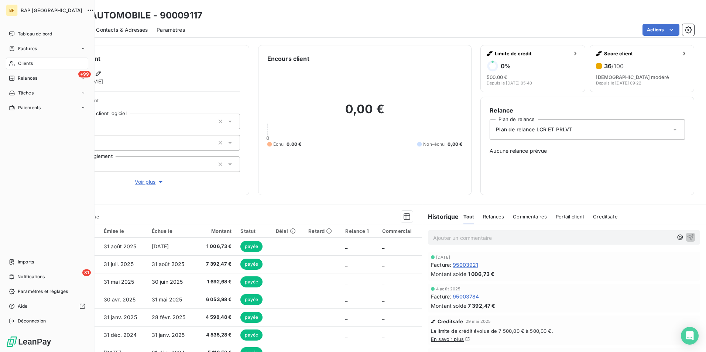
click at [14, 61] on icon at bounding box center [12, 64] width 6 height 6
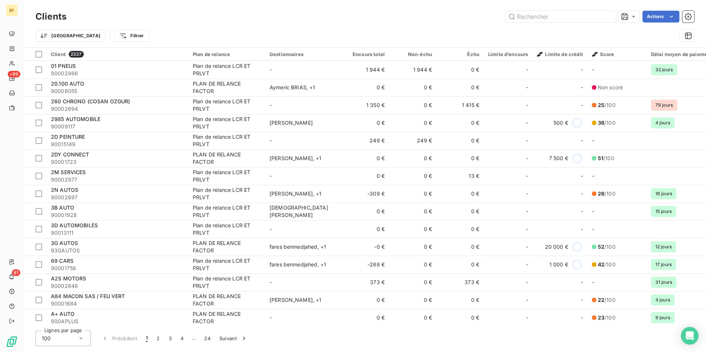
click at [14, 62] on icon at bounding box center [12, 64] width 6 height 6
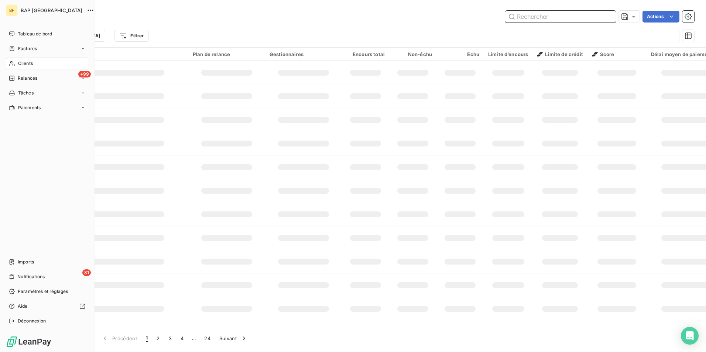
click at [553, 16] on input "text" at bounding box center [560, 17] width 111 height 12
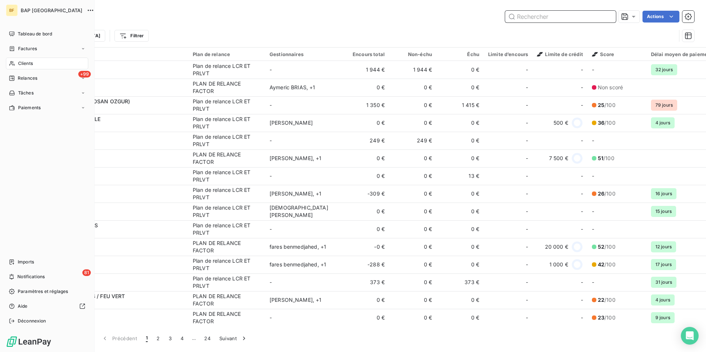
click at [543, 16] on input "text" at bounding box center [560, 17] width 111 height 12
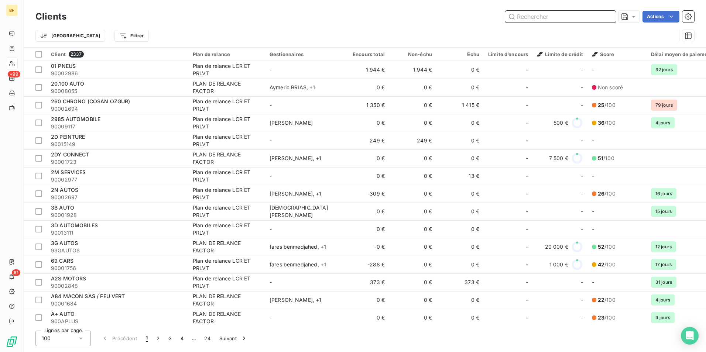
click at [543, 16] on input "text" at bounding box center [560, 17] width 111 height 12
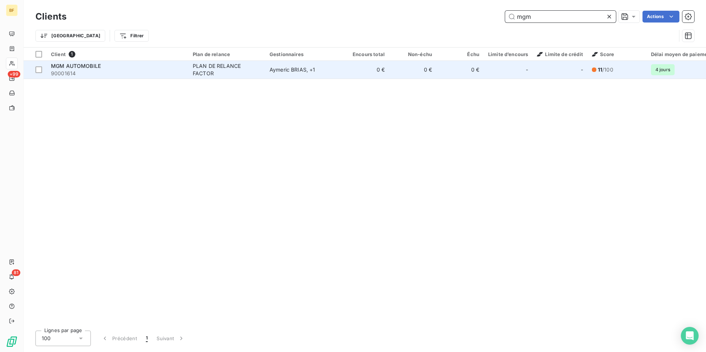
type input "mgm"
click at [189, 65] on td "PLAN DE RELANCE FACTOR" at bounding box center [226, 70] width 77 height 18
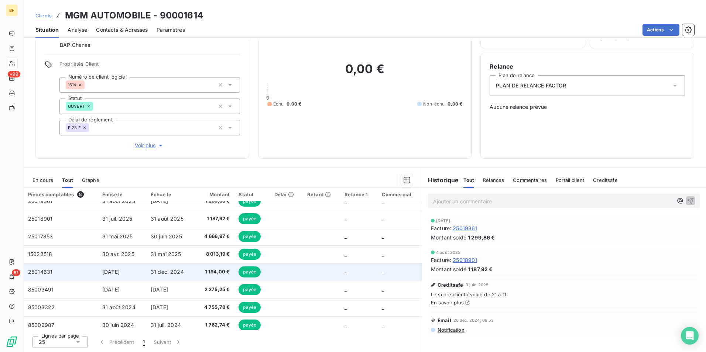
scroll to position [13, 0]
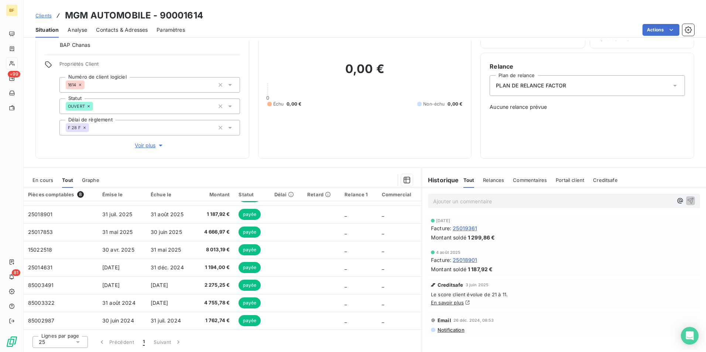
click at [113, 27] on span "Contacts & Adresses" at bounding box center [122, 29] width 52 height 7
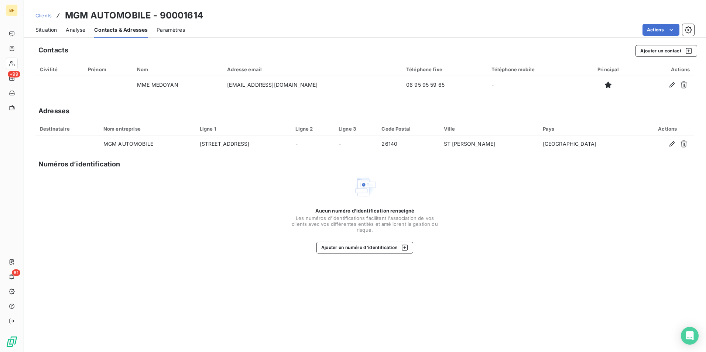
click at [306, 48] on div "Contacts Ajouter un contact" at bounding box center [367, 51] width 659 height 12
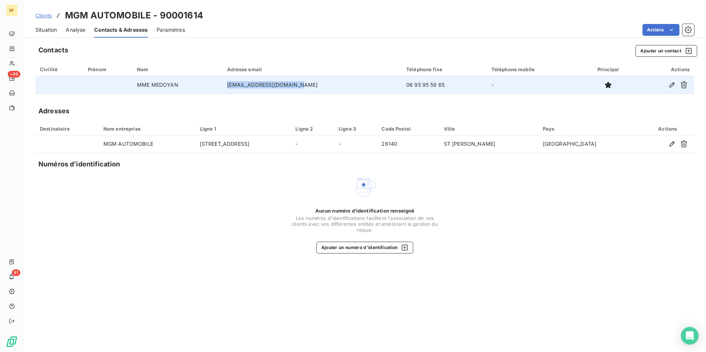
drag, startPoint x: 314, startPoint y: 84, endPoint x: 223, endPoint y: 86, distance: 90.9
click at [223, 86] on tr "MME MEDOYAN [EMAIL_ADDRESS][DOMAIN_NAME] 06 95 95 59 65 -" at bounding box center [364, 85] width 659 height 18
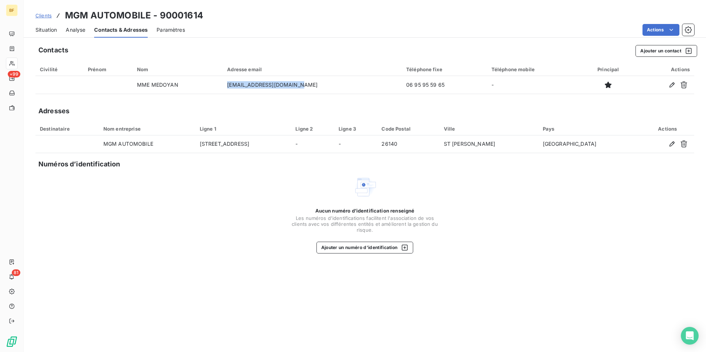
click at [47, 28] on span "Situation" at bounding box center [45, 29] width 21 height 7
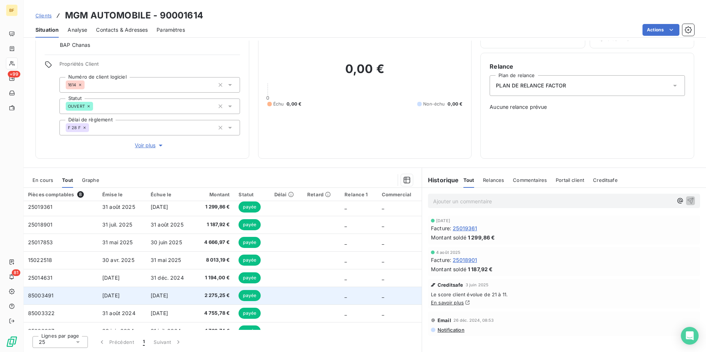
scroll to position [0, 0]
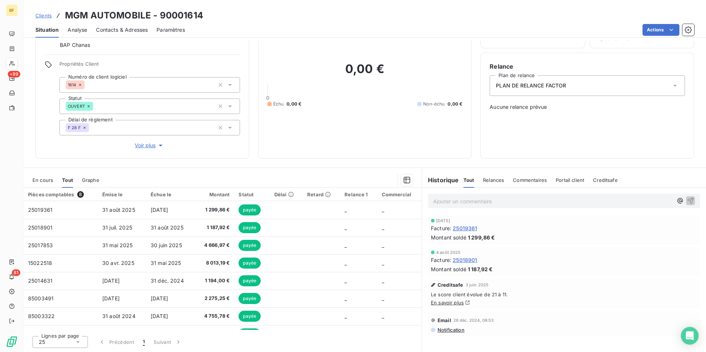
click at [46, 181] on span "En cours" at bounding box center [42, 180] width 21 height 6
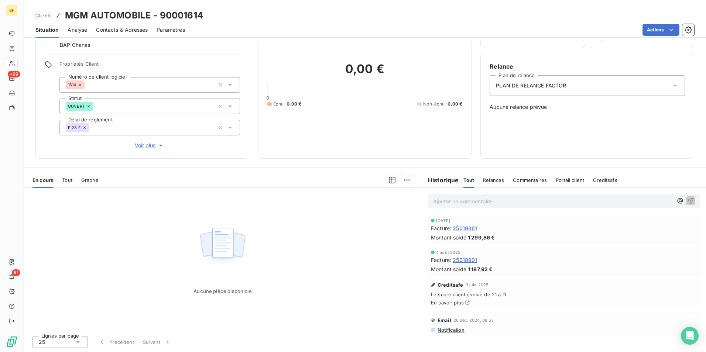
click at [68, 178] on span "Tout" at bounding box center [67, 180] width 10 height 6
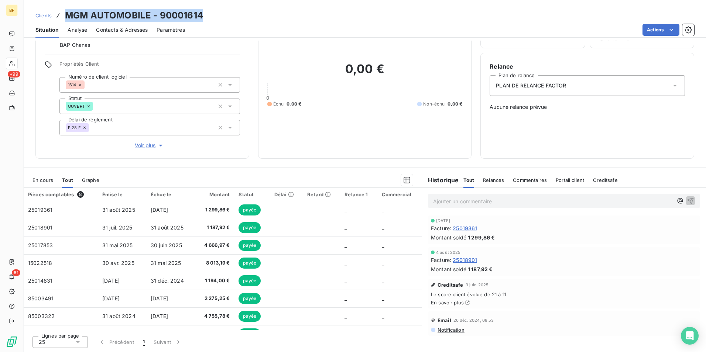
drag, startPoint x: 212, startPoint y: 13, endPoint x: 66, endPoint y: 13, distance: 145.5
click at [66, 13] on div "Clients MGM AUTOMOBILE - 90001614" at bounding box center [365, 15] width 682 height 13
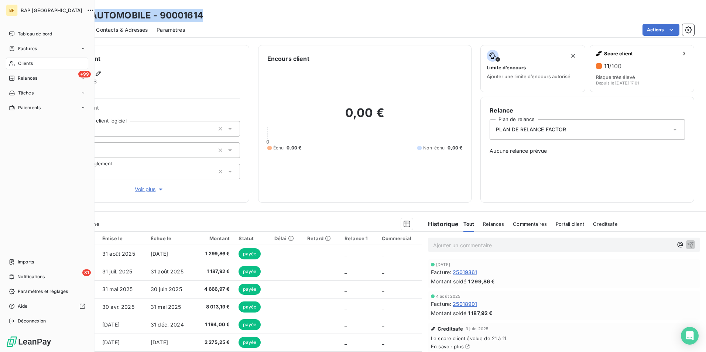
click at [18, 34] on span "Tableau de bord" at bounding box center [35, 34] width 34 height 7
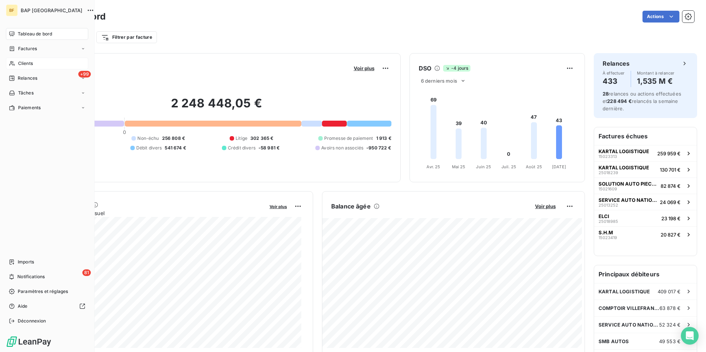
click at [14, 63] on icon at bounding box center [12, 64] width 6 height 6
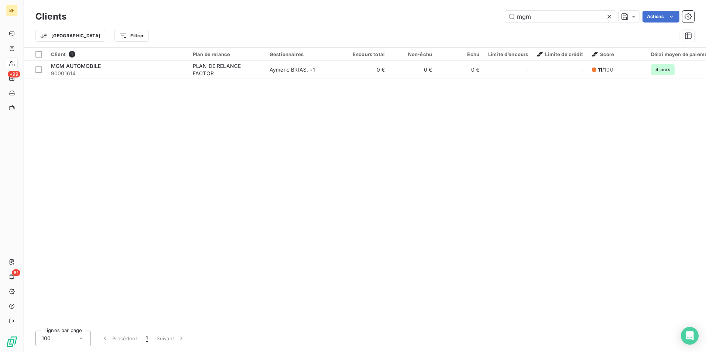
drag, startPoint x: 546, startPoint y: 17, endPoint x: 488, endPoint y: 6, distance: 59.0
click at [488, 6] on div "Clients mgm Actions Trier Filtrer" at bounding box center [365, 23] width 682 height 47
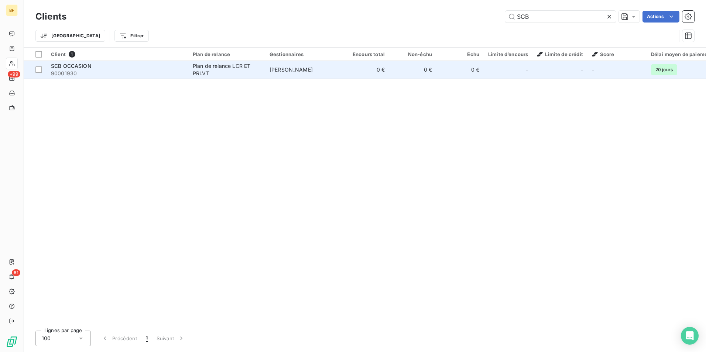
type input "SCB"
click at [113, 61] on td "SCB OCCASION 90001930" at bounding box center [118, 70] width 142 height 18
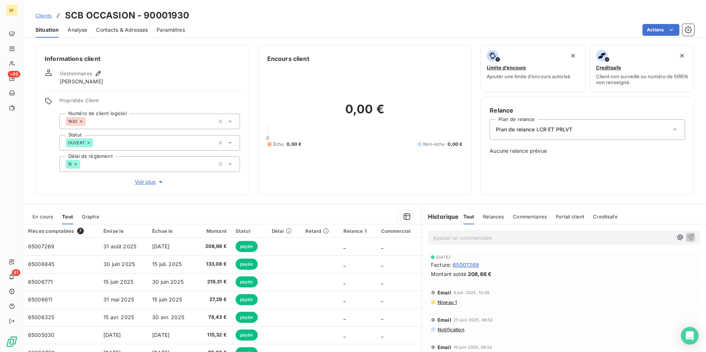
click at [116, 32] on span "Contacts & Adresses" at bounding box center [122, 29] width 52 height 7
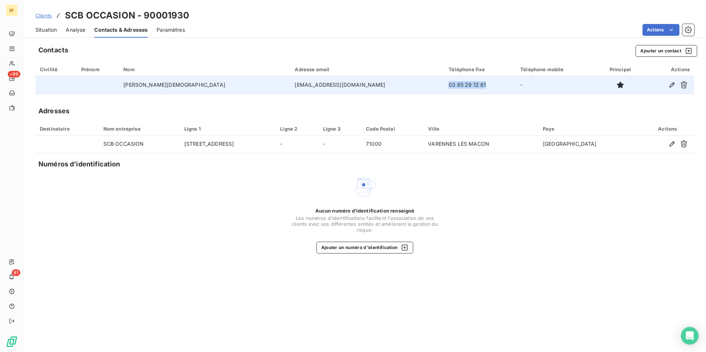
drag, startPoint x: 442, startPoint y: 84, endPoint x: 394, endPoint y: 81, distance: 47.4
click at [444, 81] on td "03 85 29 12 61" at bounding box center [480, 85] width 72 height 18
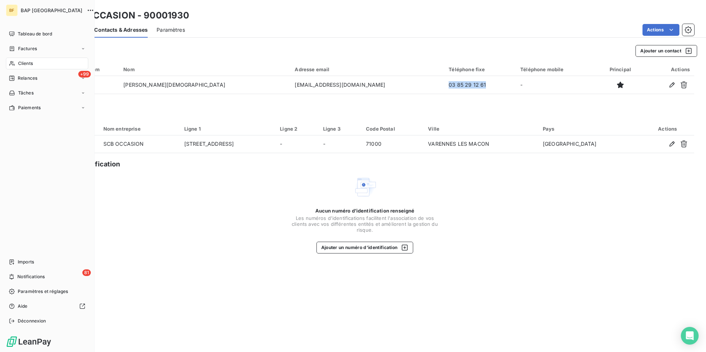
drag, startPoint x: 14, startPoint y: 67, endPoint x: 67, endPoint y: 62, distance: 52.6
click at [14, 67] on div "Clients" at bounding box center [47, 64] width 82 height 12
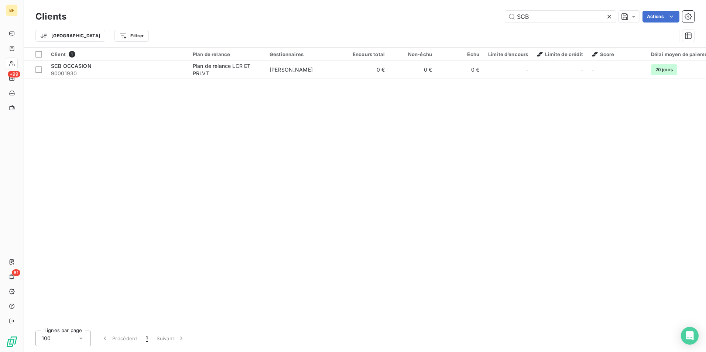
drag, startPoint x: 580, startPoint y: 14, endPoint x: 468, endPoint y: 5, distance: 112.6
click at [468, 5] on div "Clients SCB Actions Trier Filtrer" at bounding box center [365, 23] width 682 height 47
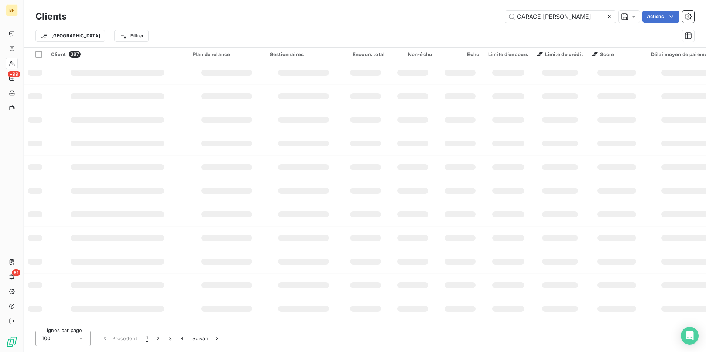
type input "GARAGE [PERSON_NAME]"
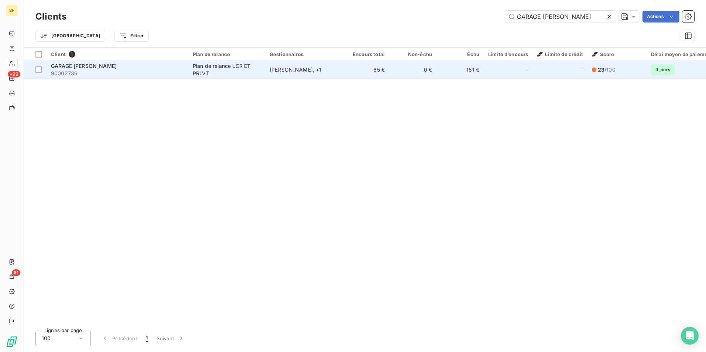
click at [147, 69] on div "GARAGE [PERSON_NAME]" at bounding box center [117, 65] width 133 height 7
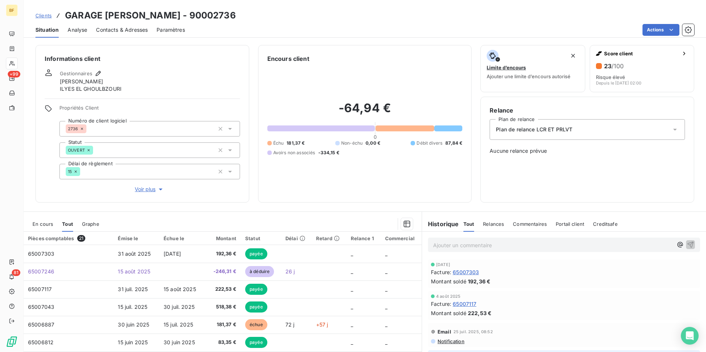
click at [355, 195] on div "Encours client -64,94 € 0 Échu 181,37 € Non-échu 0,00 € Débit divers 87,84 € Av…" at bounding box center [365, 124] width 214 height 158
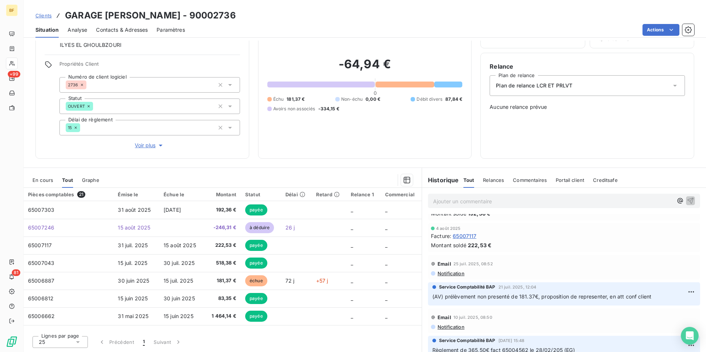
scroll to position [37, 0]
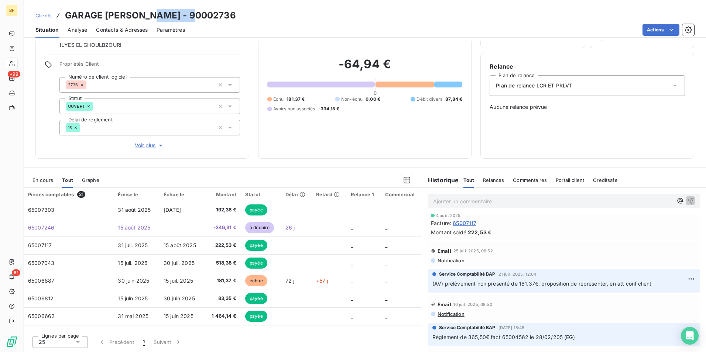
drag, startPoint x: 199, startPoint y: 17, endPoint x: 152, endPoint y: 15, distance: 47.7
click at [152, 15] on div "Clients GARAGE [PERSON_NAME] - 90002736" at bounding box center [365, 15] width 682 height 13
drag, startPoint x: 273, startPoint y: 22, endPoint x: 254, endPoint y: 18, distance: 19.0
click at [273, 22] on div "Situation Analyse Contacts & Adresses Paramètres Actions" at bounding box center [365, 30] width 682 height 16
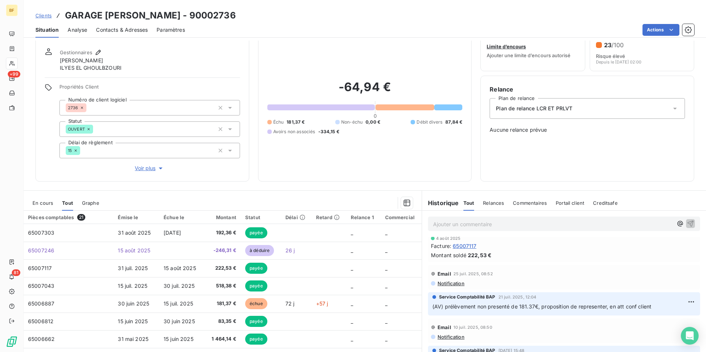
scroll to position [0, 0]
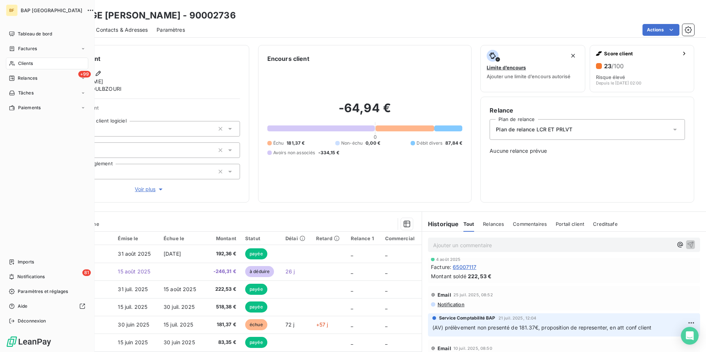
click at [18, 61] on span "Clients" at bounding box center [25, 63] width 15 height 7
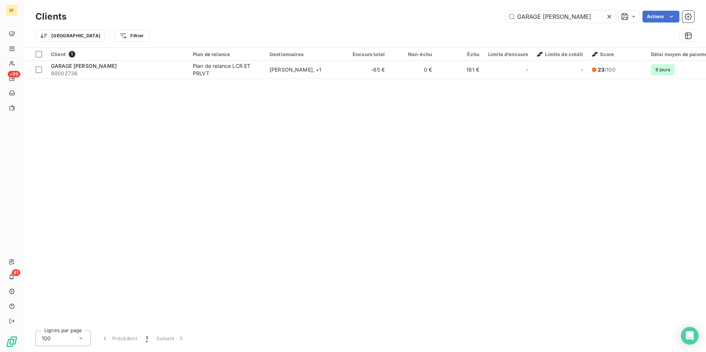
drag, startPoint x: 569, startPoint y: 14, endPoint x: 457, endPoint y: 14, distance: 111.9
click at [457, 14] on div "GARAGE MARCEL Actions" at bounding box center [384, 17] width 619 height 12
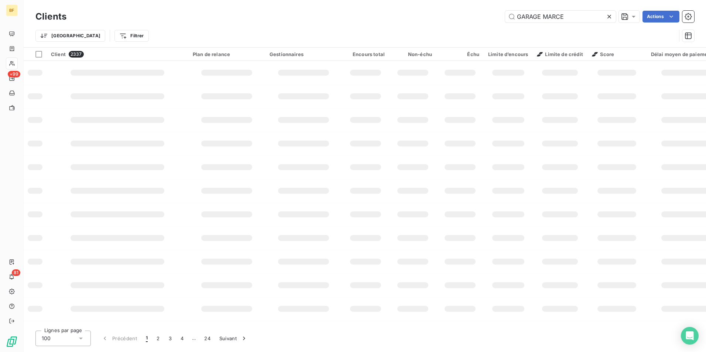
type input "GARAGE [PERSON_NAME]"
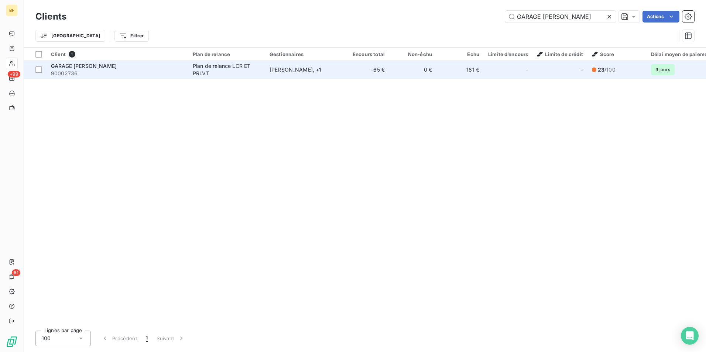
click at [316, 71] on div "[PERSON_NAME] , + 1" at bounding box center [304, 69] width 68 height 7
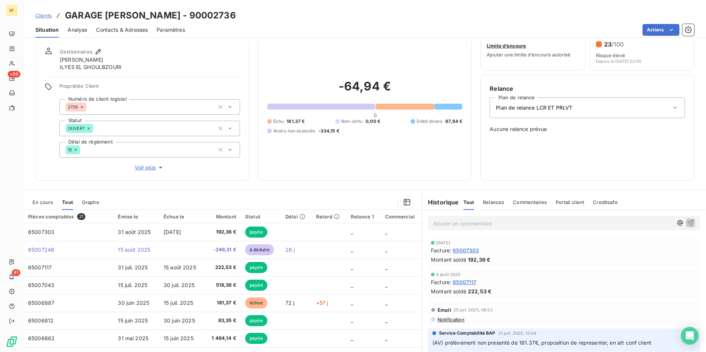
scroll to position [44, 0]
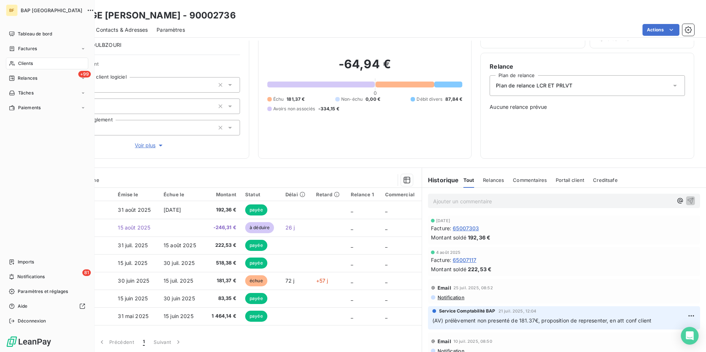
click at [17, 60] on div "Clients" at bounding box center [47, 64] width 82 height 12
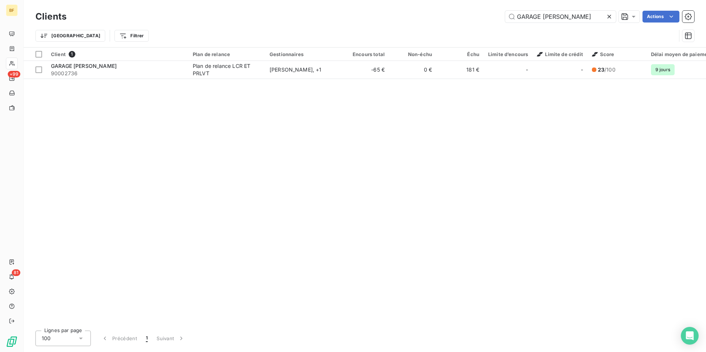
drag, startPoint x: 575, startPoint y: 14, endPoint x: 449, endPoint y: 3, distance: 126.0
click at [466, 5] on div "Clients GARAGE MARCEL Actions Trier Filtrer" at bounding box center [365, 23] width 682 height 47
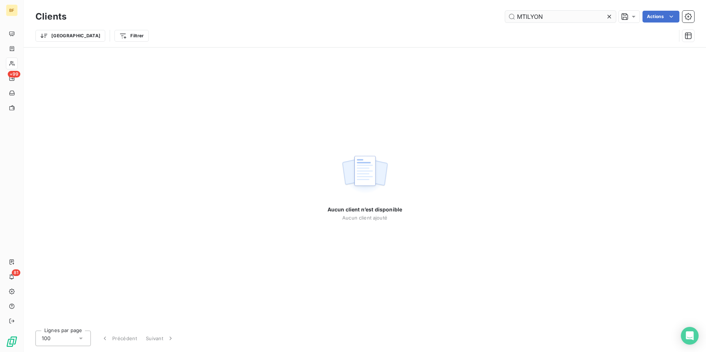
drag, startPoint x: 558, startPoint y: 21, endPoint x: 529, endPoint y: 14, distance: 29.5
click at [529, 14] on input "MTILYON" at bounding box center [560, 17] width 111 height 12
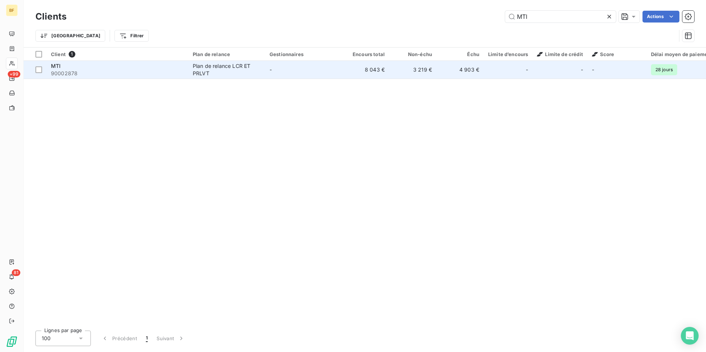
type input "MTI"
click at [107, 76] on span "90002878" at bounding box center [117, 73] width 133 height 7
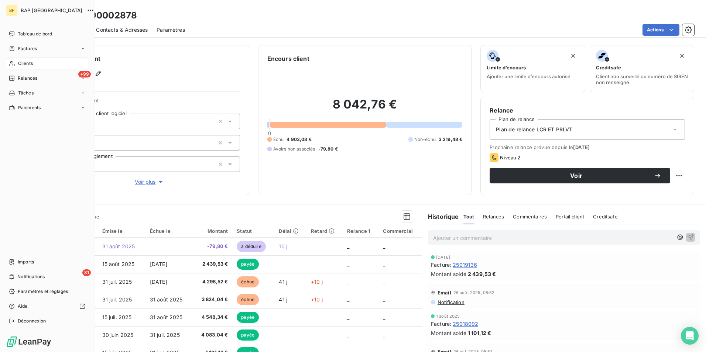
click at [28, 62] on span "Clients" at bounding box center [25, 63] width 15 height 7
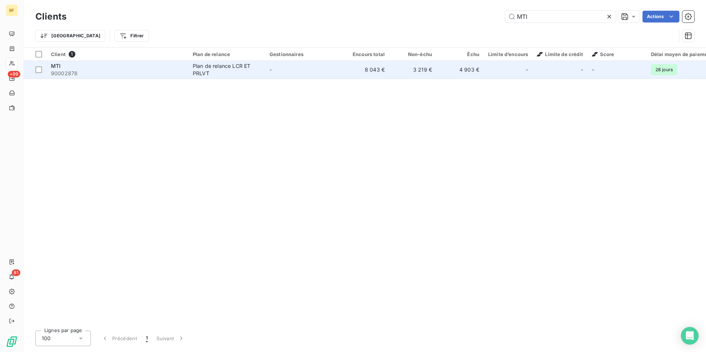
click at [107, 76] on span "90002878" at bounding box center [117, 73] width 133 height 7
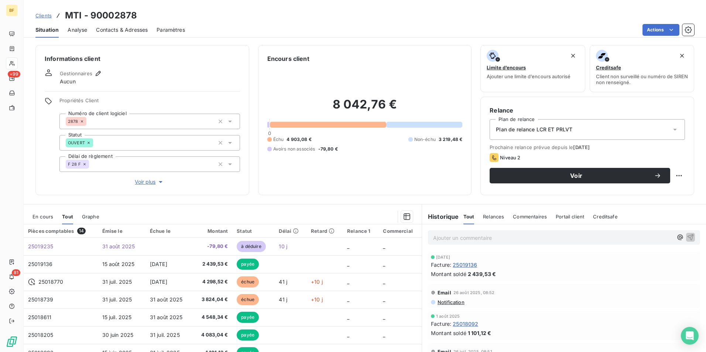
click at [128, 25] on div "Contacts & Adresses" at bounding box center [122, 30] width 52 height 16
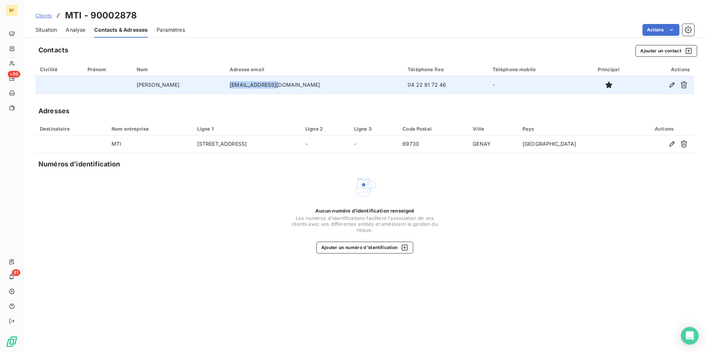
drag, startPoint x: 317, startPoint y: 86, endPoint x: 264, endPoint y: 86, distance: 53.5
click at [264, 86] on td "[EMAIL_ADDRESS][DOMAIN_NAME]" at bounding box center [314, 85] width 178 height 18
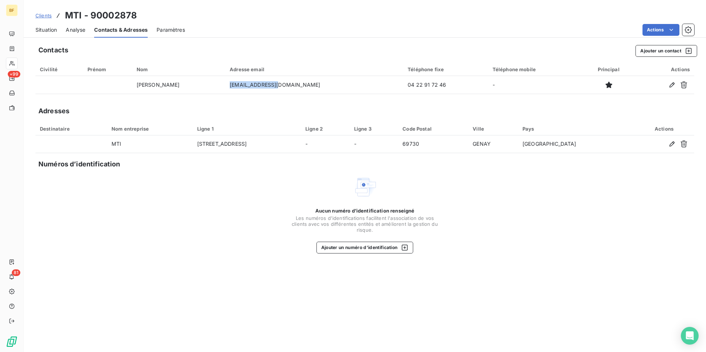
click at [47, 26] on span "Situation" at bounding box center [45, 29] width 21 height 7
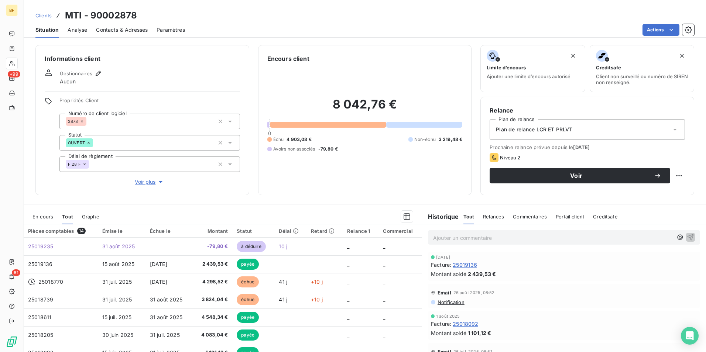
click at [84, 23] on div "Analyse" at bounding box center [78, 30] width 20 height 16
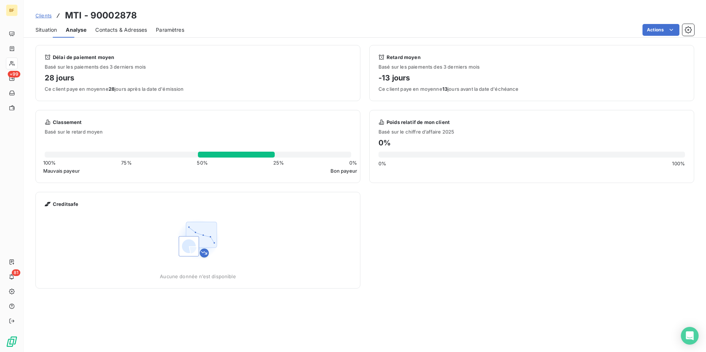
click at [114, 32] on span "Contacts & Adresses" at bounding box center [121, 29] width 52 height 7
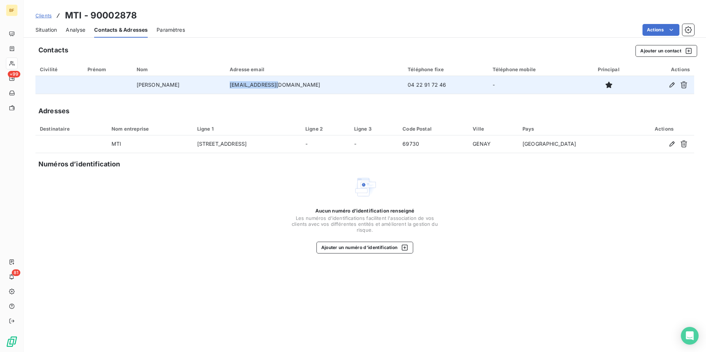
drag, startPoint x: 323, startPoint y: 88, endPoint x: 264, endPoint y: 88, distance: 59.5
click at [264, 88] on td "[EMAIL_ADDRESS][DOMAIN_NAME]" at bounding box center [314, 85] width 178 height 18
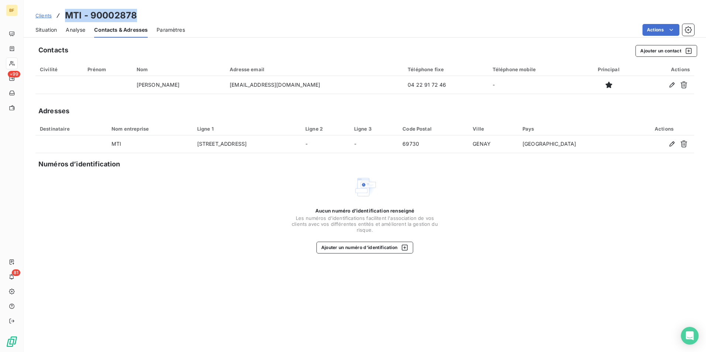
drag, startPoint x: 144, startPoint y: 14, endPoint x: 66, endPoint y: 9, distance: 77.3
click at [66, 9] on div "Clients MTI - 90002878" at bounding box center [365, 15] width 682 height 13
